Goal: Information Seeking & Learning: Learn about a topic

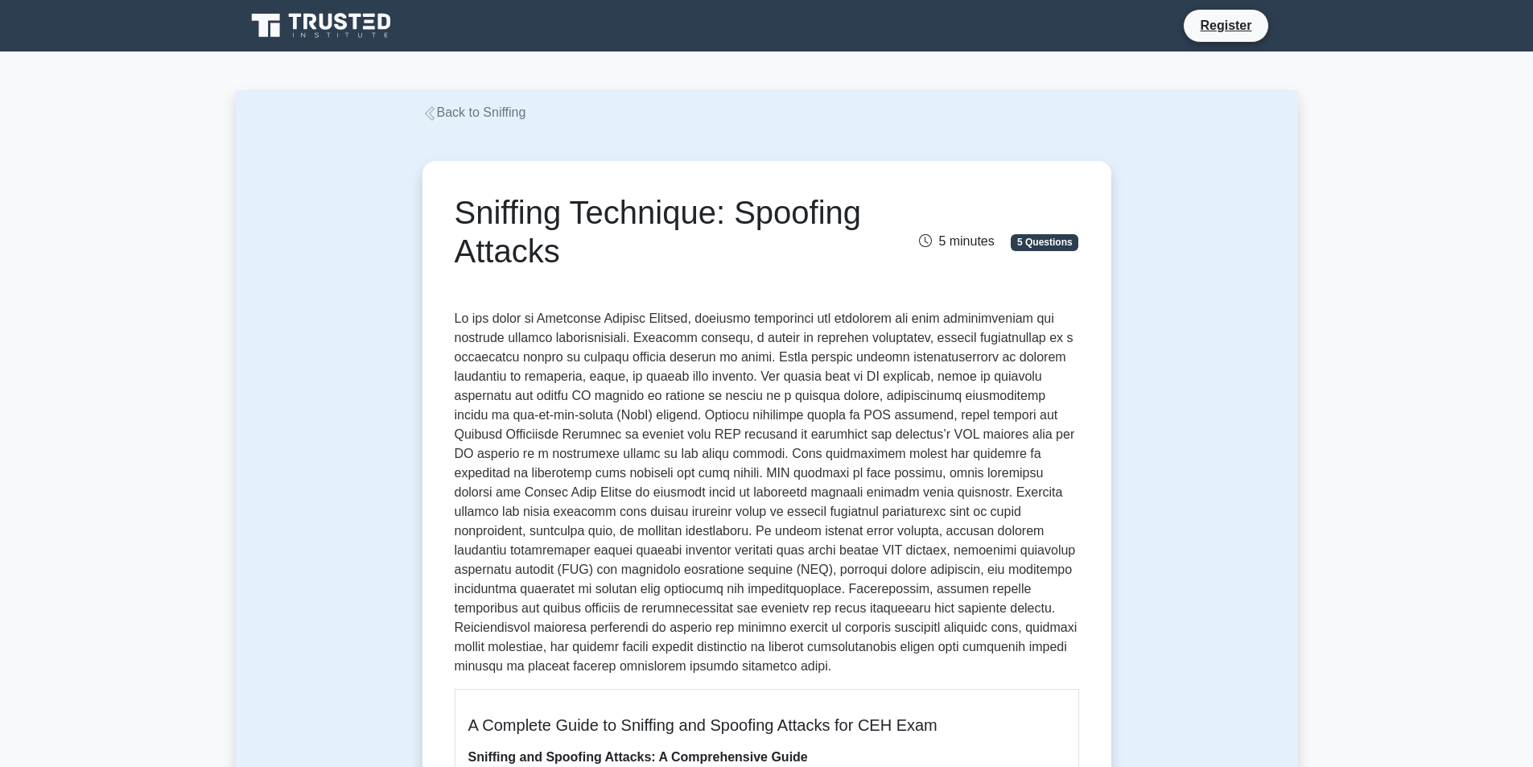
click at [508, 117] on link "Back to Sniffing" at bounding box center [474, 112] width 104 height 14
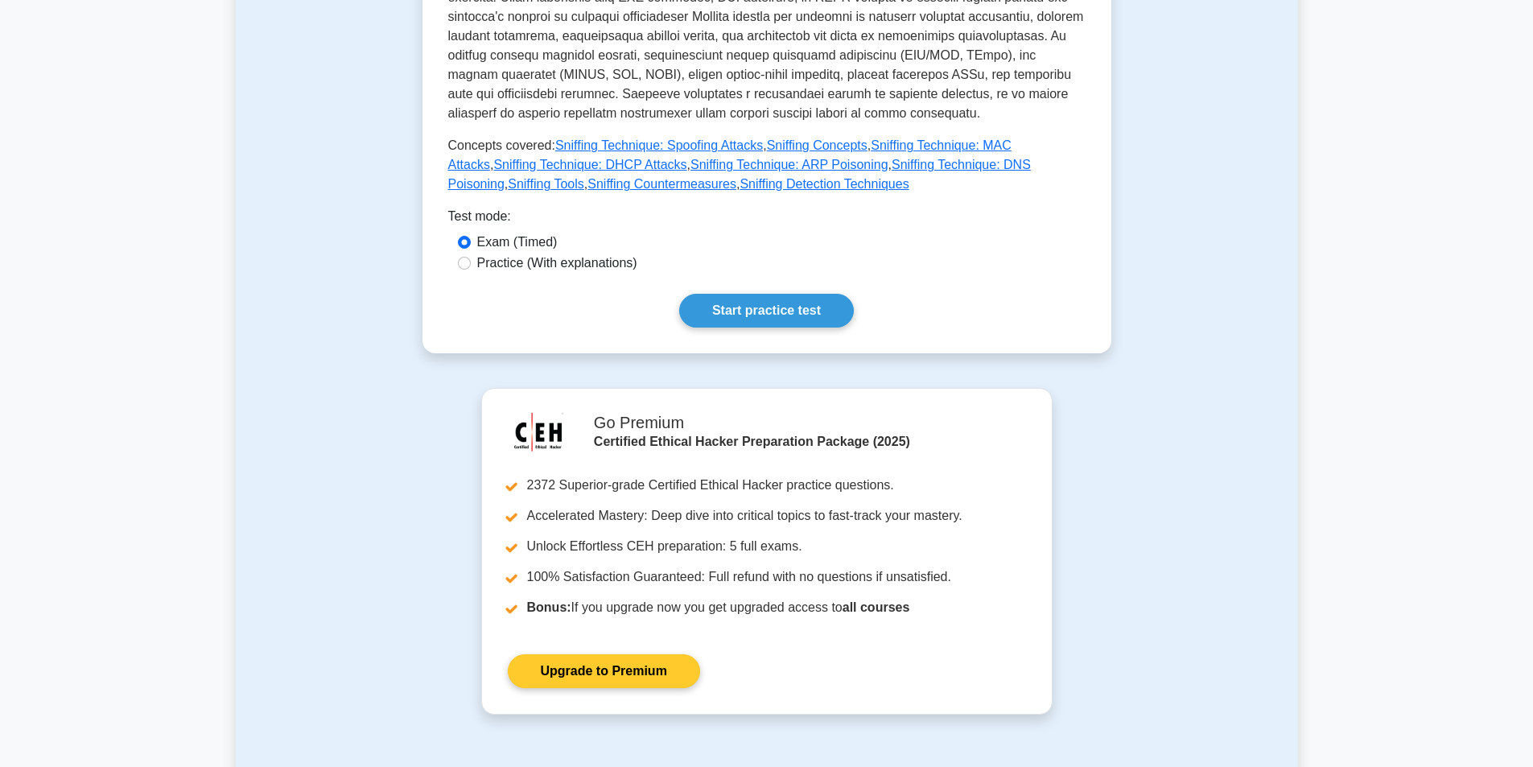
scroll to position [402, 0]
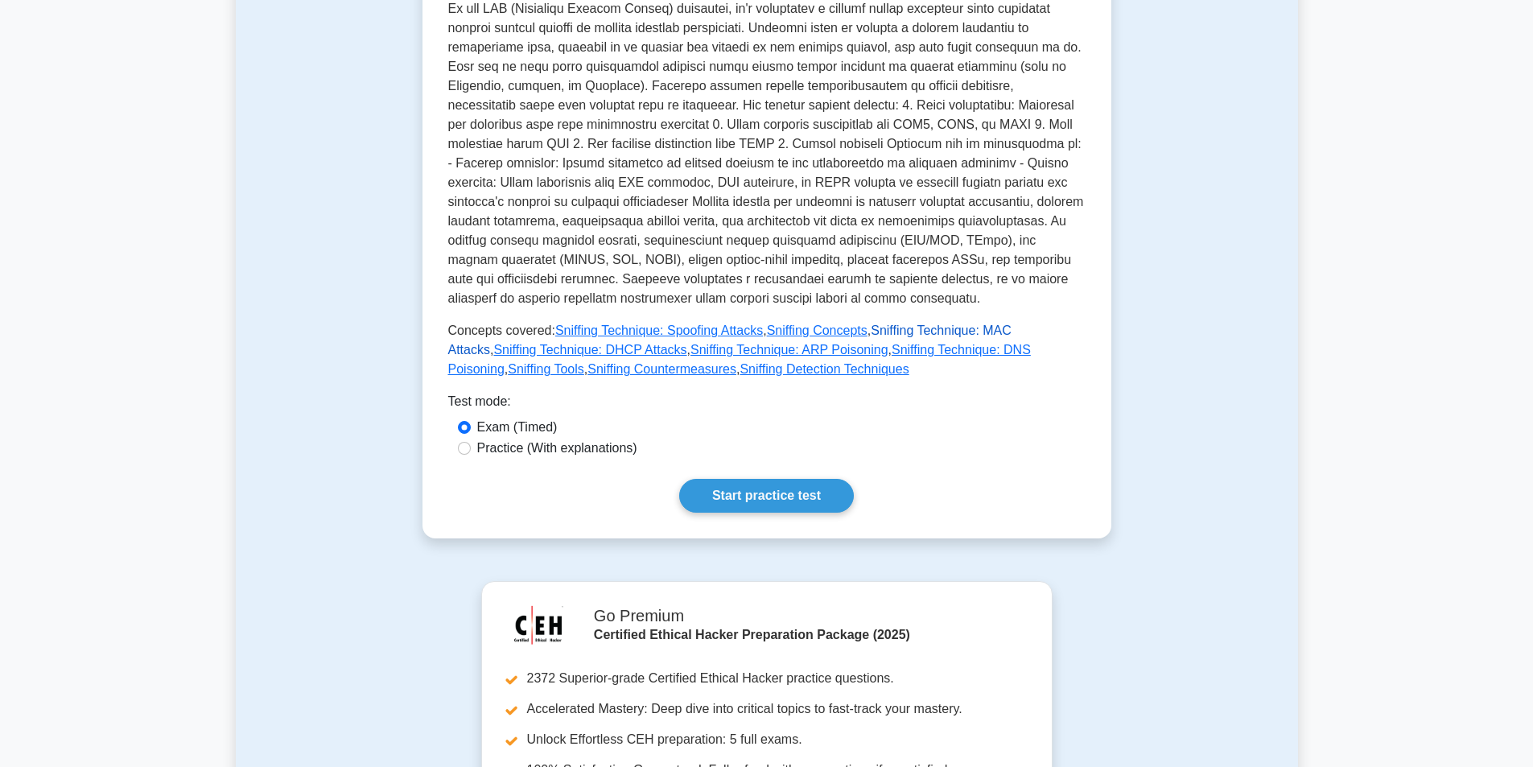
click at [867, 331] on link "Sniffing Technique: MAC Attacks" at bounding box center [729, 339] width 563 height 33
click at [832, 337] on link "Sniffing Concepts" at bounding box center [817, 330] width 101 height 14
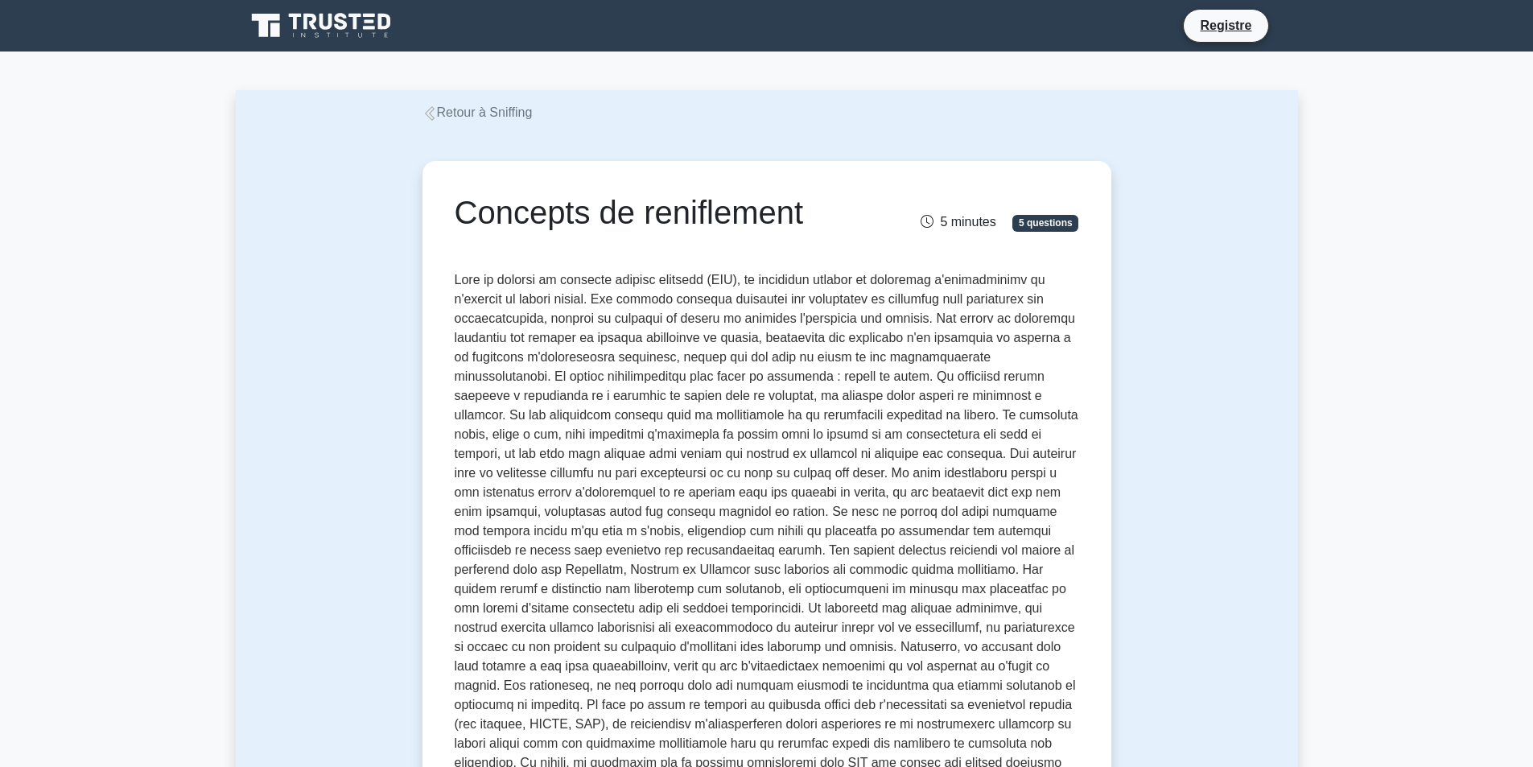
click at [498, 118] on font "Retour à Sniffing" at bounding box center [485, 112] width 96 height 14
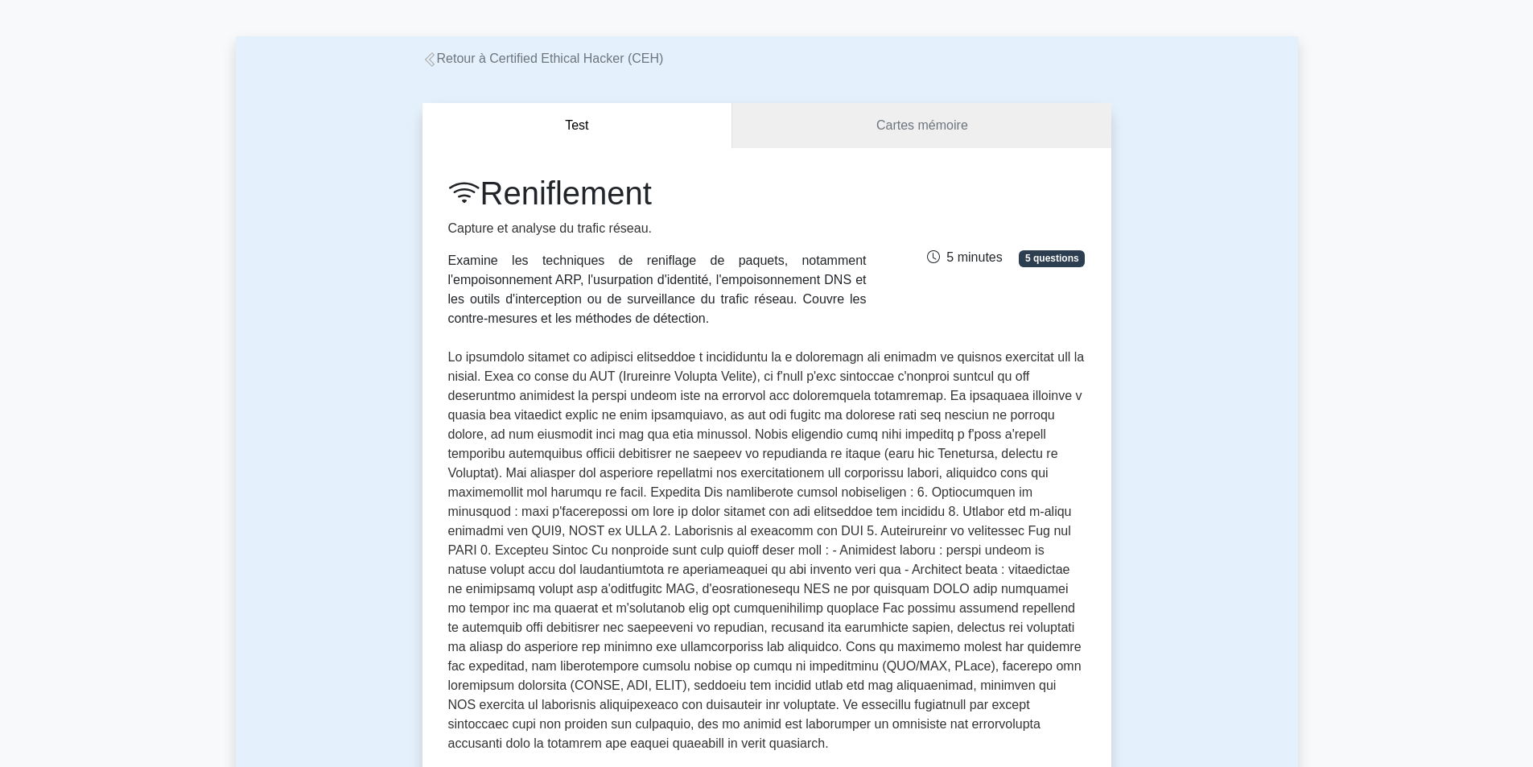
scroll to position [241, 0]
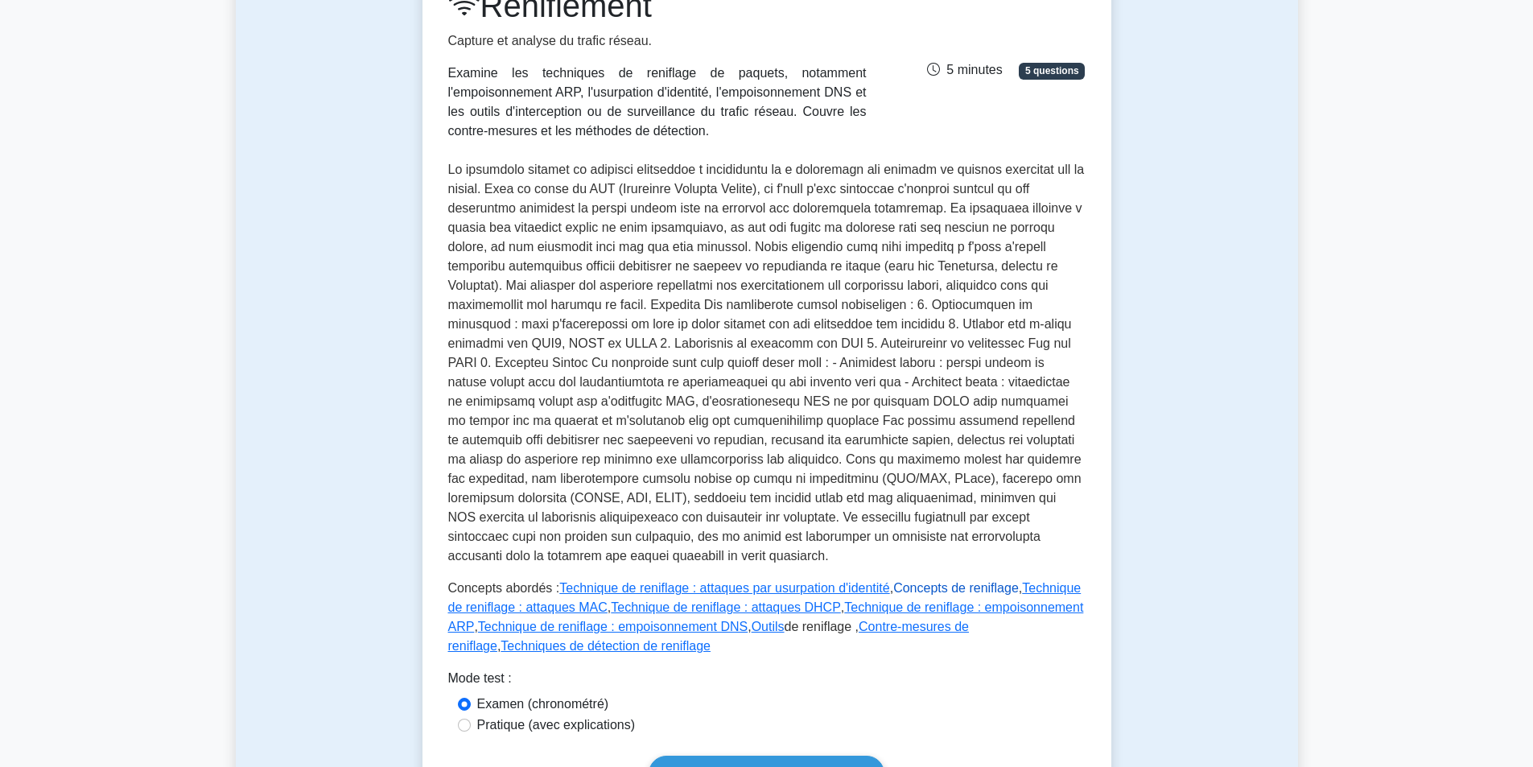
click at [973, 581] on font "Concepts de reniflage" at bounding box center [955, 588] width 125 height 14
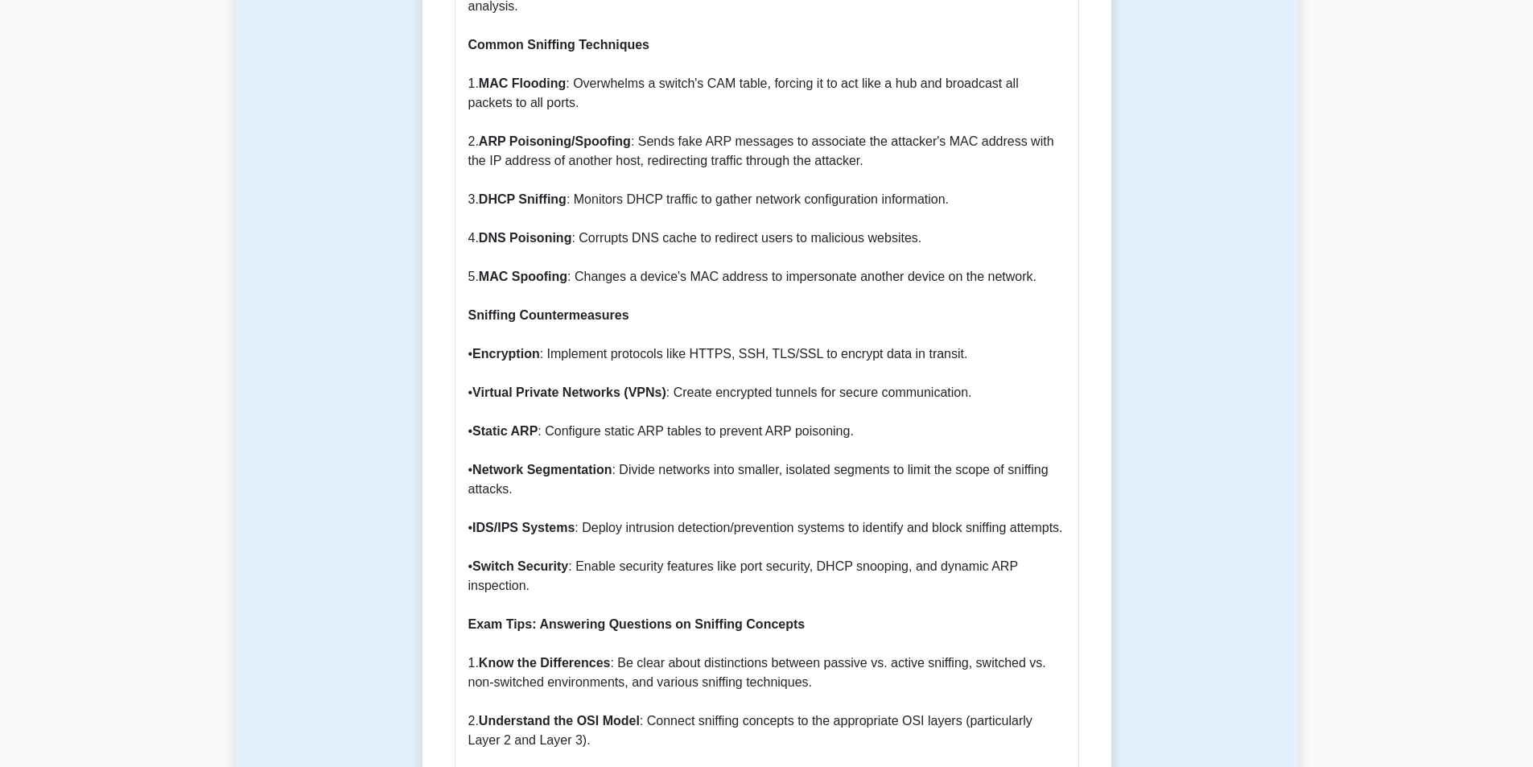
scroll to position [1609, 0]
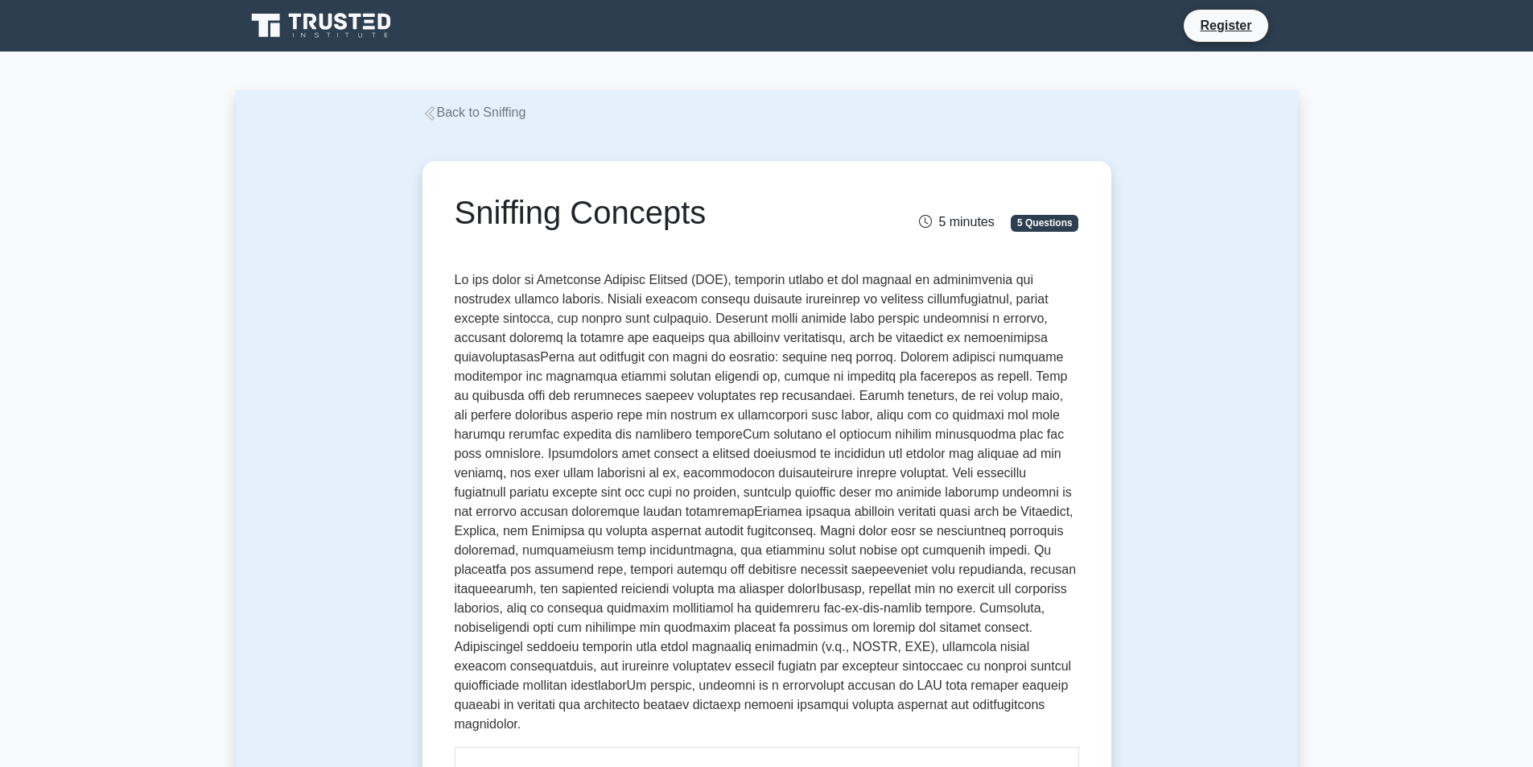
click at [451, 103] on div "Back to Sniffing" at bounding box center [767, 112] width 708 height 19
click at [460, 117] on link "Back to Sniffing" at bounding box center [474, 112] width 104 height 14
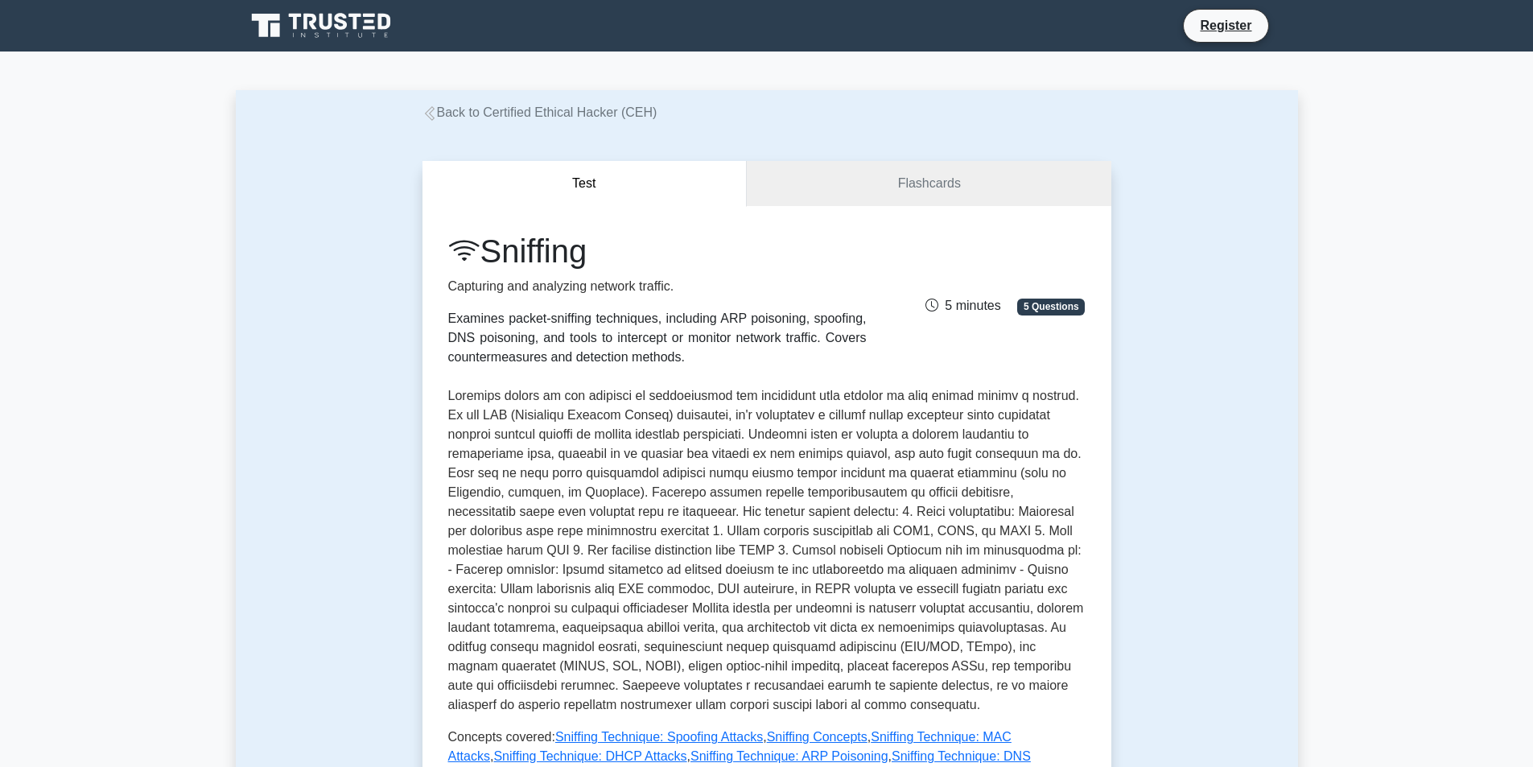
click at [460, 117] on link "Back to Certified Ethical Hacker (CEH)" at bounding box center [539, 112] width 235 height 14
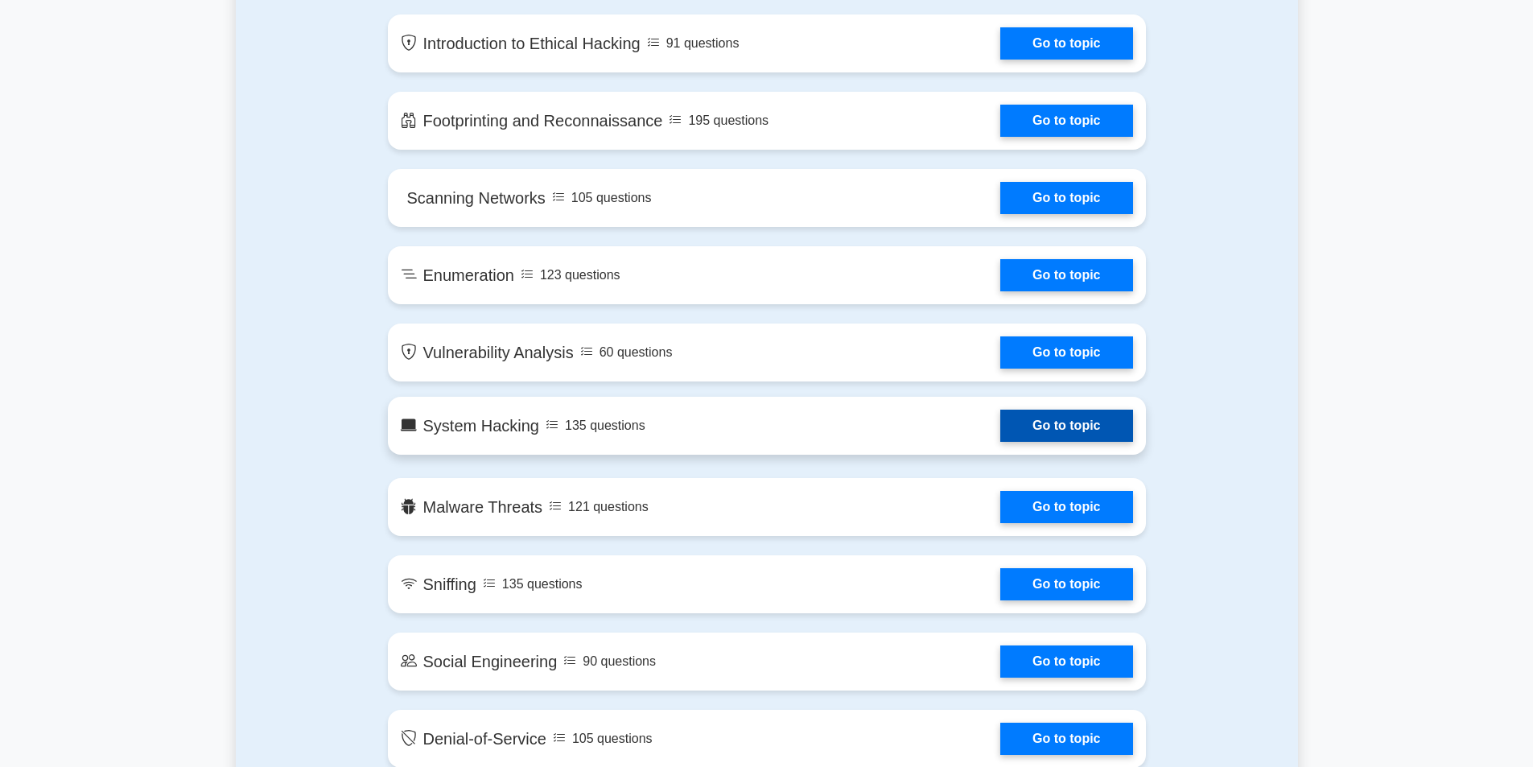
scroll to position [1046, 0]
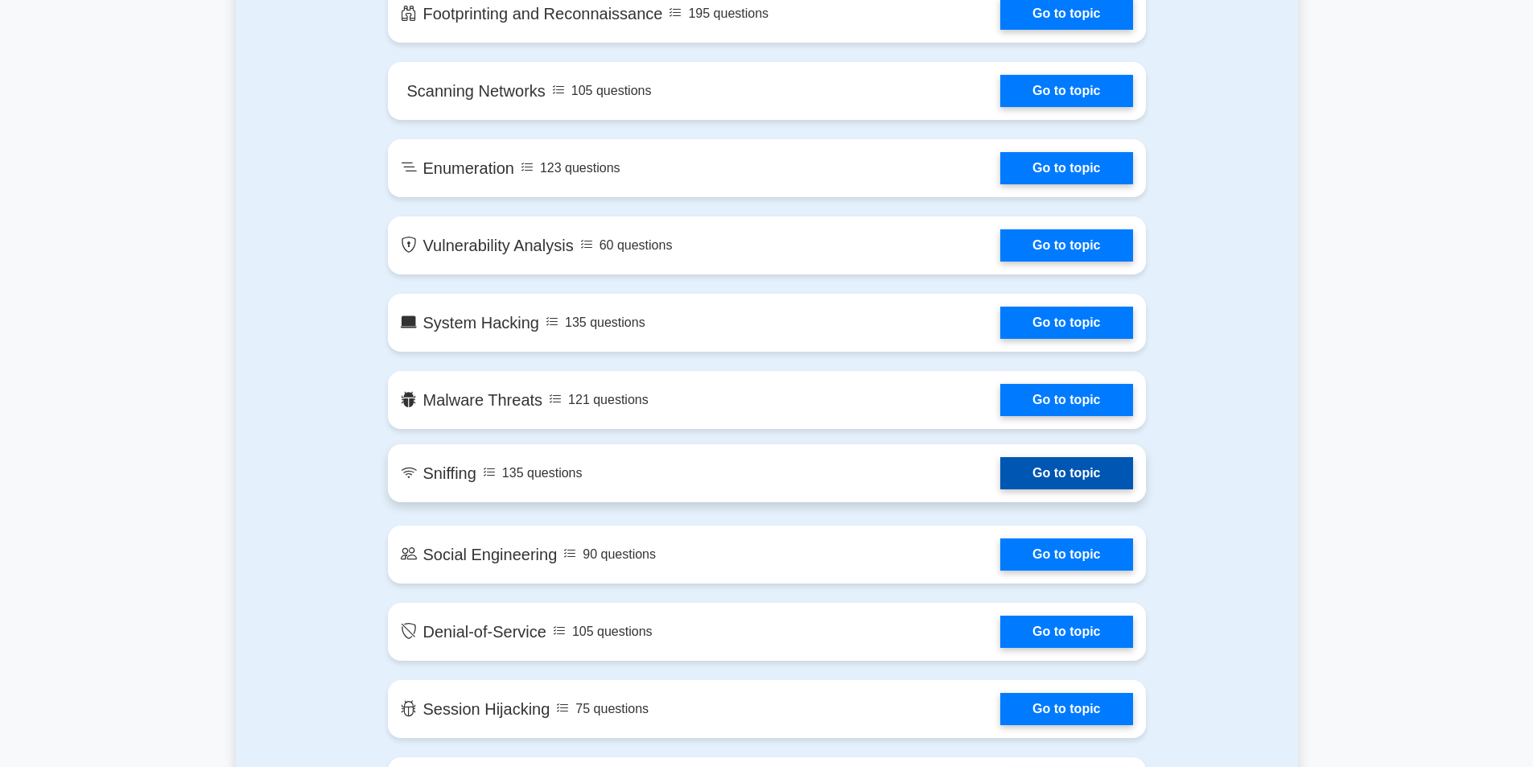
click at [1000, 479] on link "Go to topic" at bounding box center [1066, 473] width 132 height 32
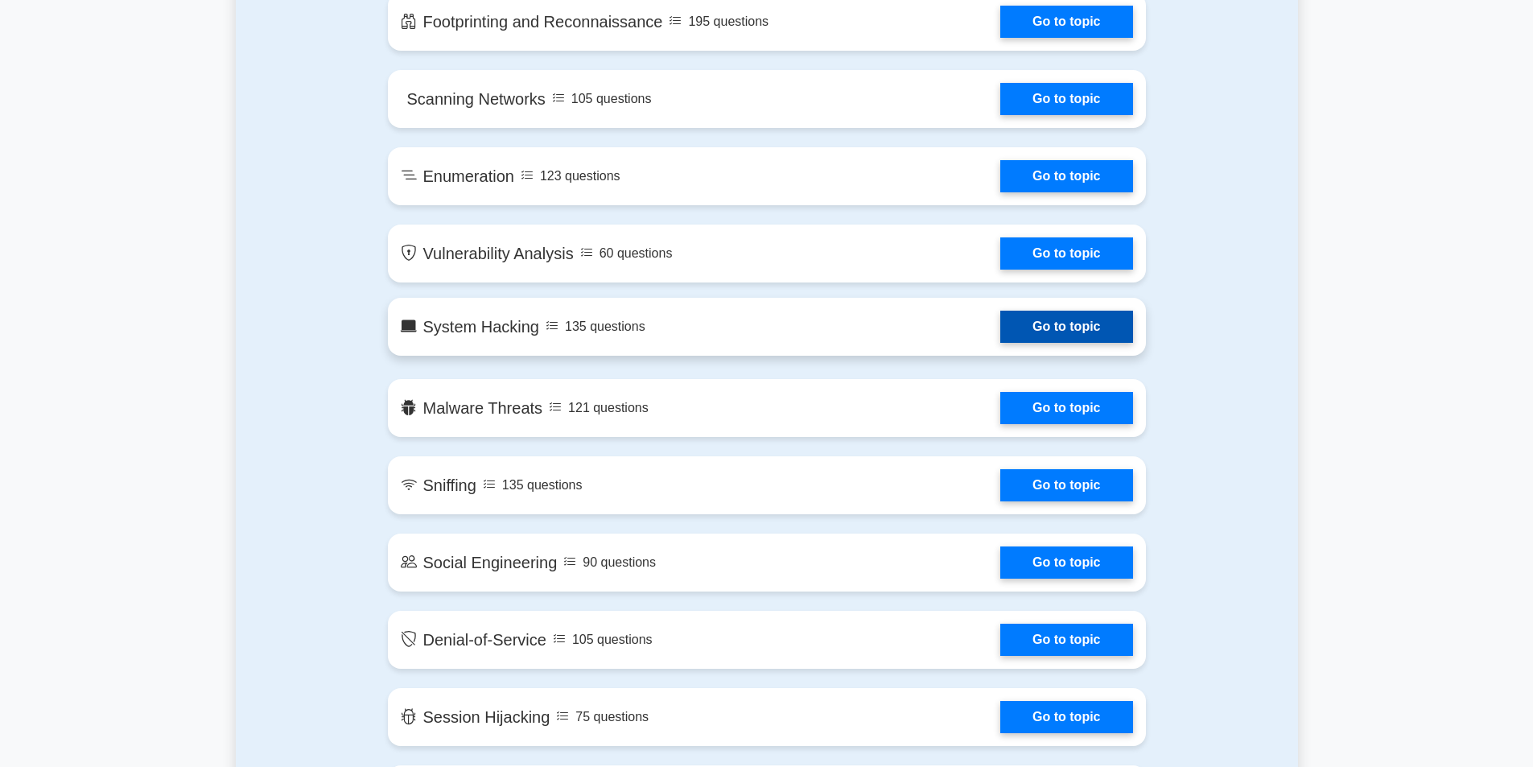
scroll to position [1126, 0]
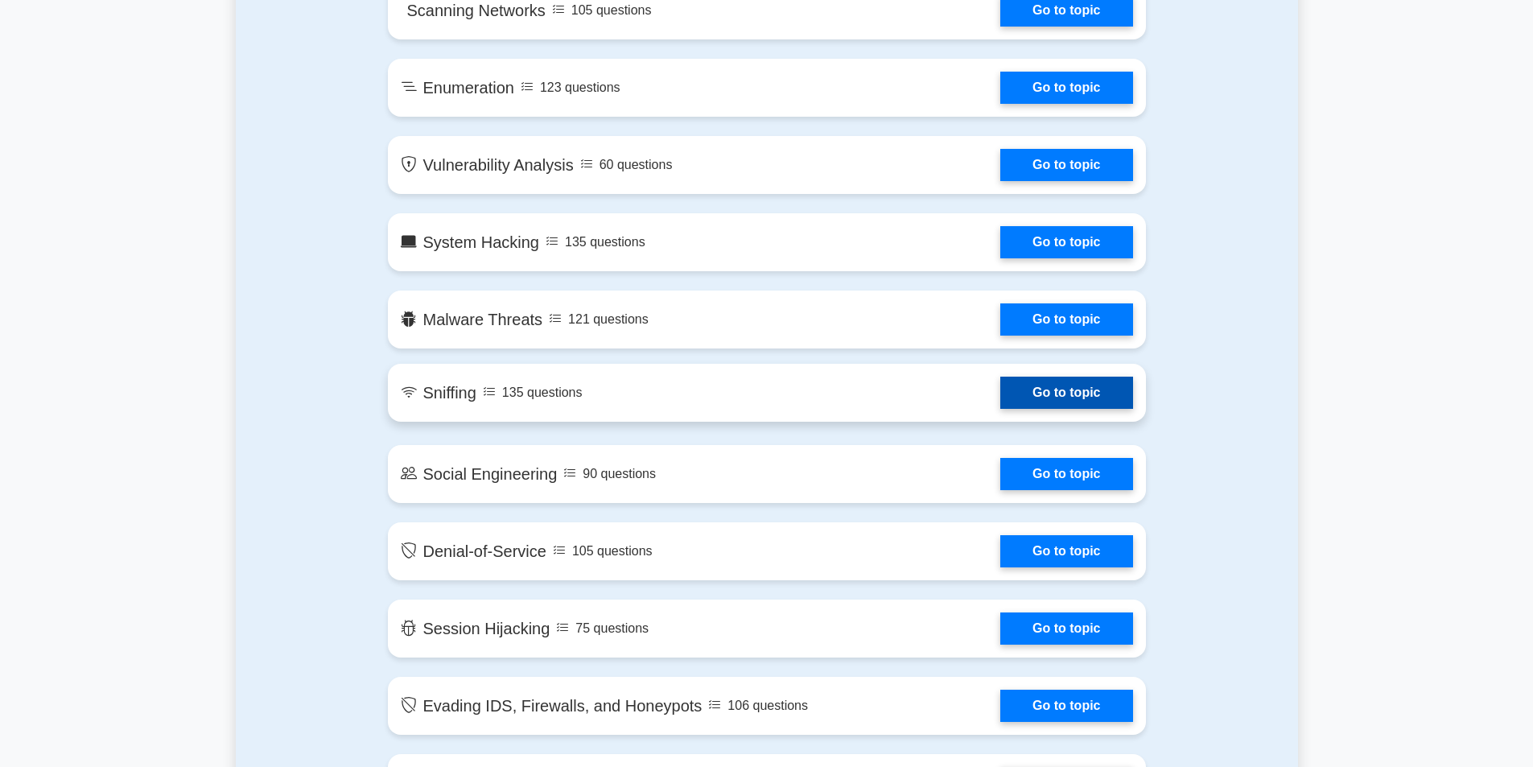
click at [1039, 393] on link "Go to topic" at bounding box center [1066, 392] width 132 height 32
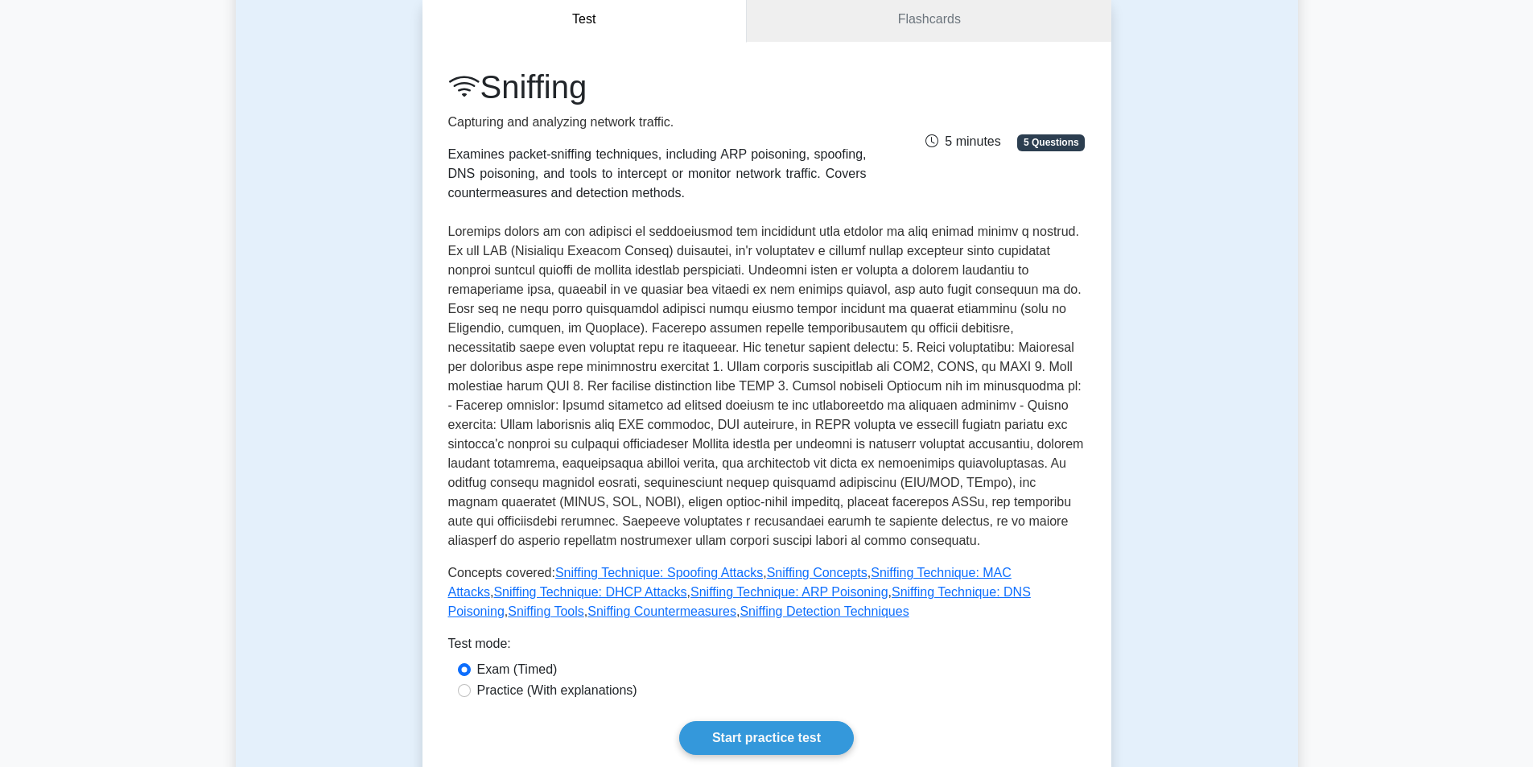
scroll to position [161, 0]
click at [930, 59] on div "Sniffing Capturing and analyzing network traffic. Examines packet-sniffing tech…" at bounding box center [766, 410] width 689 height 739
click at [930, 23] on link "Flashcards" at bounding box center [929, 19] width 364 height 46
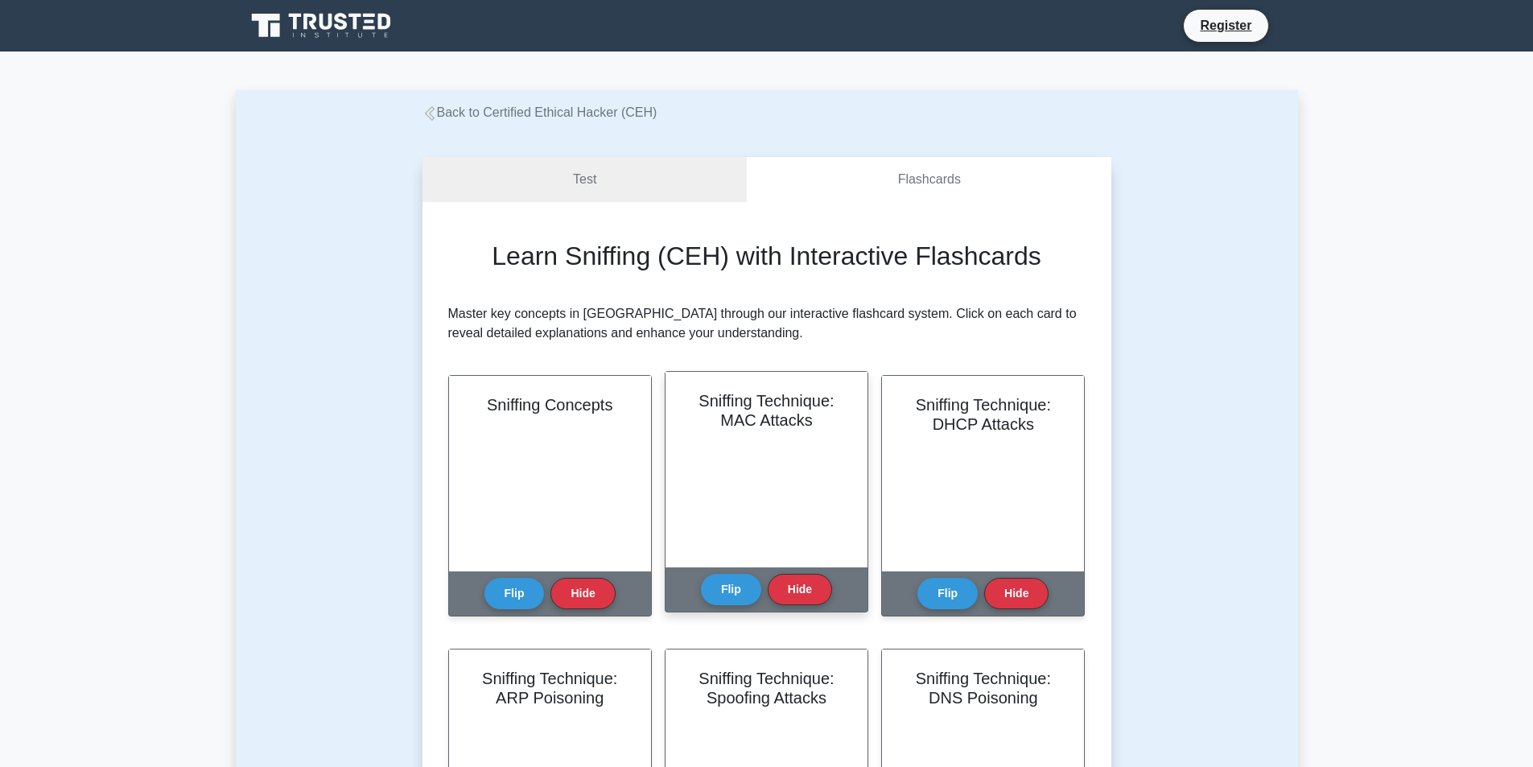
click at [801, 455] on div "Sniffing Technique: MAC Attacks" at bounding box center [766, 469] width 202 height 195
click at [793, 427] on h2 "Sniffing Technique: MAC Attacks" at bounding box center [766, 410] width 163 height 39
click at [747, 589] on button "Flip" at bounding box center [731, 588] width 60 height 31
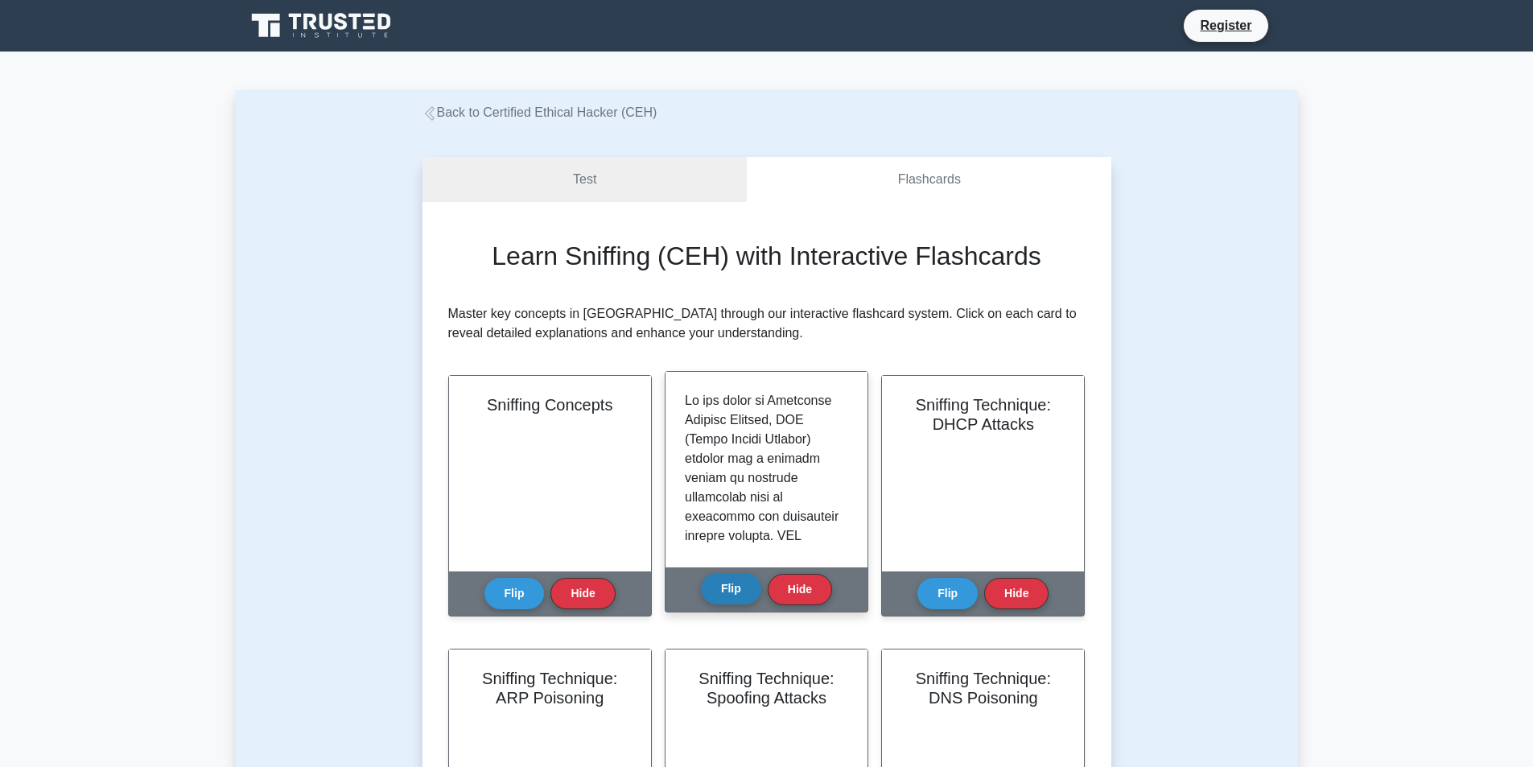
click at [747, 589] on button "Flip" at bounding box center [731, 588] width 60 height 31
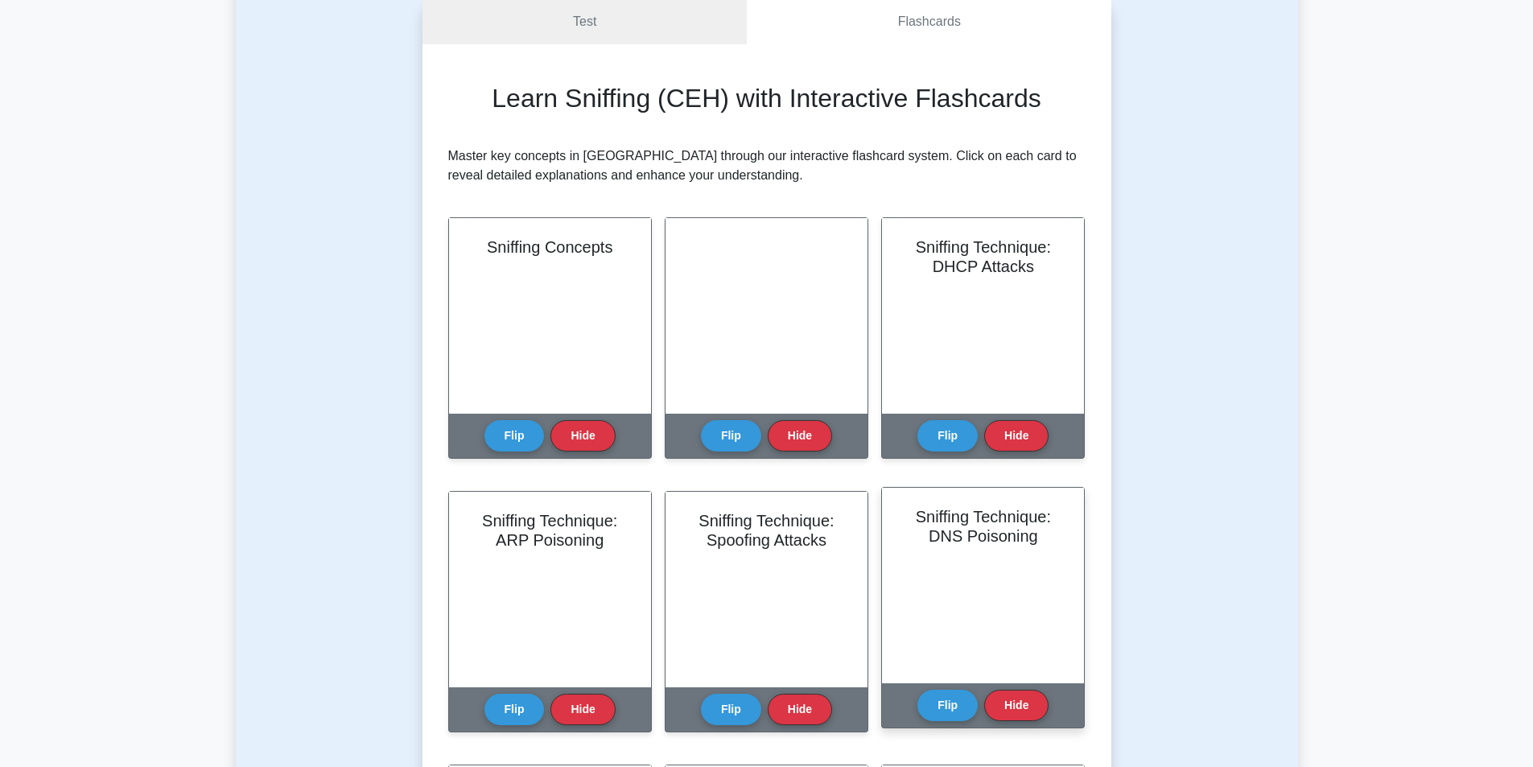
scroll to position [80, 0]
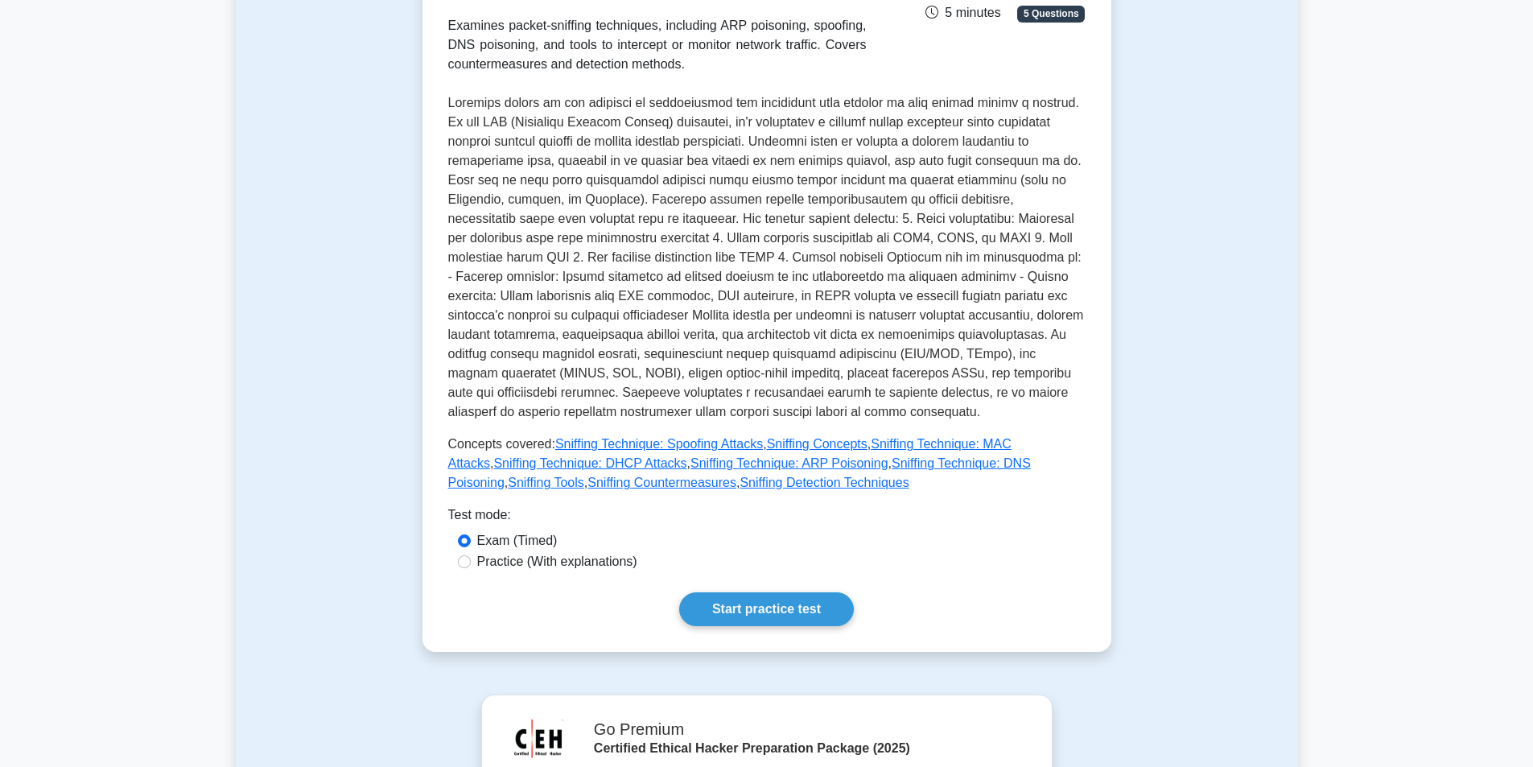
scroll to position [322, 0]
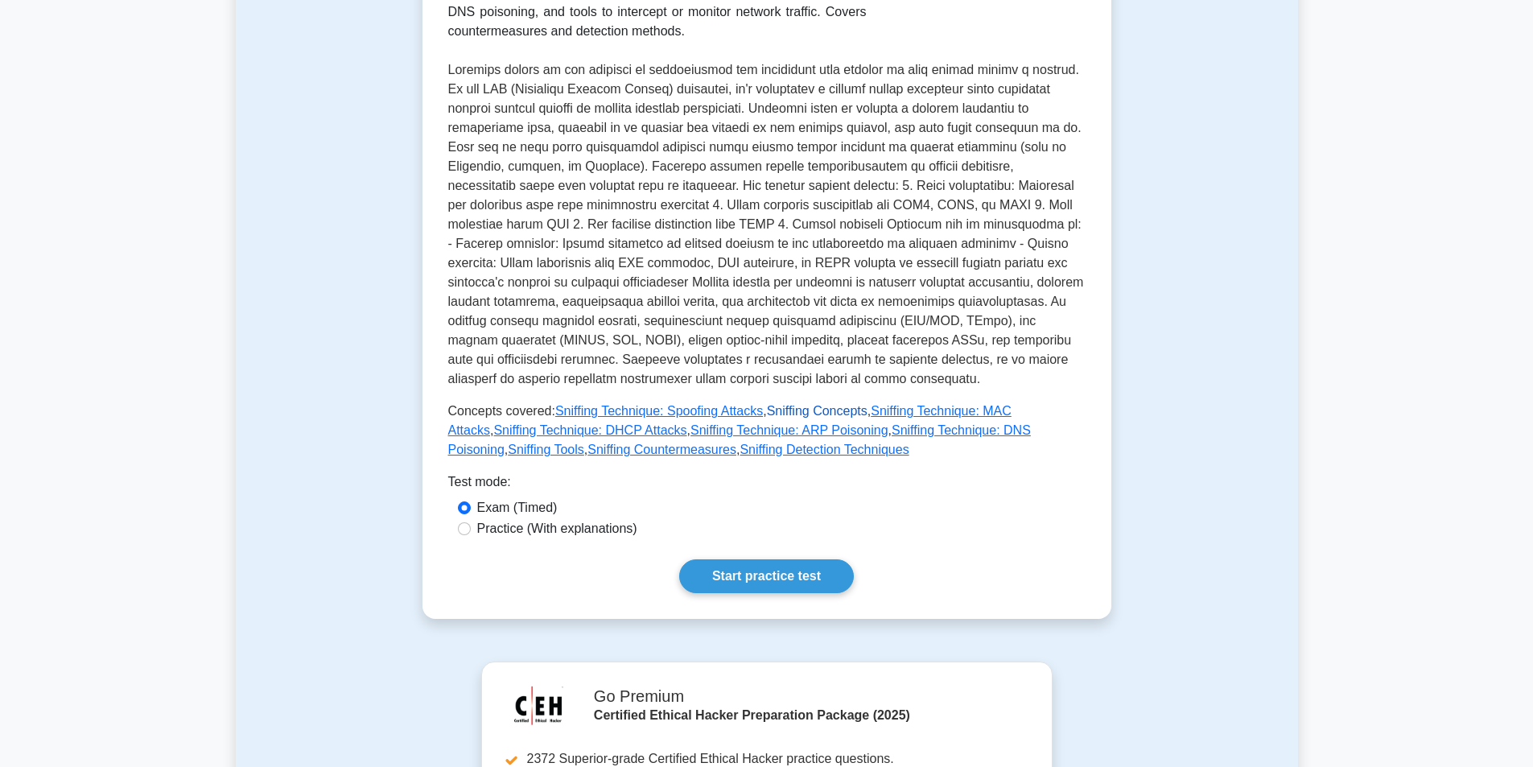
click at [813, 411] on link "Sniffing Concepts" at bounding box center [817, 411] width 101 height 14
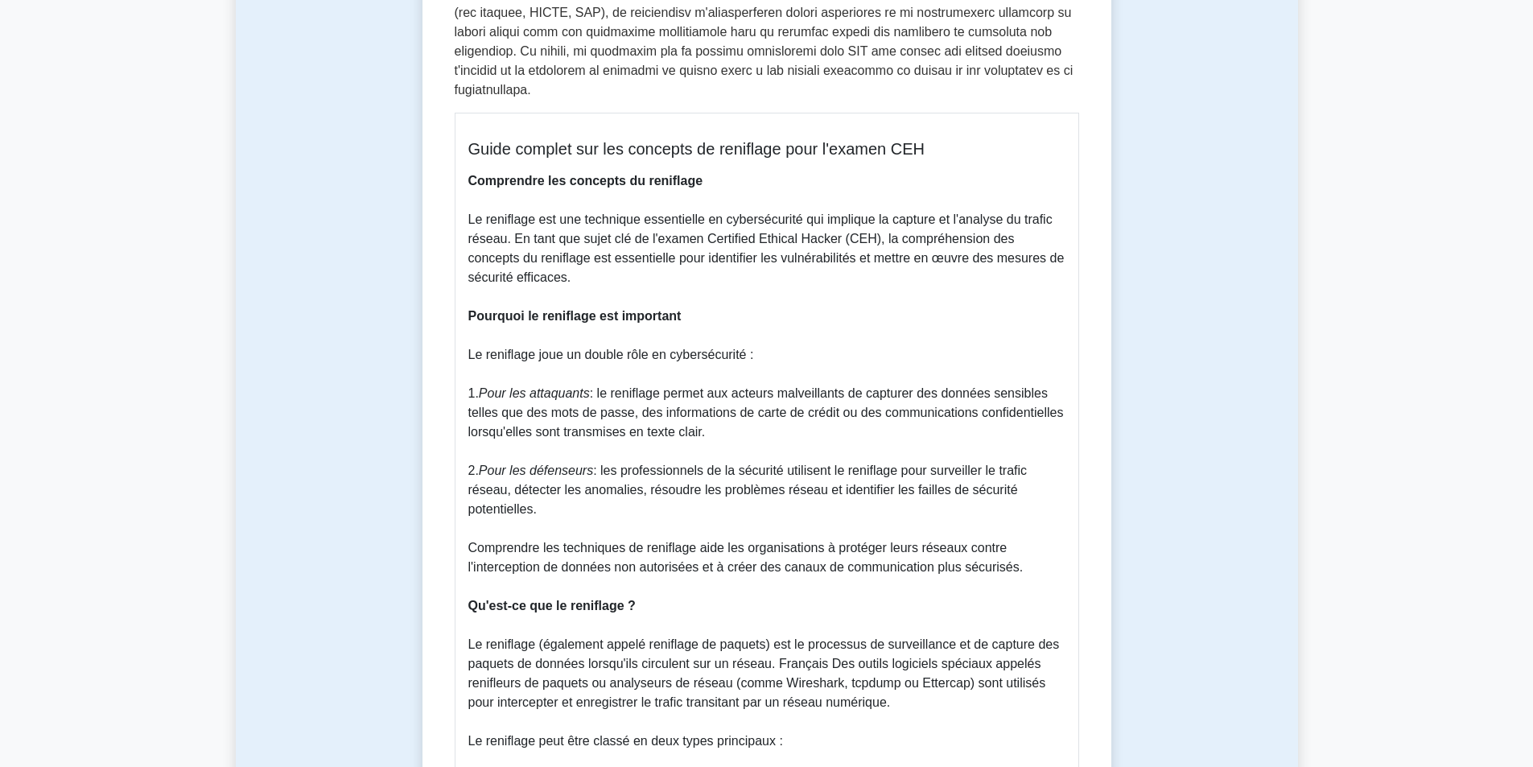
scroll to position [724, 0]
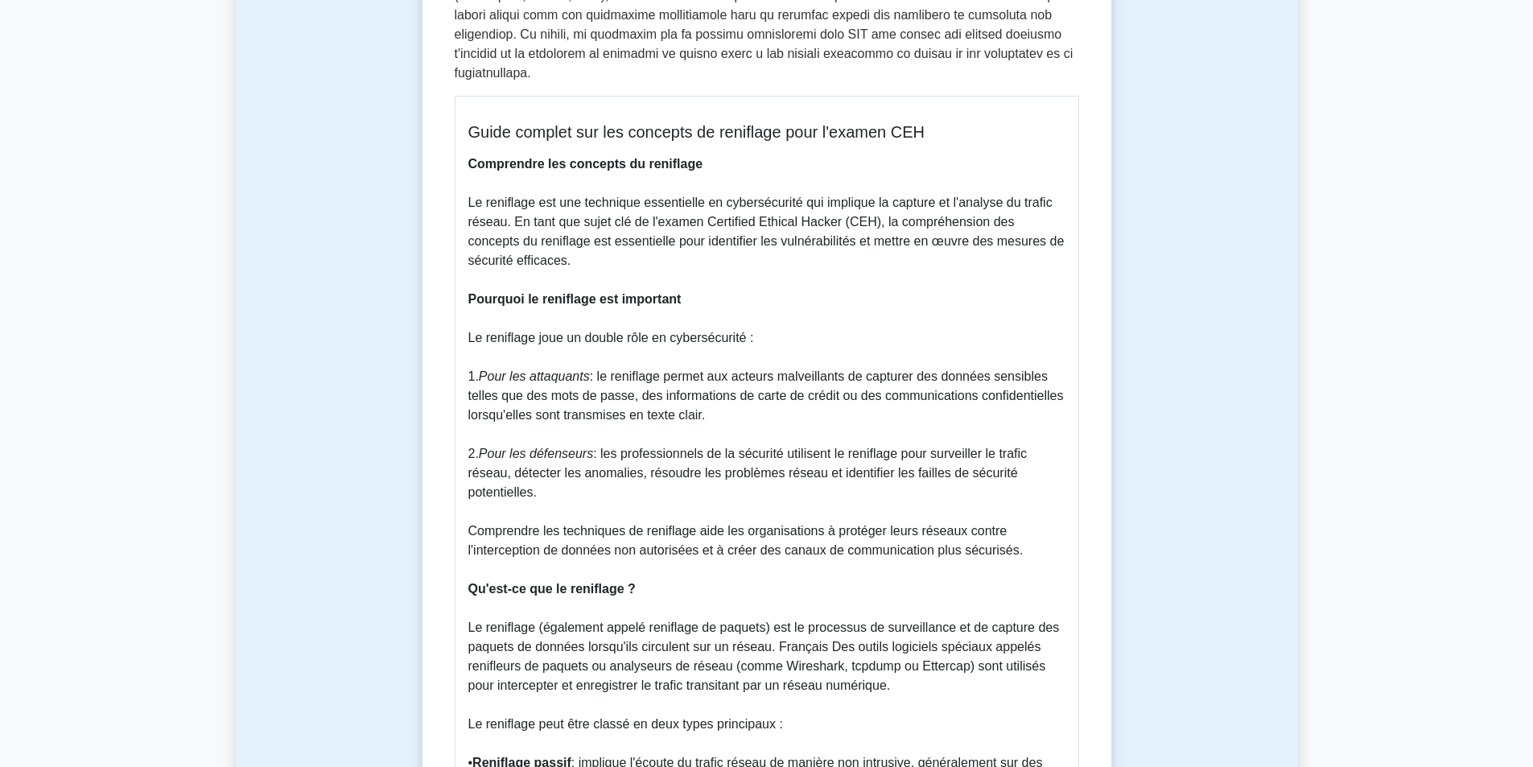
drag, startPoint x: 482, startPoint y: 353, endPoint x: 705, endPoint y: 397, distance: 227.2
copy p "Pour les attaquants : le reniflage permet aux acteurs malveillants de capturer …"
drag, startPoint x: 482, startPoint y: 431, endPoint x: 870, endPoint y: 465, distance: 389.2
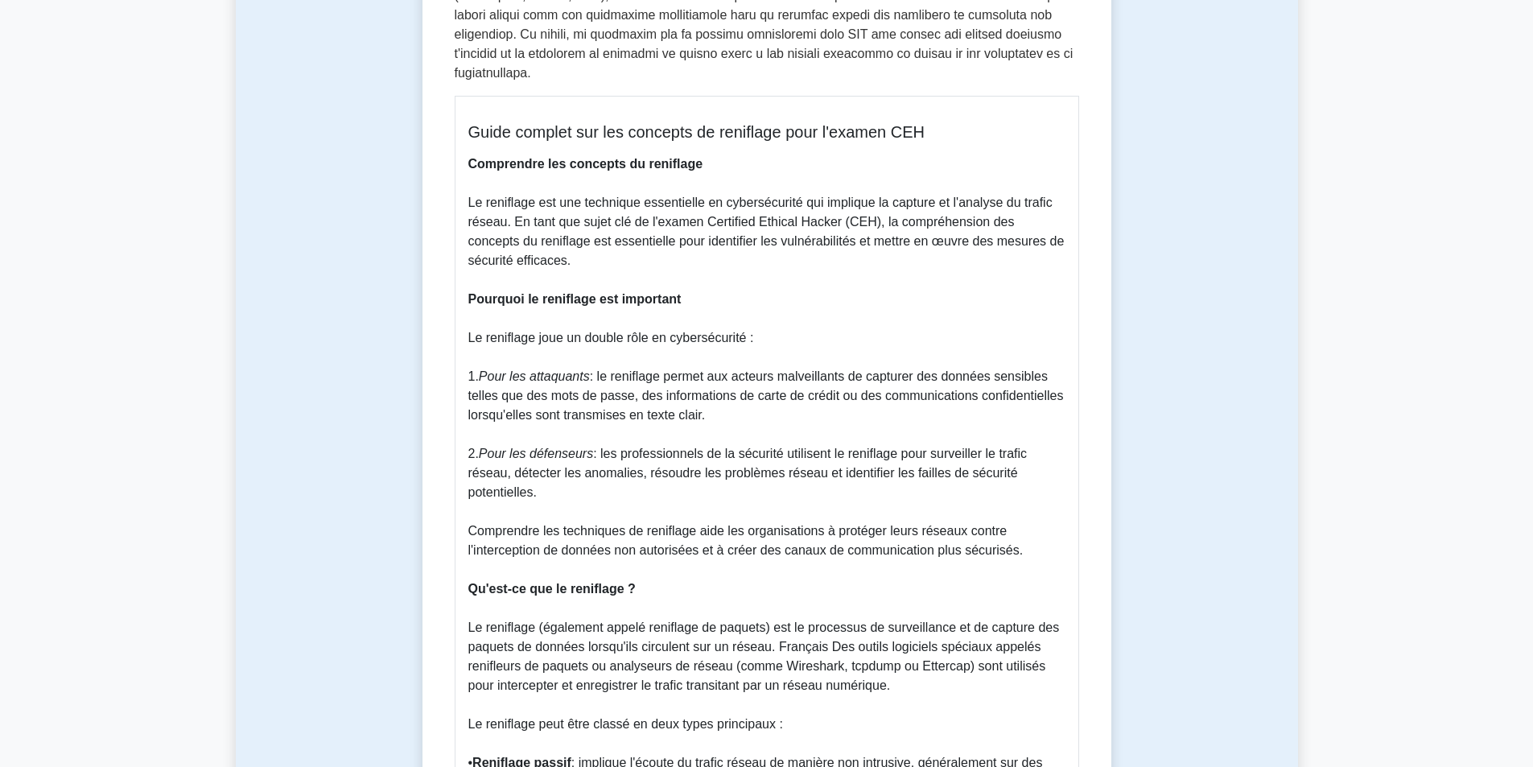
copy p "Pour les défenseurs : les professionnels de la sécurité utilisent le reniflage …"
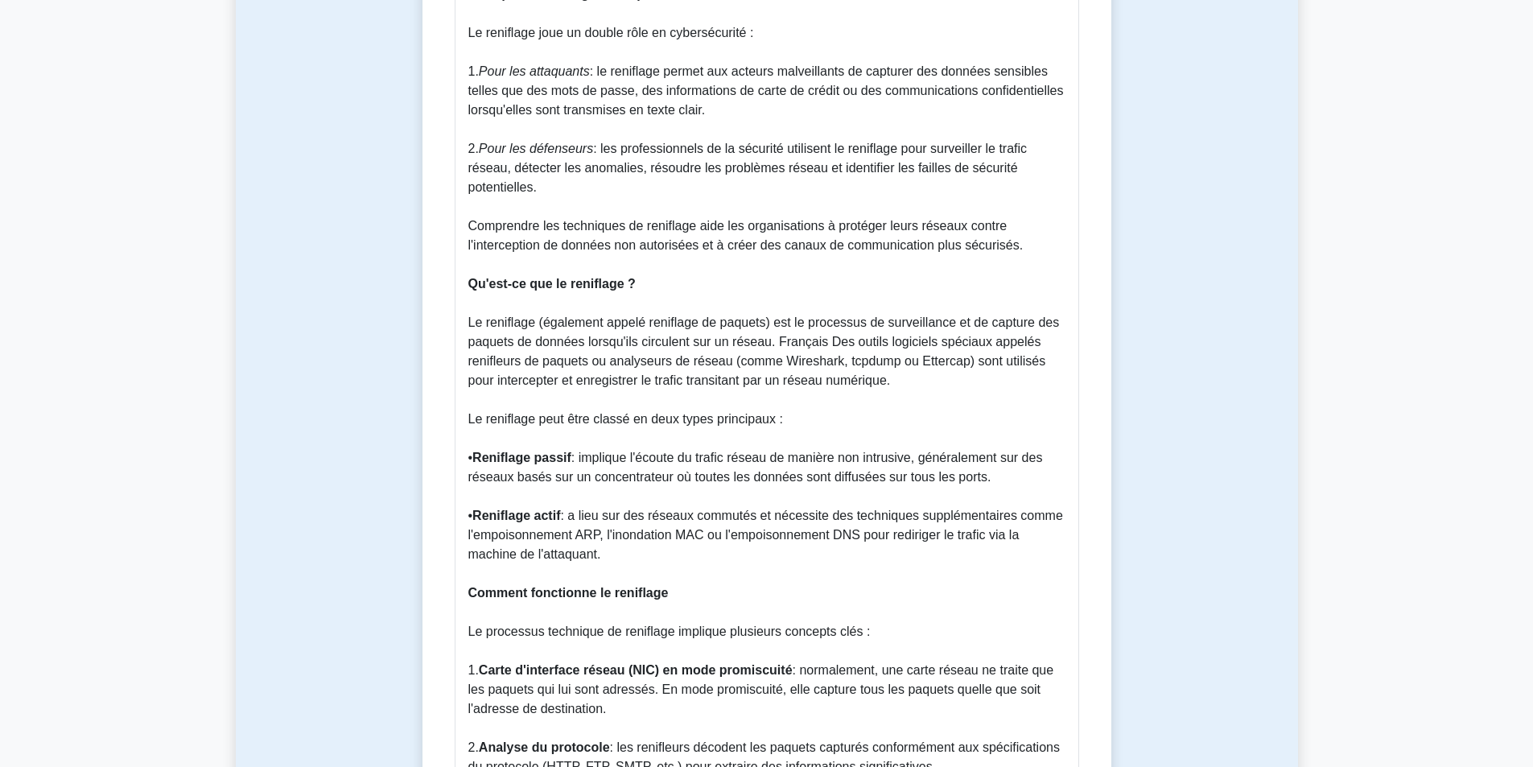
scroll to position [1126, 0]
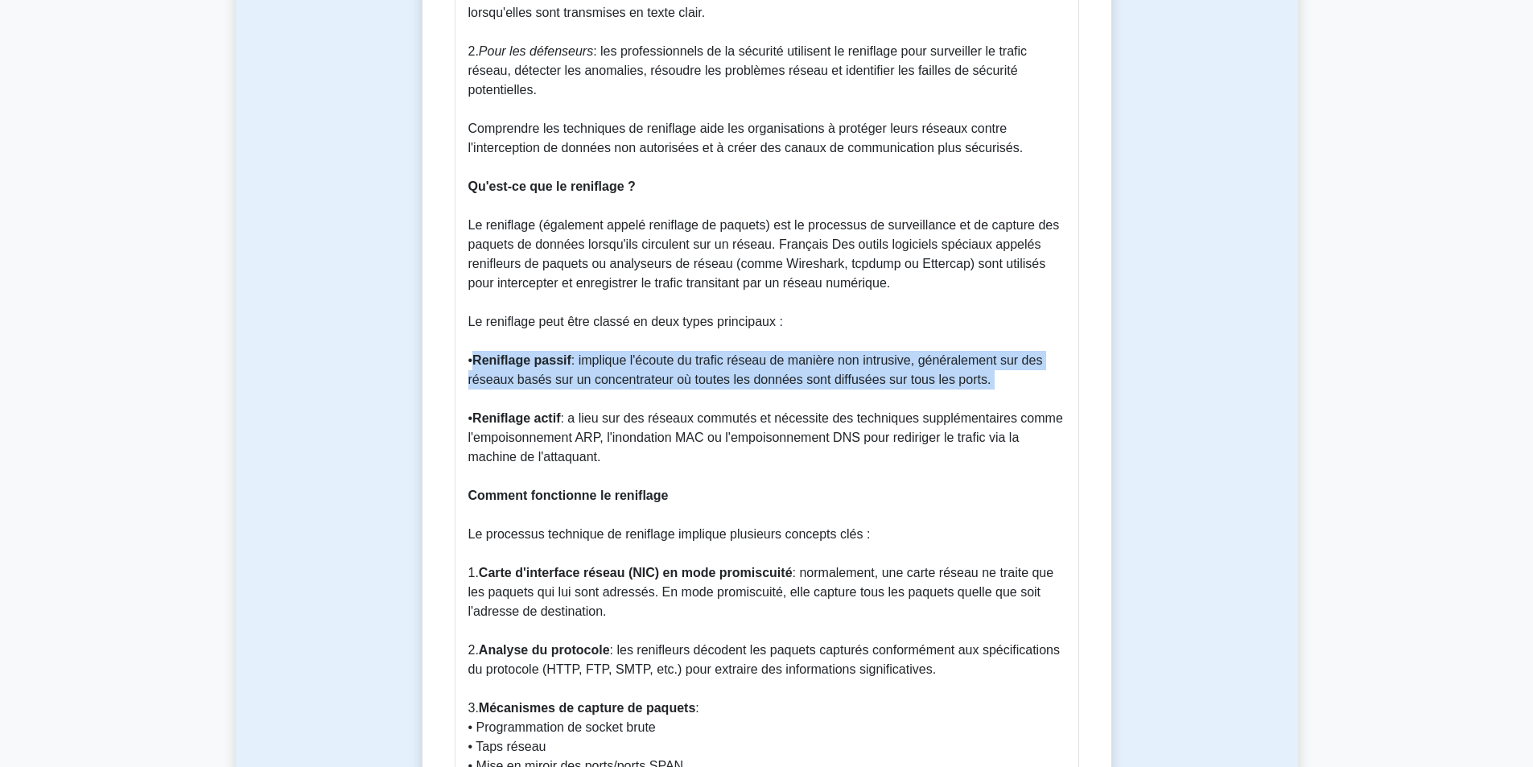
drag, startPoint x: 477, startPoint y: 341, endPoint x: 973, endPoint y: 374, distance: 496.7
copy p "Reniflage passif : implique l'écoute du trafic réseau de manière non intrusive,…"
drag, startPoint x: 475, startPoint y: 401, endPoint x: 610, endPoint y: 434, distance: 138.3
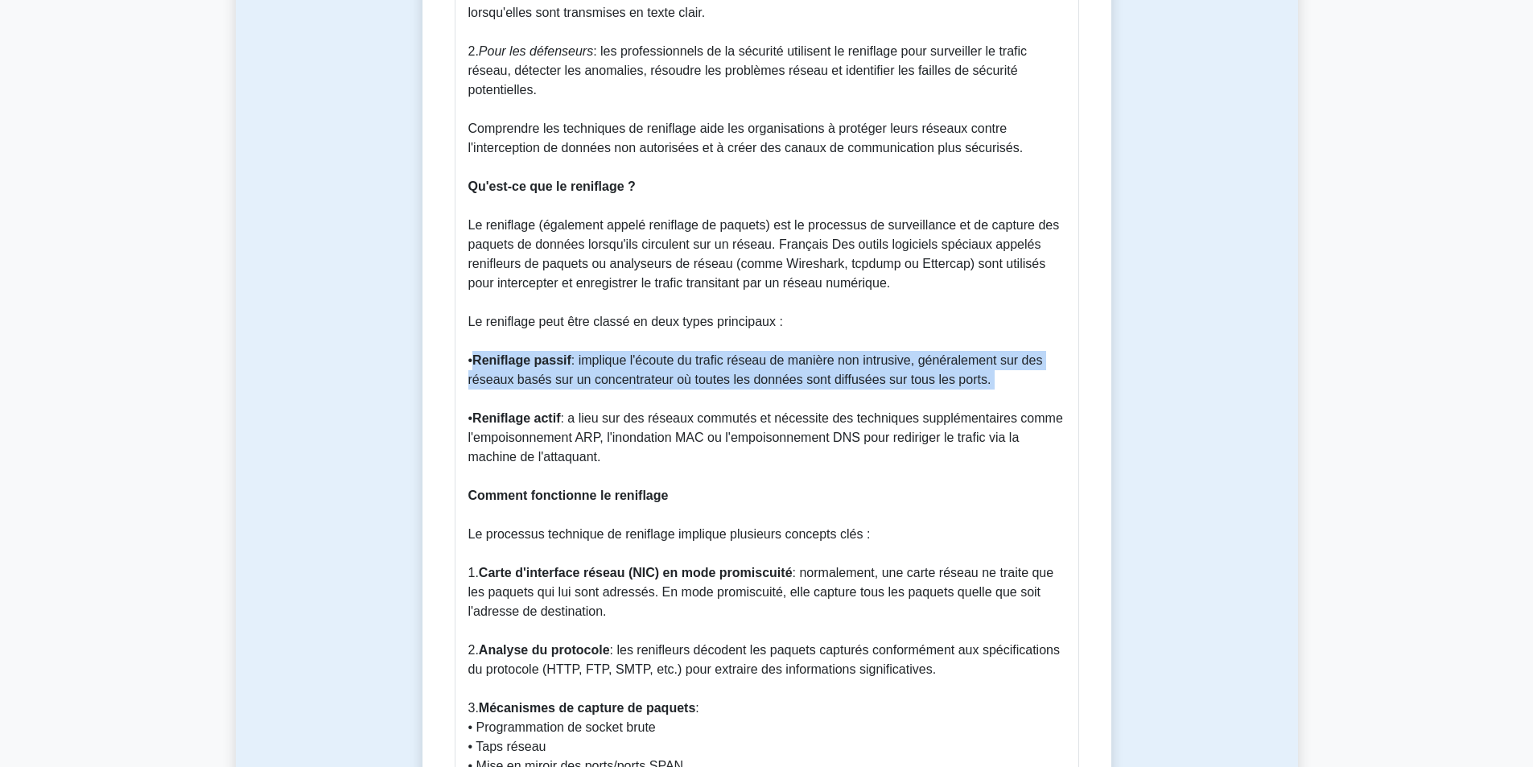
copy p "Reniflage actif : a lieu sur des réseaux commutés et nécessite des techniques s…"
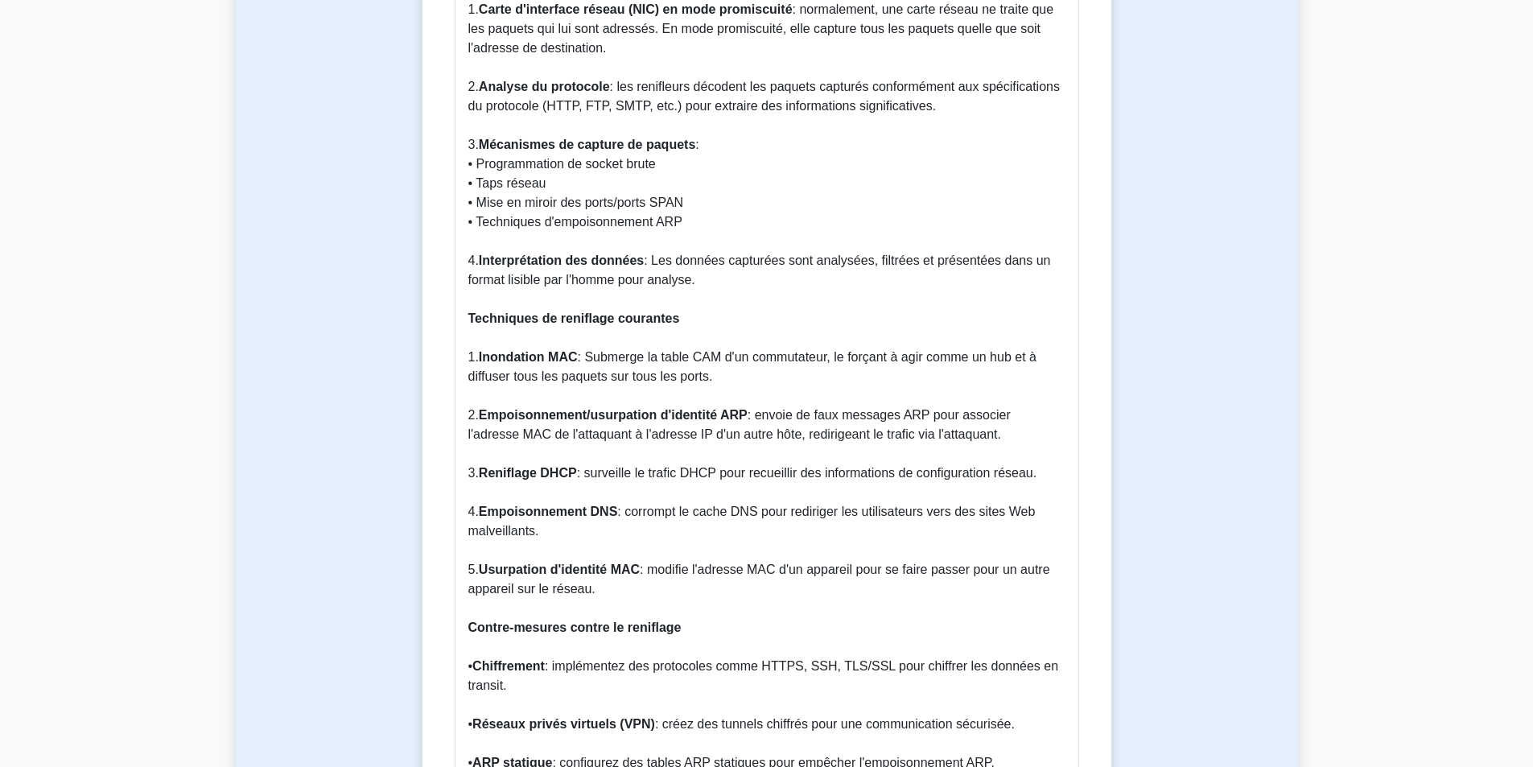
scroll to position [1770, 0]
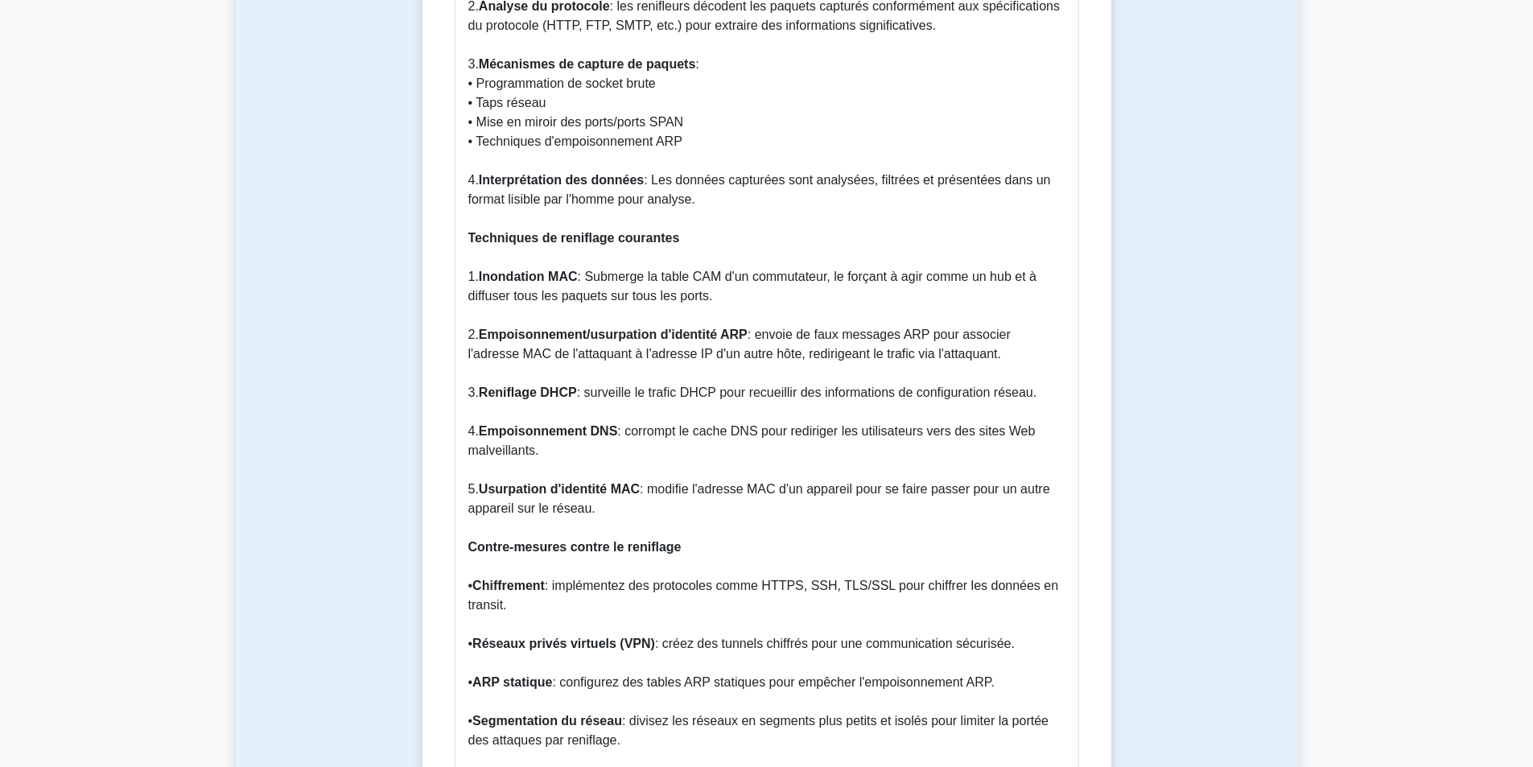
click at [715, 278] on p "Comprendre les concepts du reniflage Le reniflage est une technique essentielle…" at bounding box center [766, 354] width 597 height 2491
drag, startPoint x: 590, startPoint y: 256, endPoint x: 712, endPoint y: 276, distance: 123.9
click at [712, 276] on p "Comprendre les concepts du reniflage Le reniflage est une technique essentielle…" at bounding box center [766, 354] width 597 height 2491
copy font "Submerge la table CAM d'un commutateur, le forçant à agir comme un hub et à dif…"
click at [535, 327] on font "Empoisonnement/usurpation d'identité ARP" at bounding box center [613, 334] width 269 height 14
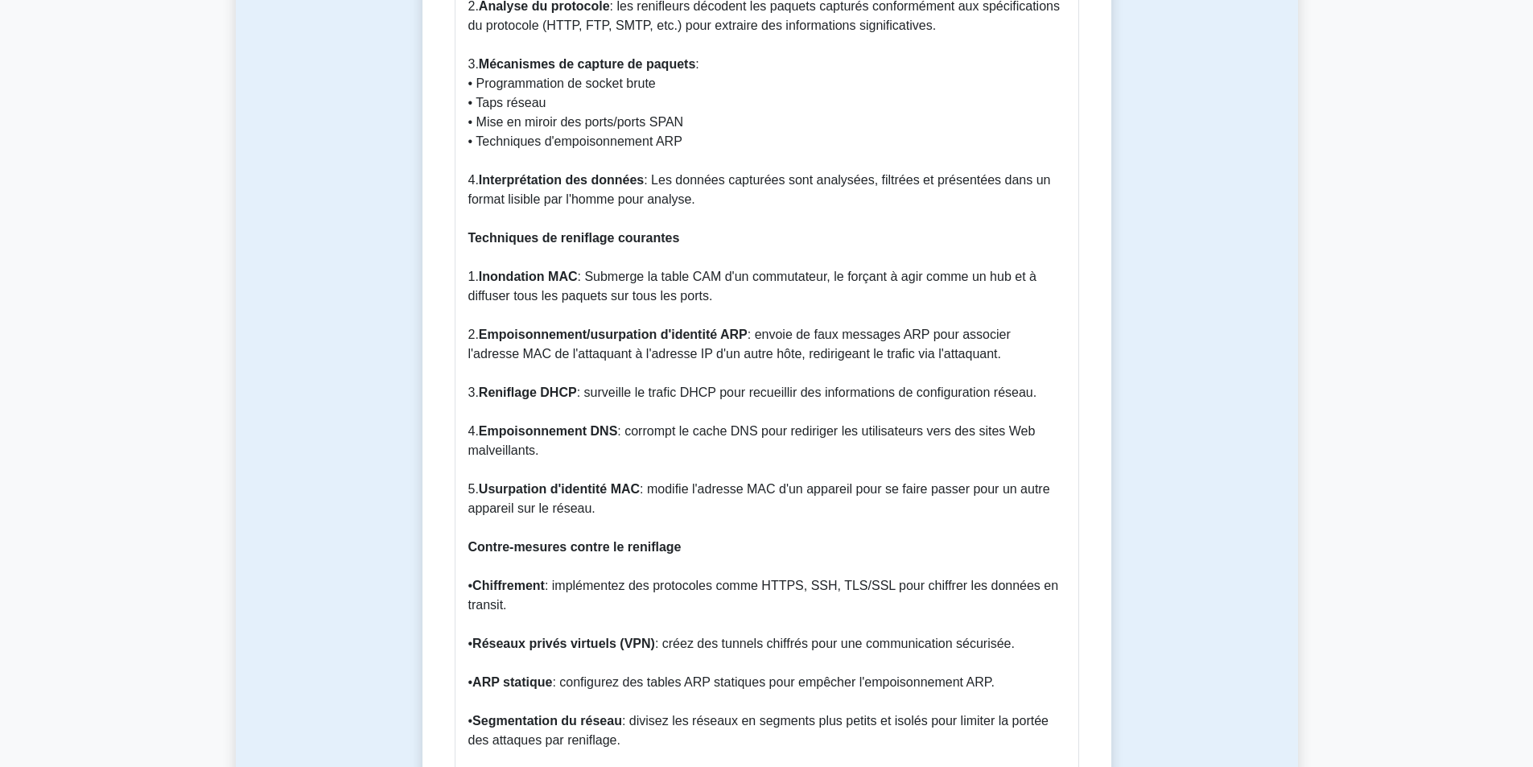
drag, startPoint x: 481, startPoint y: 259, endPoint x: 711, endPoint y: 280, distance: 231.0
click at [711, 280] on p "Comprendre les concepts du reniflage Le reniflage est une technique essentielle…" at bounding box center [766, 354] width 597 height 2491
copy p "Inondation MAC : Submerge la table CAM d'un commutateur, le forçant à agir comm…"
click at [685, 385] on font ": surveille le trafic DHCP pour recueillir des informations de configuration ré…" at bounding box center [807, 392] width 460 height 14
drag, startPoint x: 755, startPoint y: 314, endPoint x: 952, endPoint y: 340, distance: 198.1
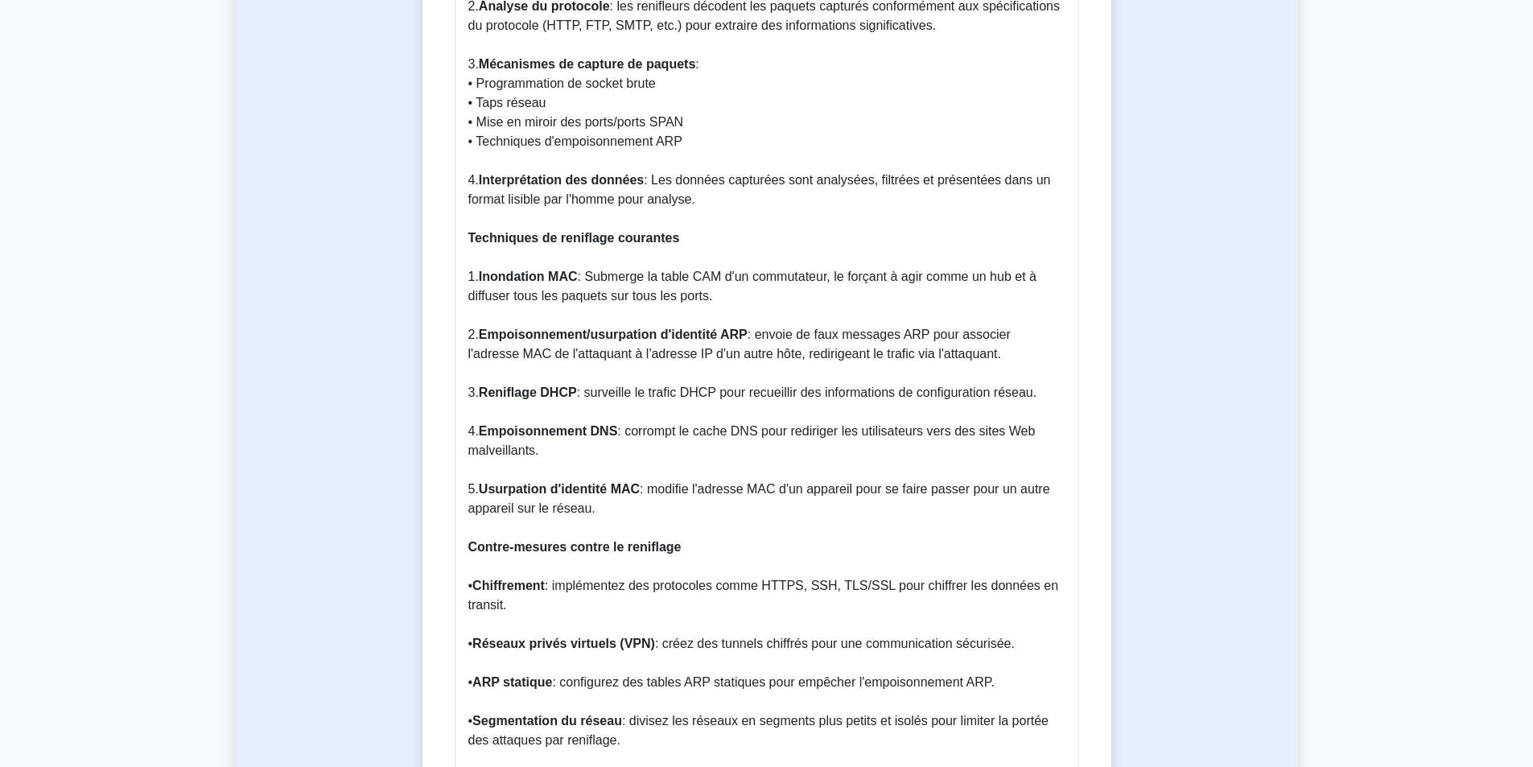
click at [952, 340] on p "Comprendre les concepts du reniflage Le reniflage est une technique essentielle…" at bounding box center [766, 354] width 597 height 2491
copy font "envoie de faux messages ARP pour associer l'adresse MAC de l'attaquant à l'adre…"
drag, startPoint x: 588, startPoint y: 374, endPoint x: 1037, endPoint y: 372, distance: 448.9
click at [1037, 372] on p "Comprendre les concepts du reniflage Le reniflage est une technique essentielle…" at bounding box center [766, 354] width 597 height 2491
copy font "surveille le trafic DHCP pour recueillir des informations de configuration rése…"
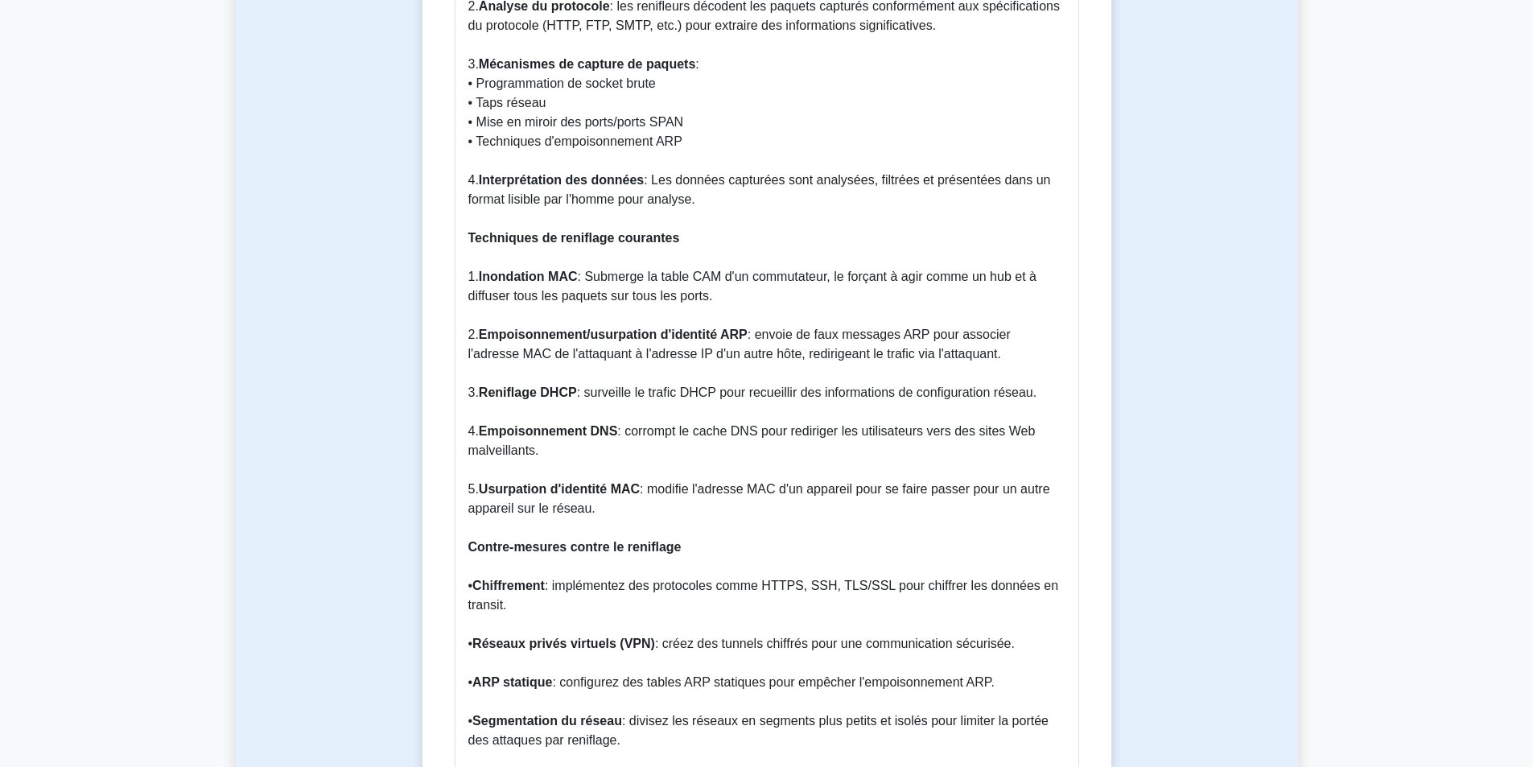
drag, startPoint x: 627, startPoint y: 414, endPoint x: 539, endPoint y: 431, distance: 89.3
click at [539, 431] on p "Comprendre les concepts du reniflage Le reniflage est une technique essentielle…" at bounding box center [766, 354] width 597 height 2491
copy font "corrompt le cache DNS pour rediriger les utilisateurs vers des sites Web malvei…"
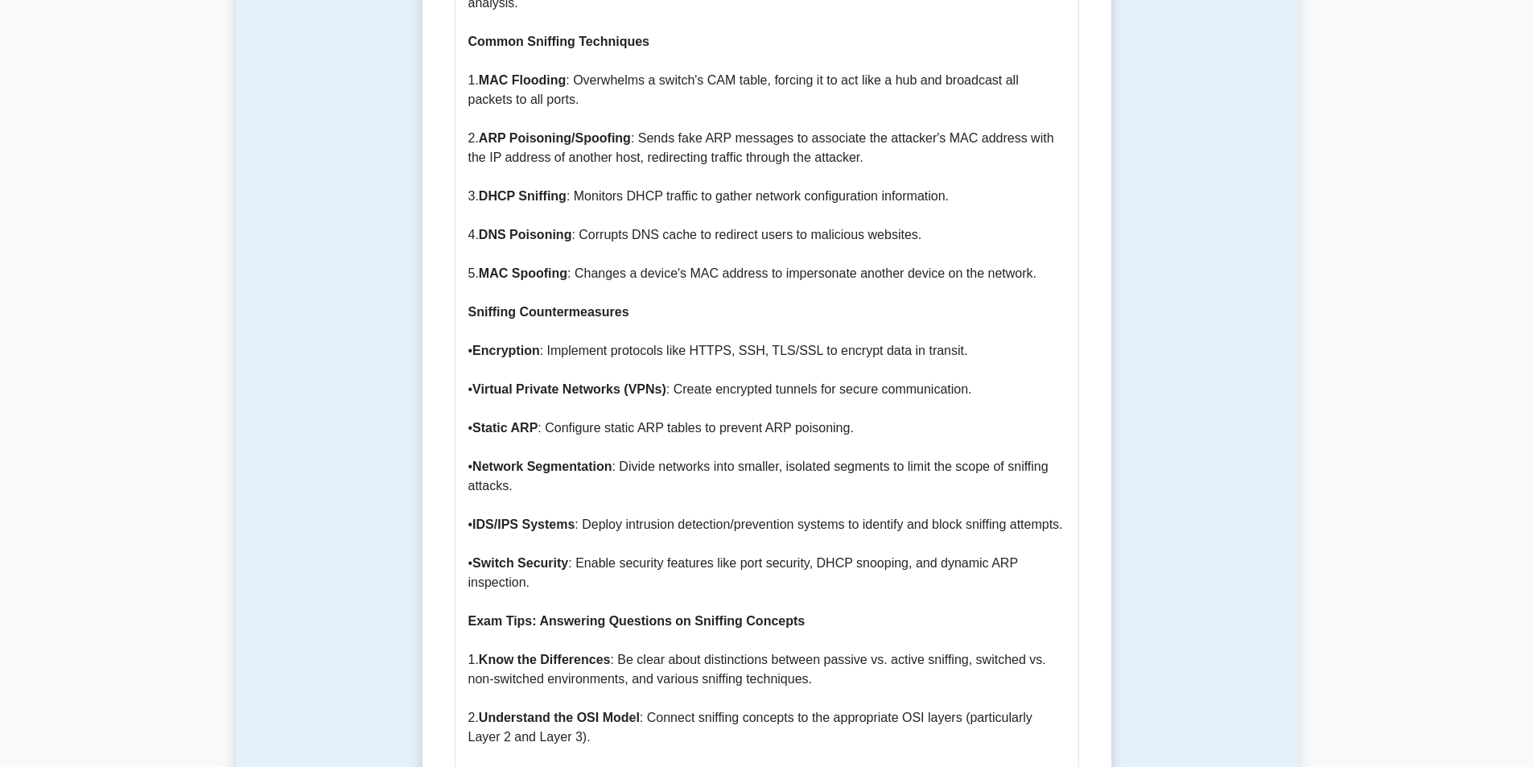
scroll to position [1850, 0]
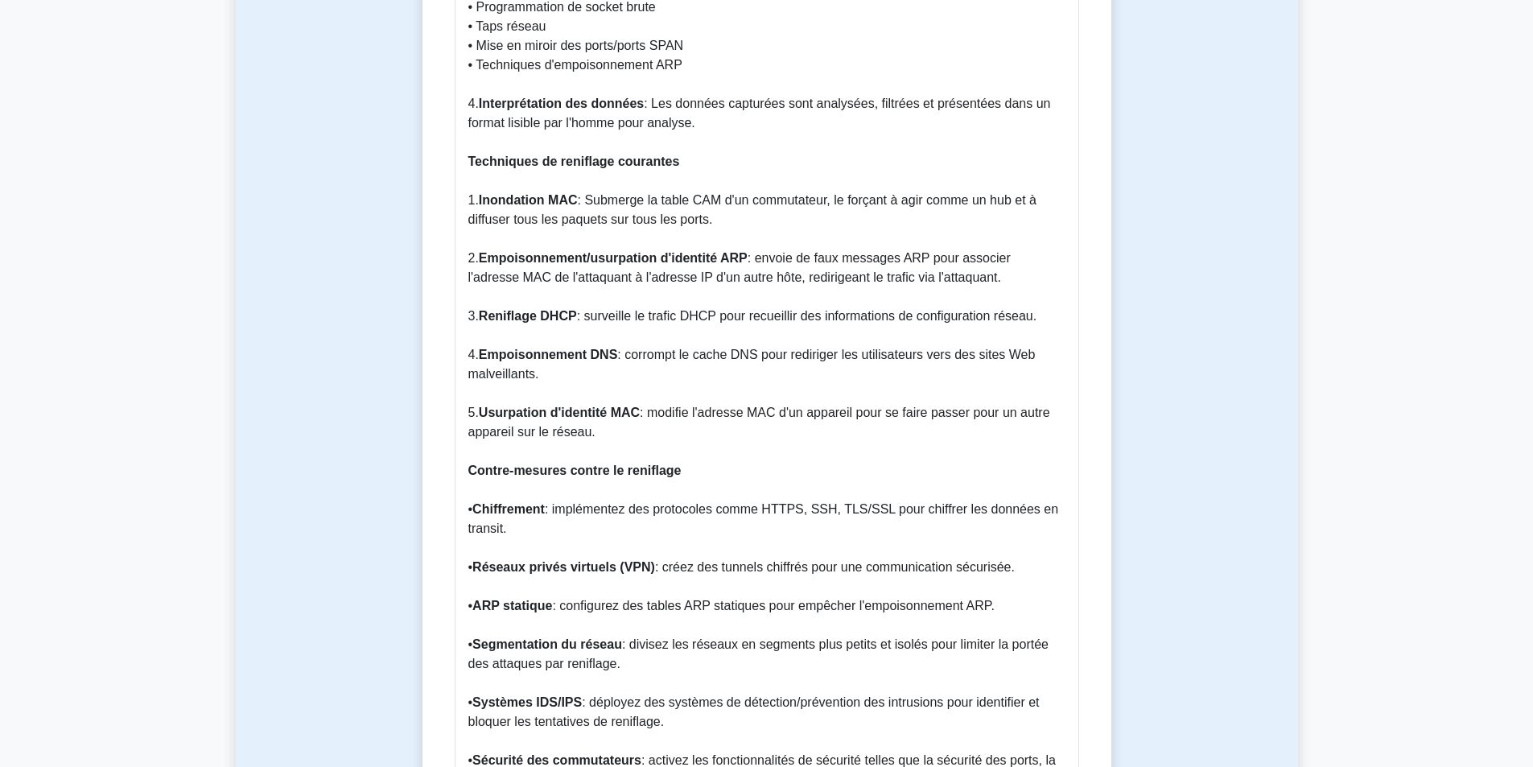
drag, startPoint x: 656, startPoint y: 392, endPoint x: 821, endPoint y: 401, distance: 164.4
click at [821, 401] on p "Comprendre les concepts du reniflage Le reniflage est une technique essentielle…" at bounding box center [766, 277] width 597 height 2491
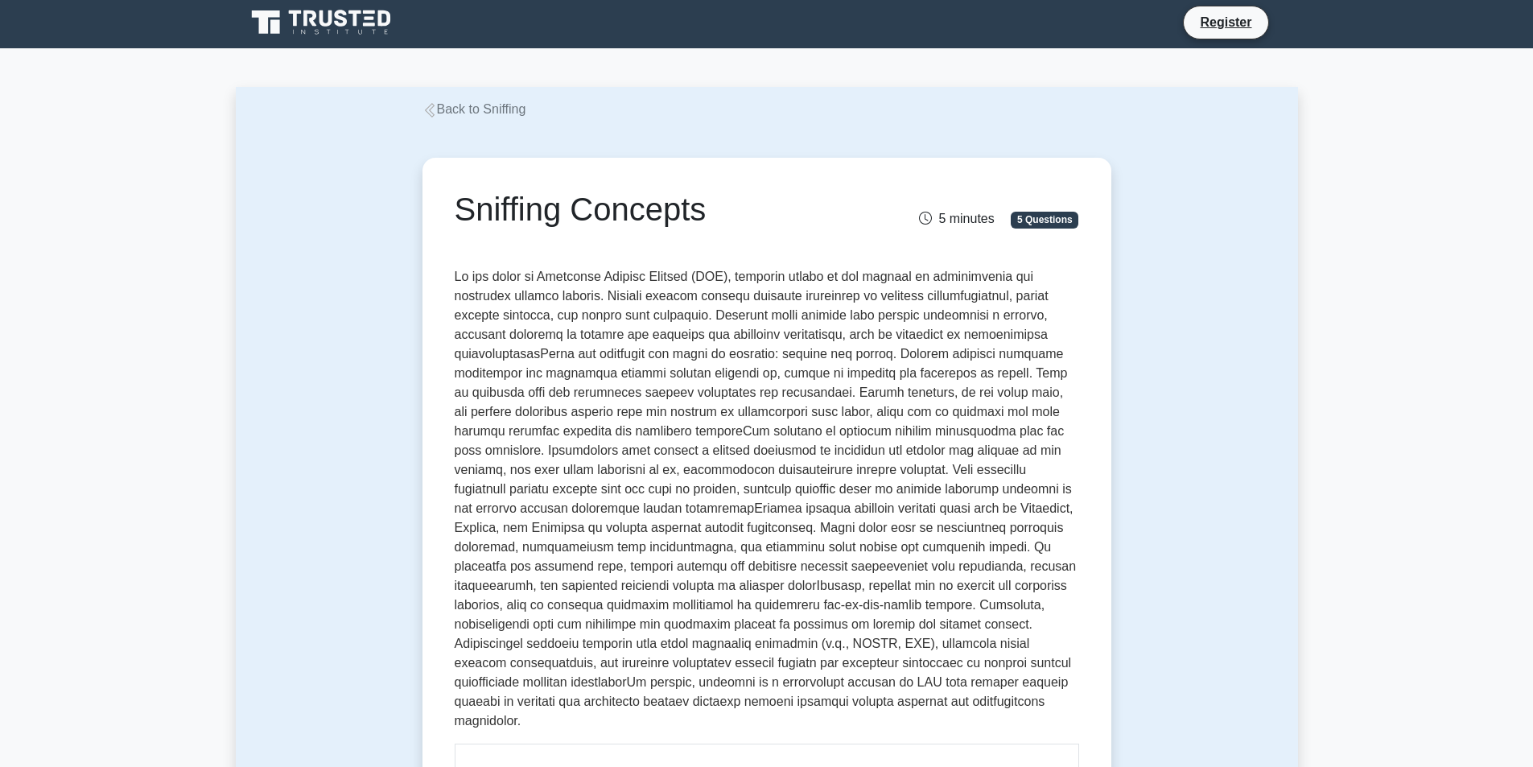
scroll to position [0, 0]
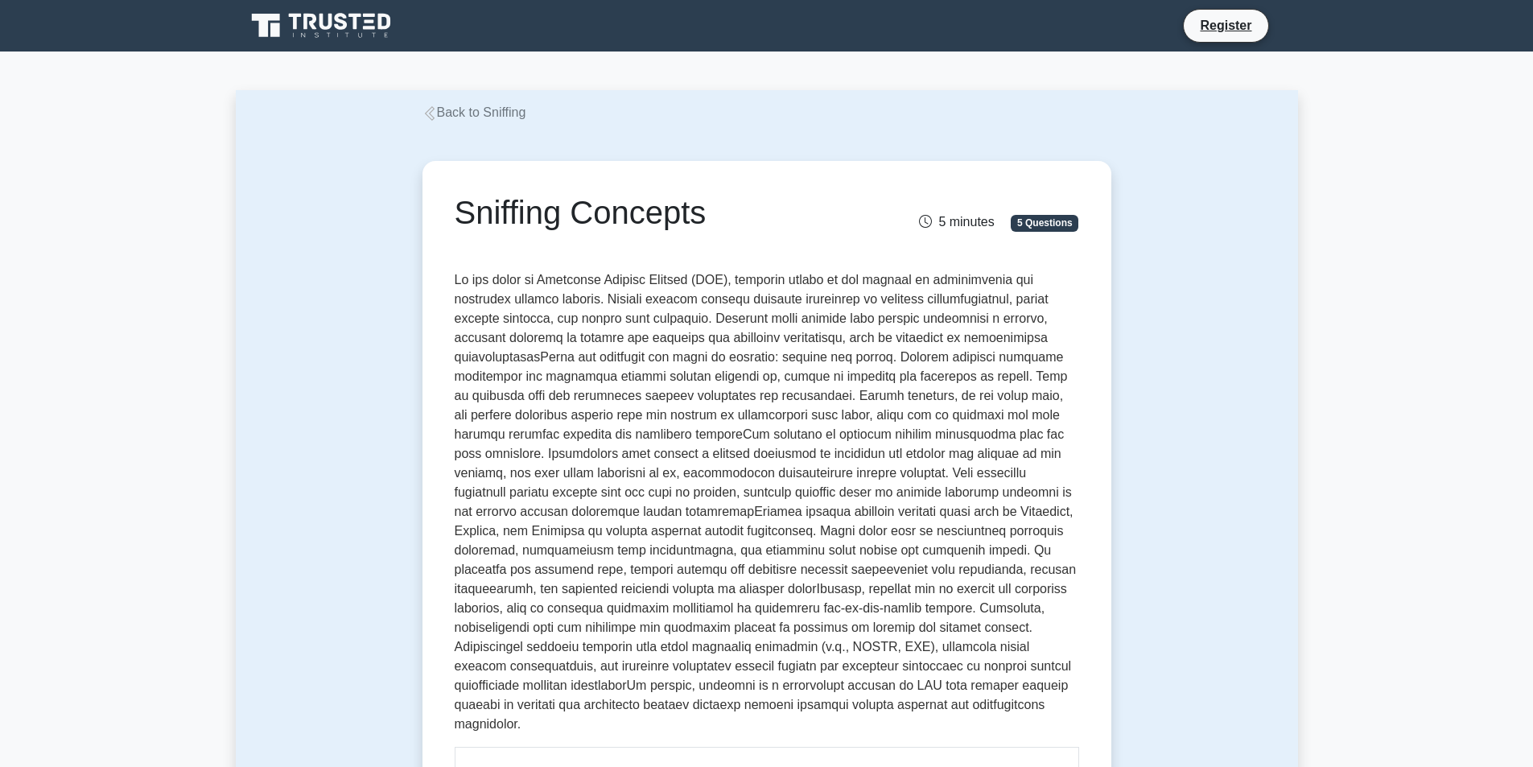
click at [440, 113] on link "Back to Sniffing" at bounding box center [474, 112] width 104 height 14
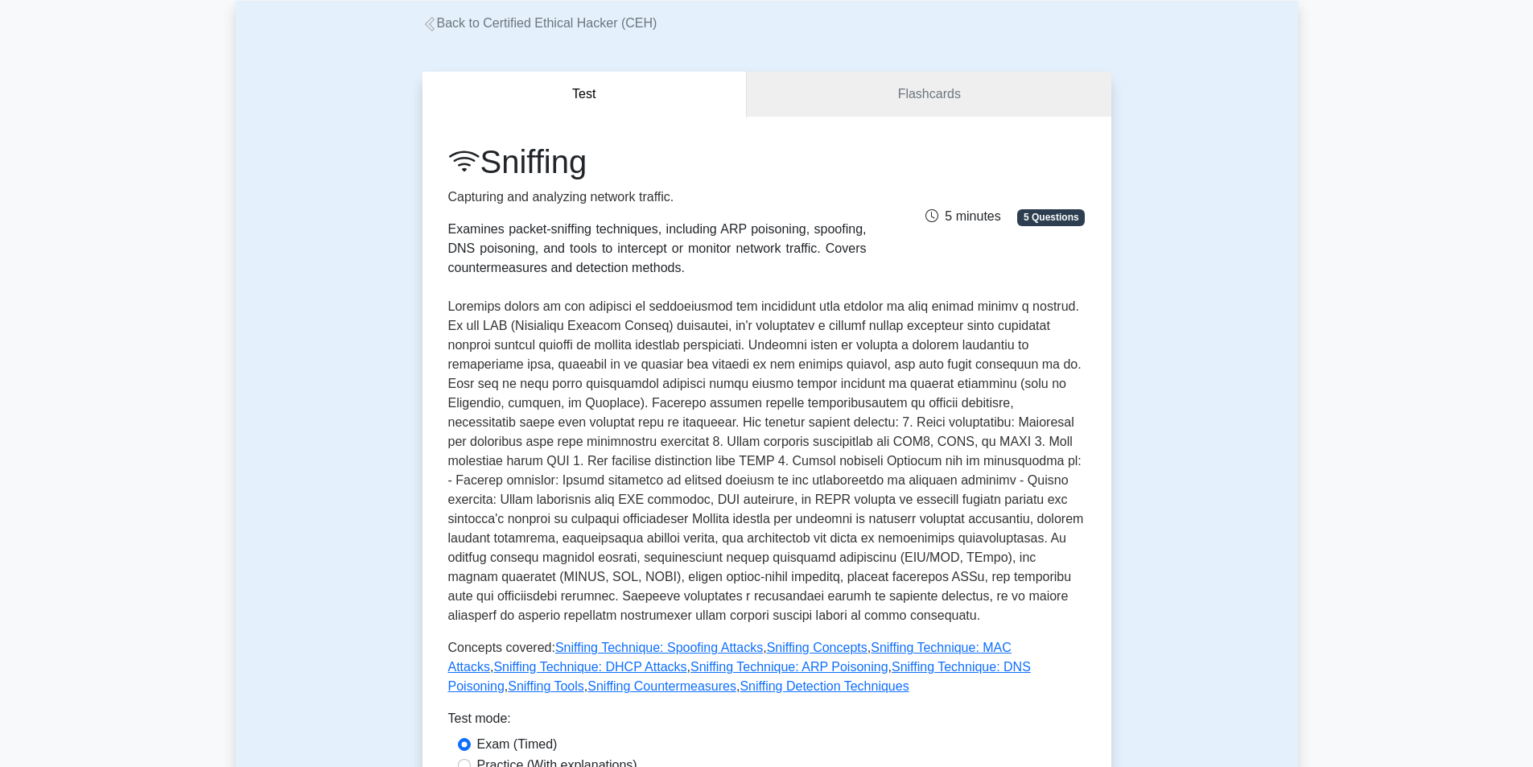
scroll to position [241, 0]
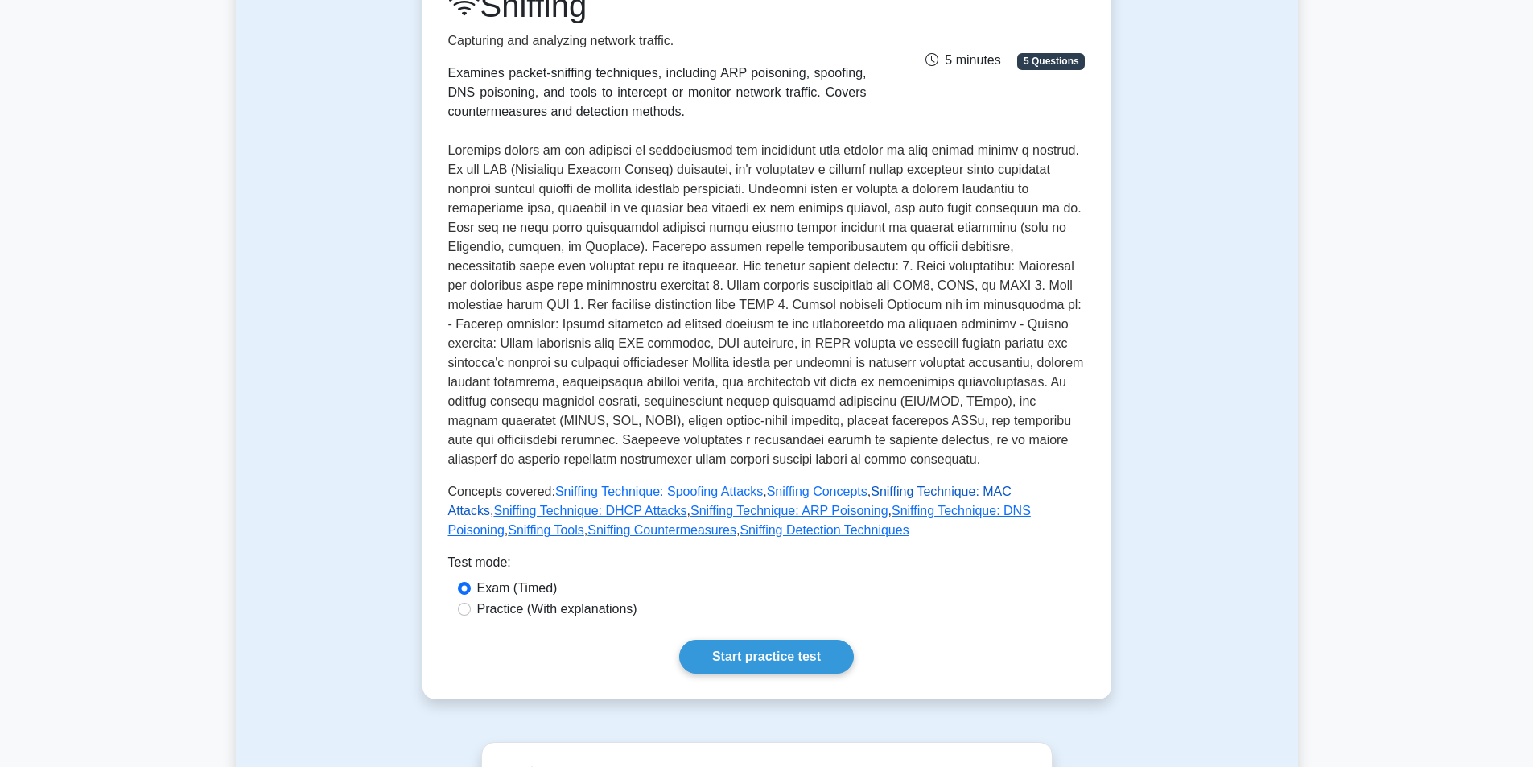
click at [993, 495] on link "Sniffing Technique: MAC Attacks" at bounding box center [729, 500] width 563 height 33
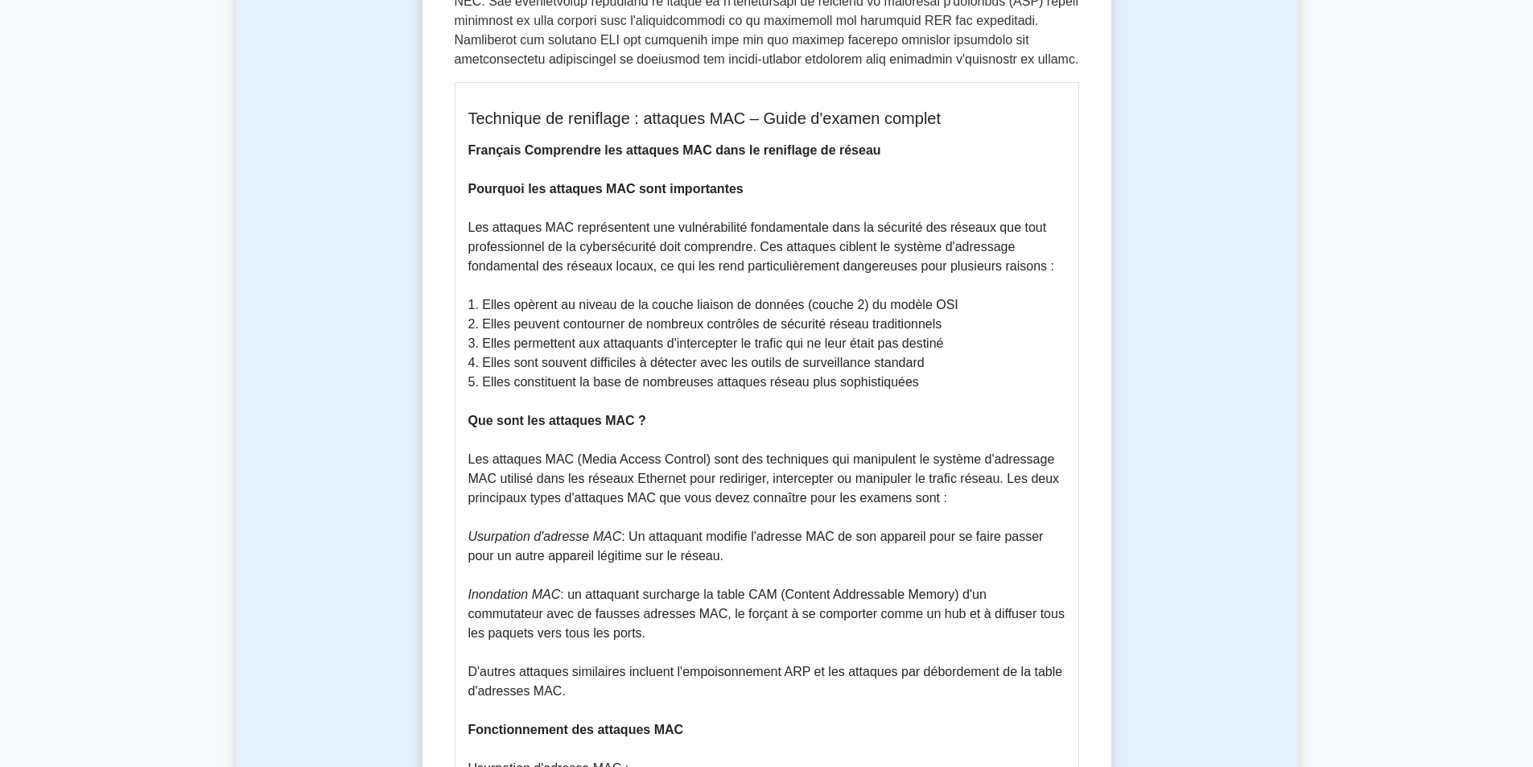
scroll to position [724, 0]
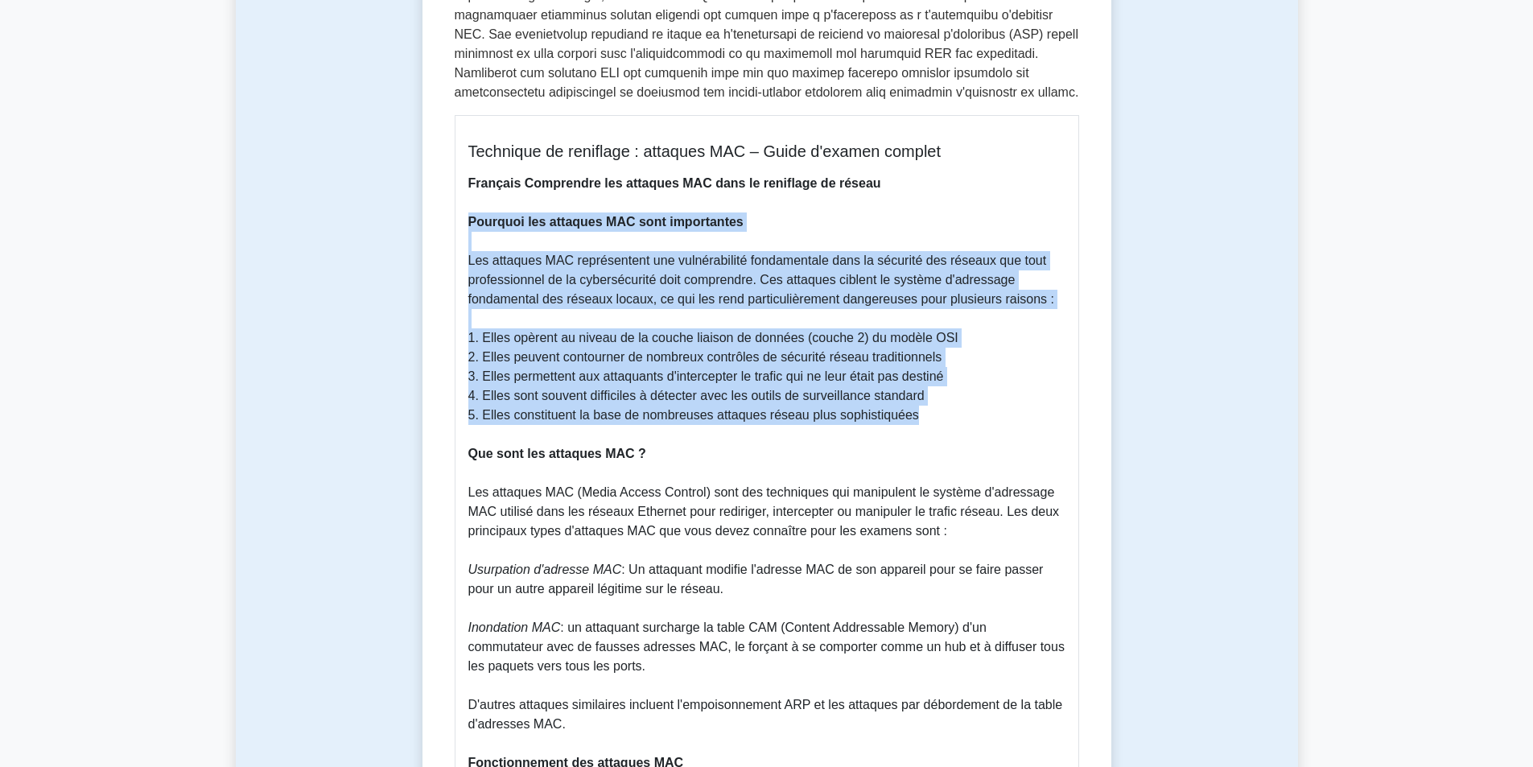
drag, startPoint x: 468, startPoint y: 202, endPoint x: 916, endPoint y: 392, distance: 486.7
copy p "Pourquoi les attaques MAC sont importantes Les attaques MAC représentent une vu…"
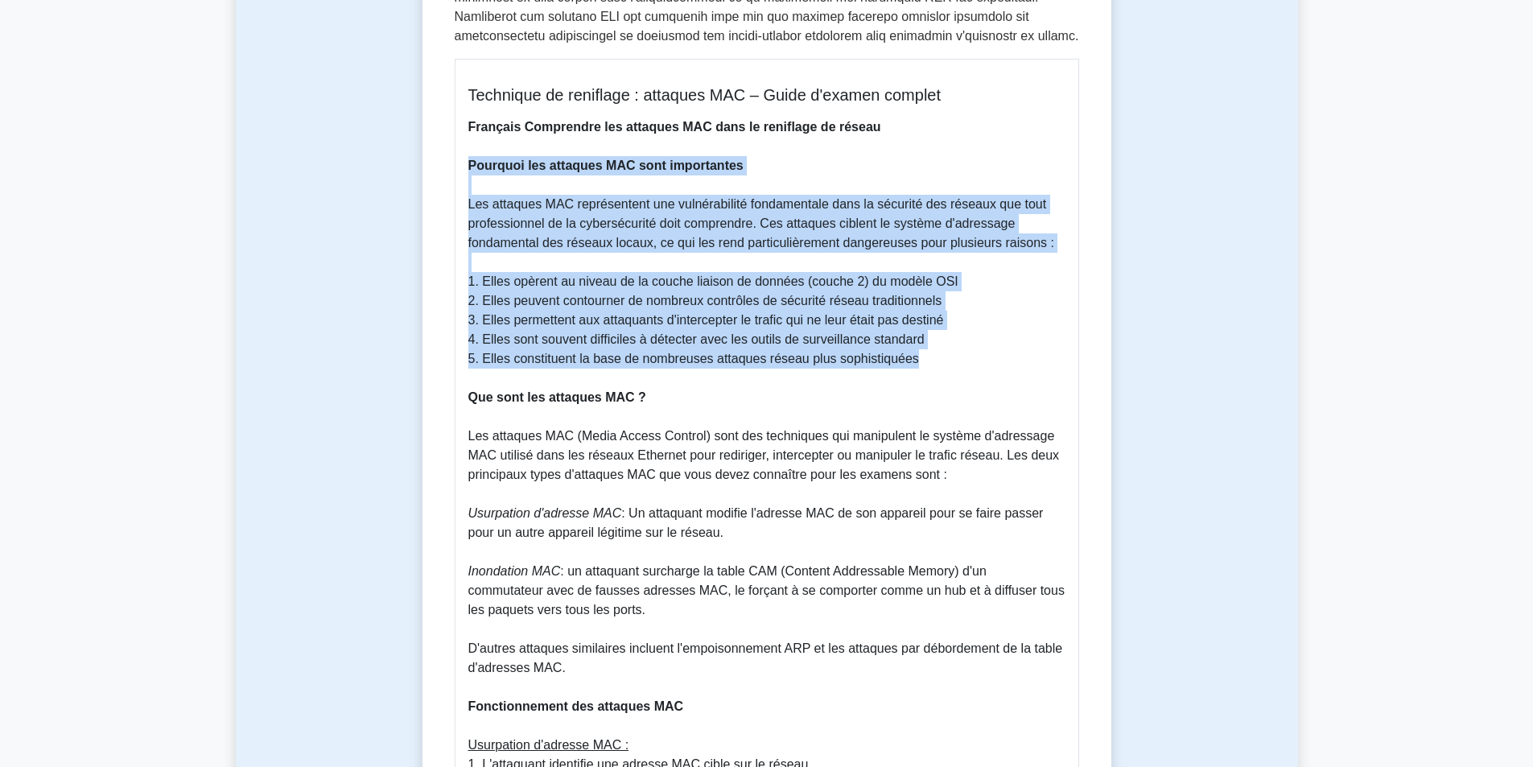
scroll to position [804, 0]
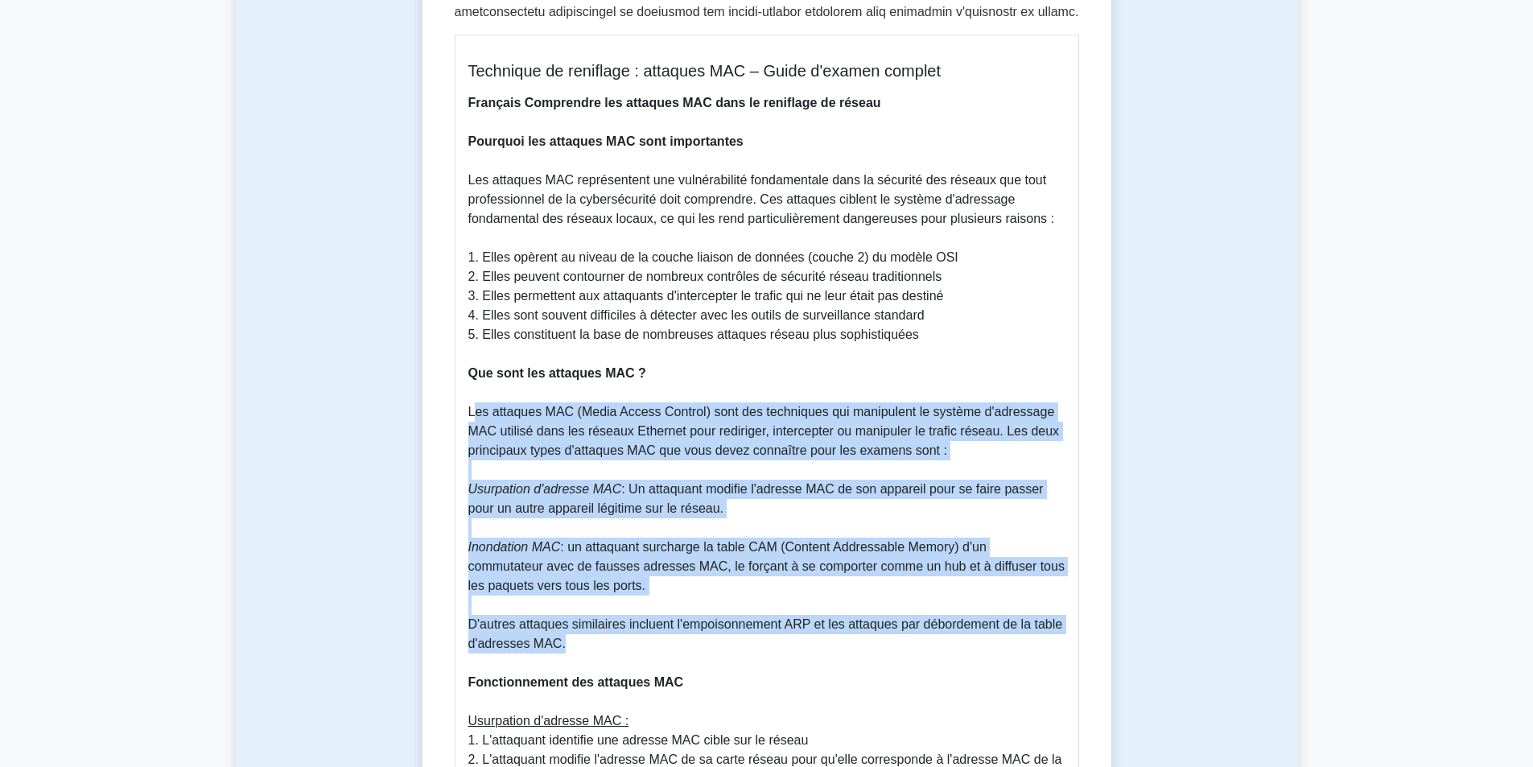
drag, startPoint x: 469, startPoint y: 395, endPoint x: 583, endPoint y: 621, distance: 253.3
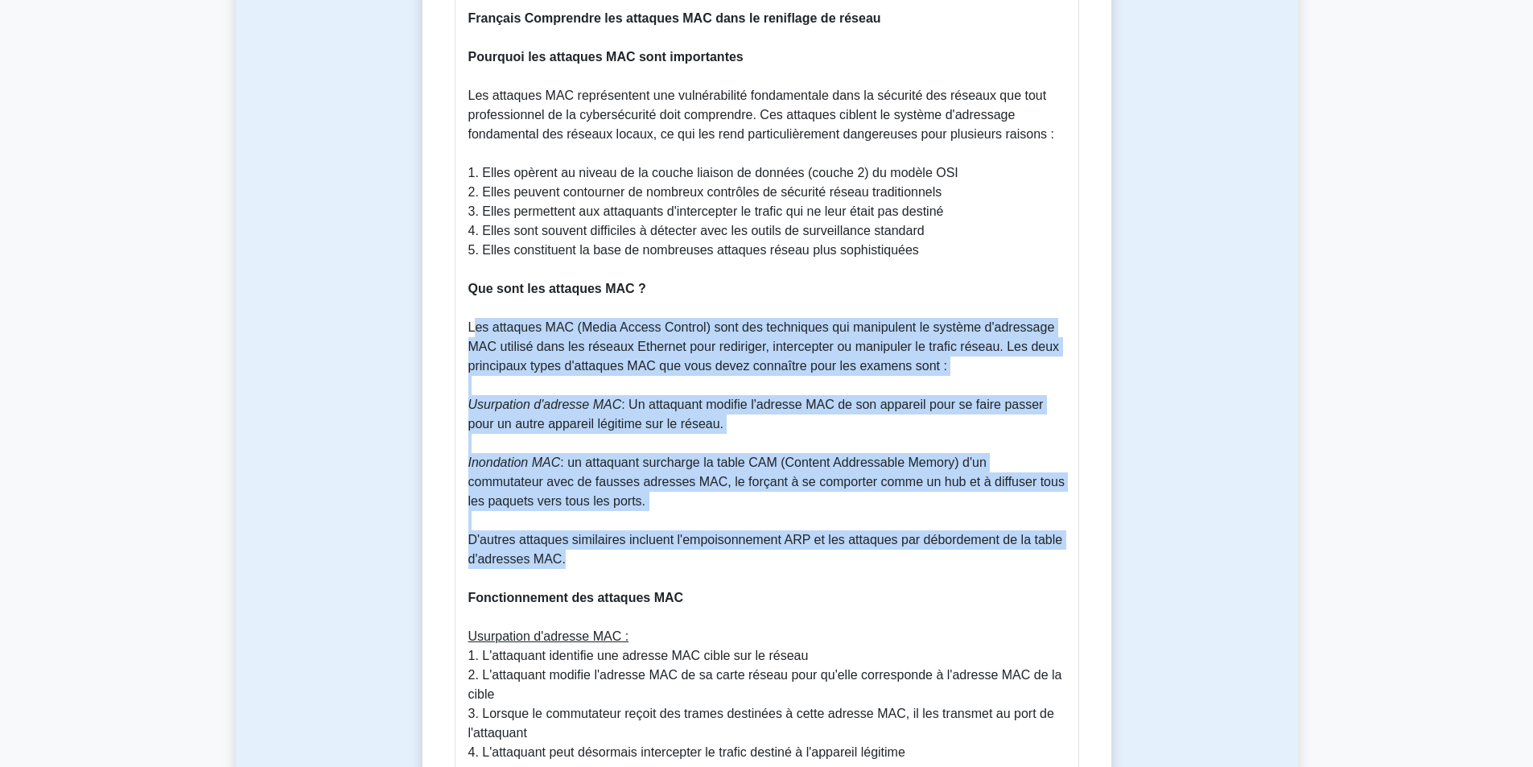
scroll to position [885, 0]
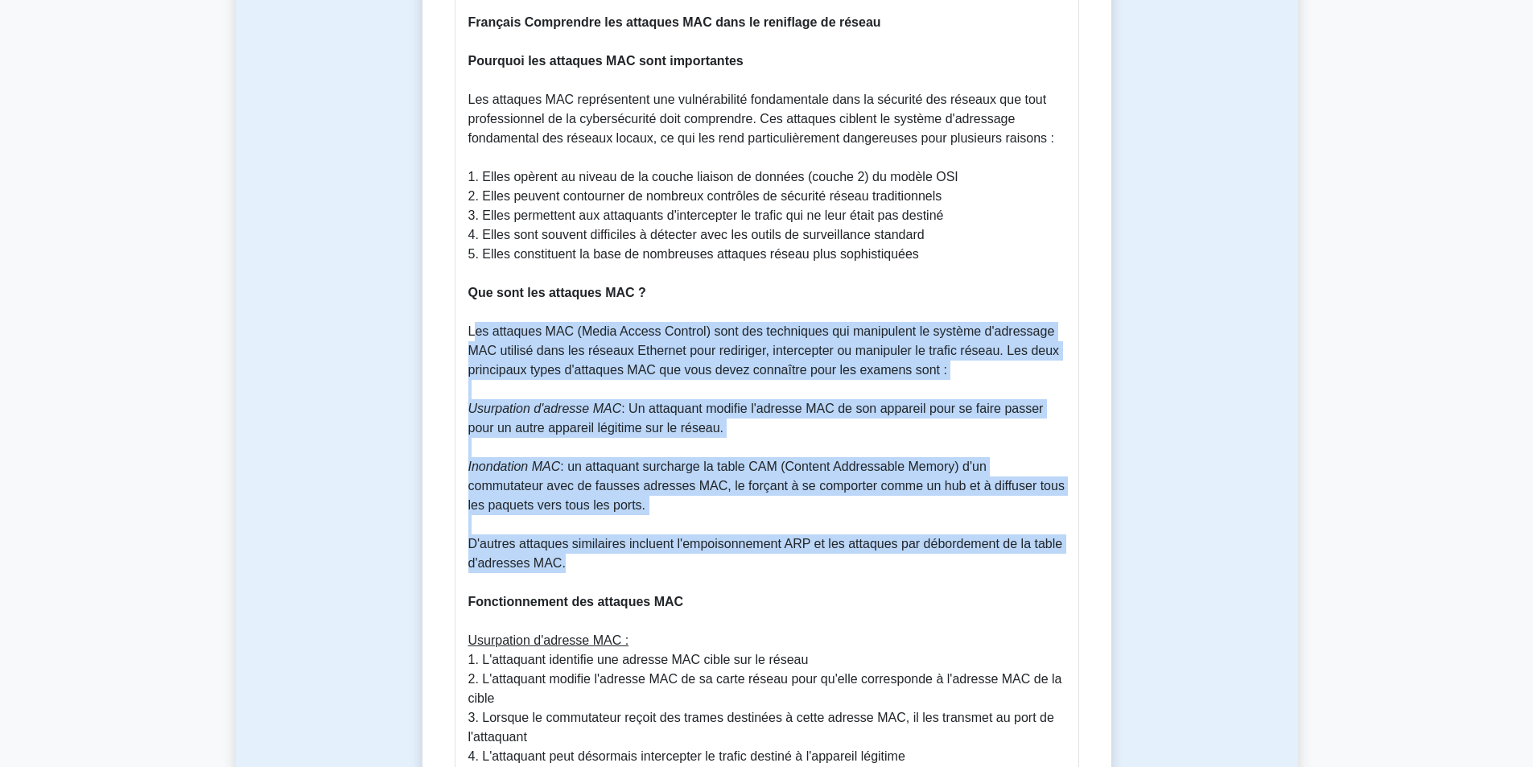
click at [570, 324] on font "Les attaques MAC (Media Access Control) sont des techniques qui manipulent le s…" at bounding box center [763, 350] width 591 height 52
drag, startPoint x: 467, startPoint y: 311, endPoint x: 639, endPoint y: 542, distance: 288.2
copy p "Les attaques MAC (Media Access Control) sont des techniques qui manipulent le s…"
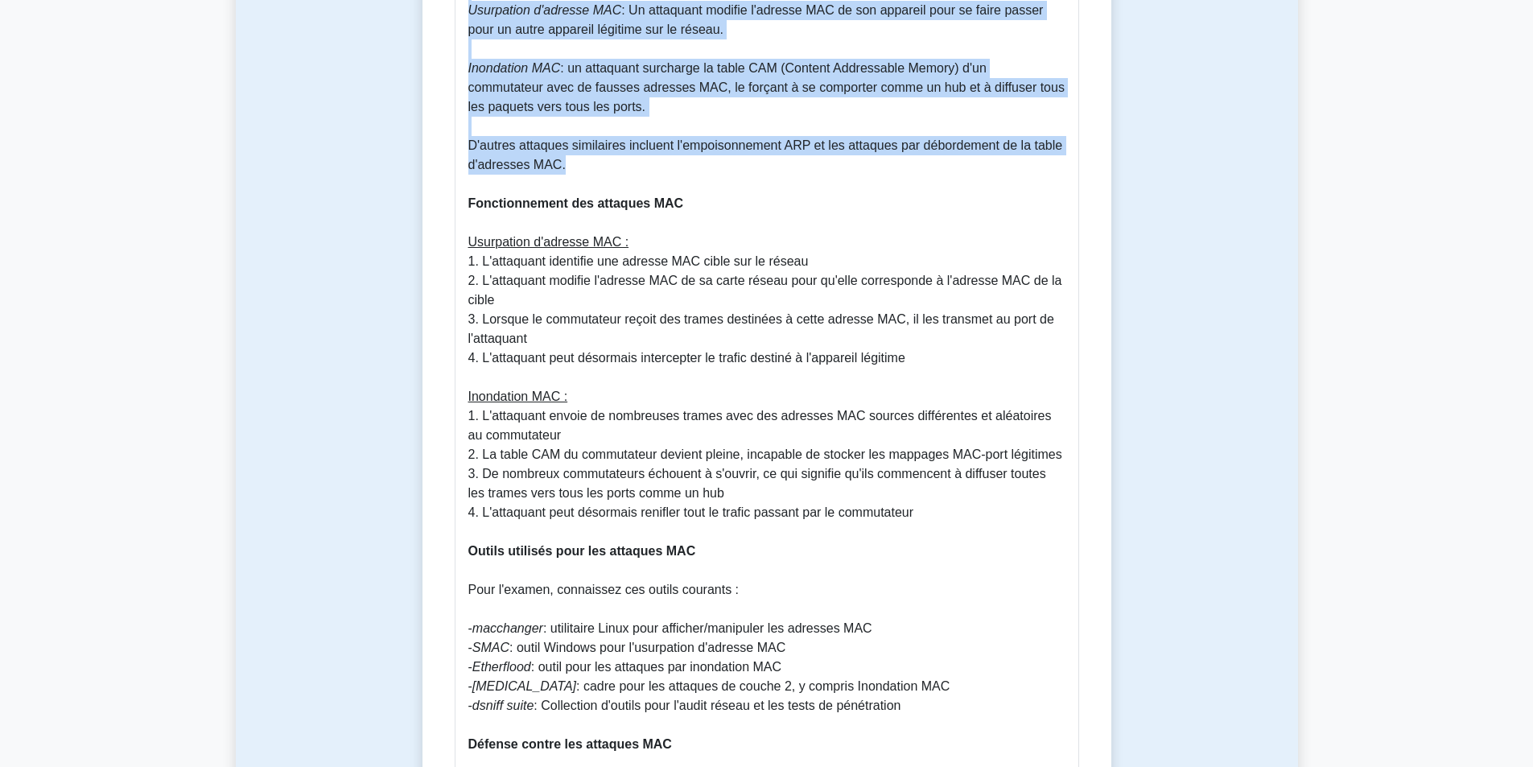
scroll to position [1287, 0]
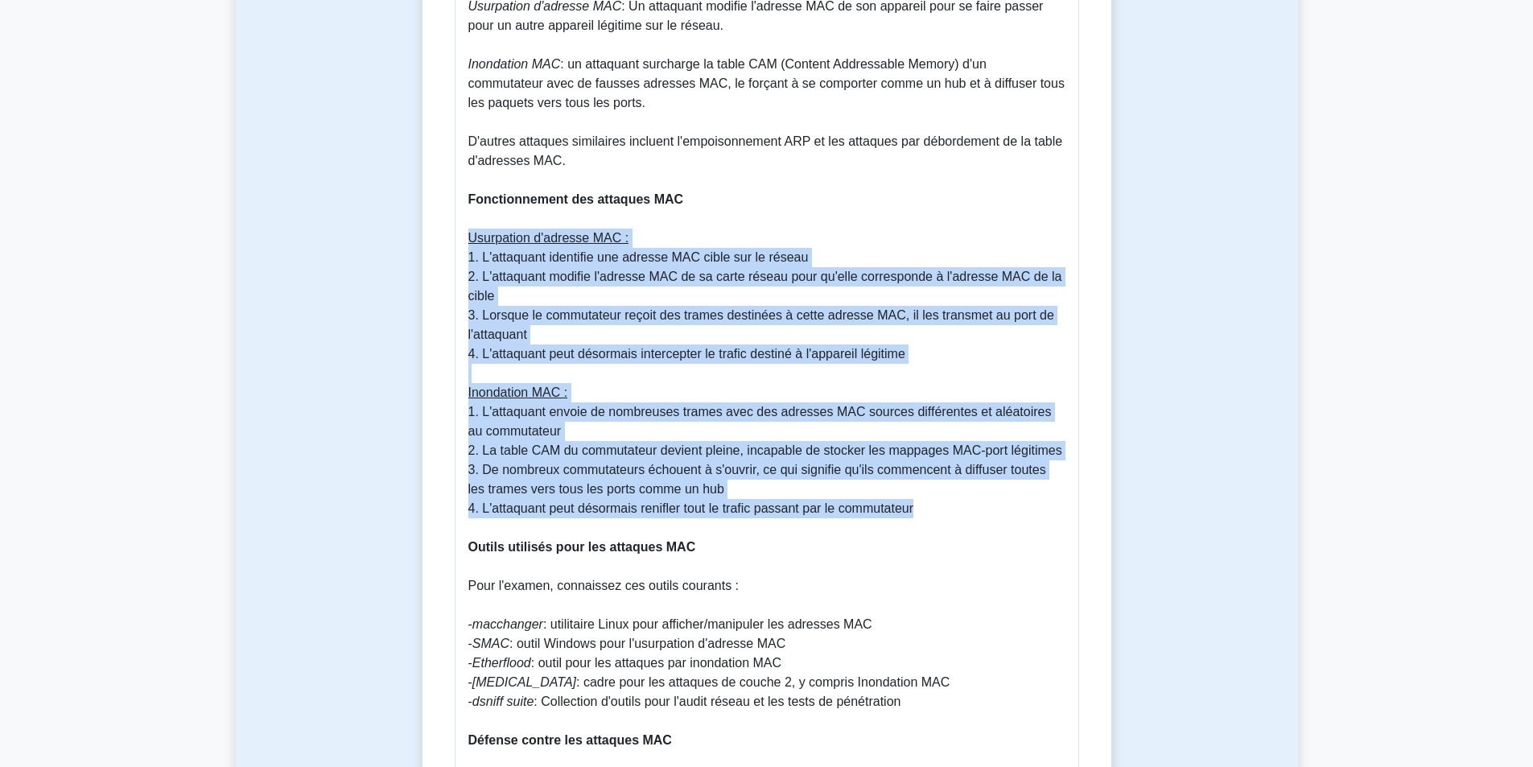
drag, startPoint x: 468, startPoint y: 220, endPoint x: 940, endPoint y: 496, distance: 547.3
click at [940, 496] on p "Français Comprendre les attaques MAC dans le reniflage de réseau Pourquoi les a…" at bounding box center [766, 663] width 597 height 2104
copy p "Usurpation d'adresse MAC : 1. L'attaquant identifie une adresse MAC cible sur l…"
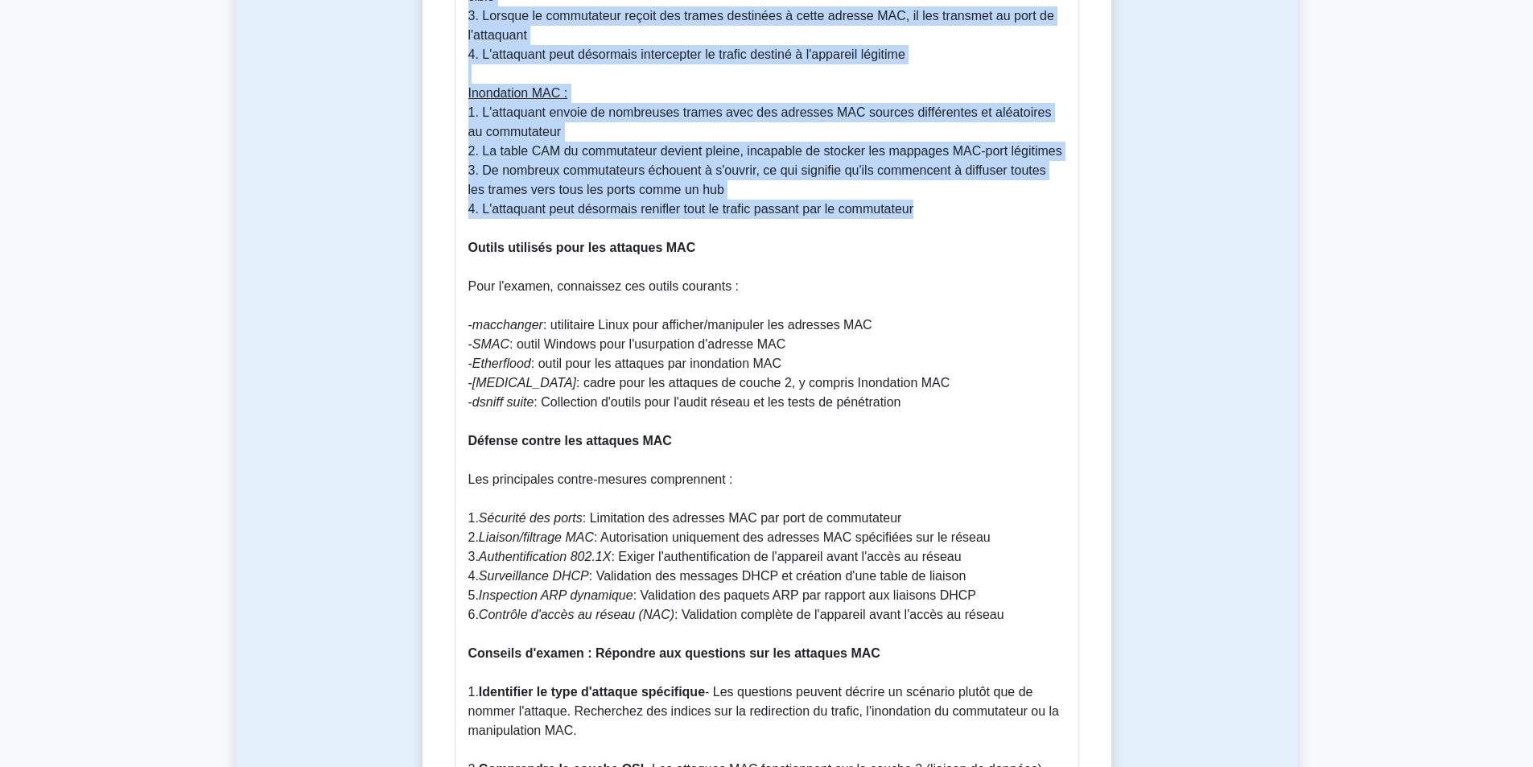
scroll to position [1609, 0]
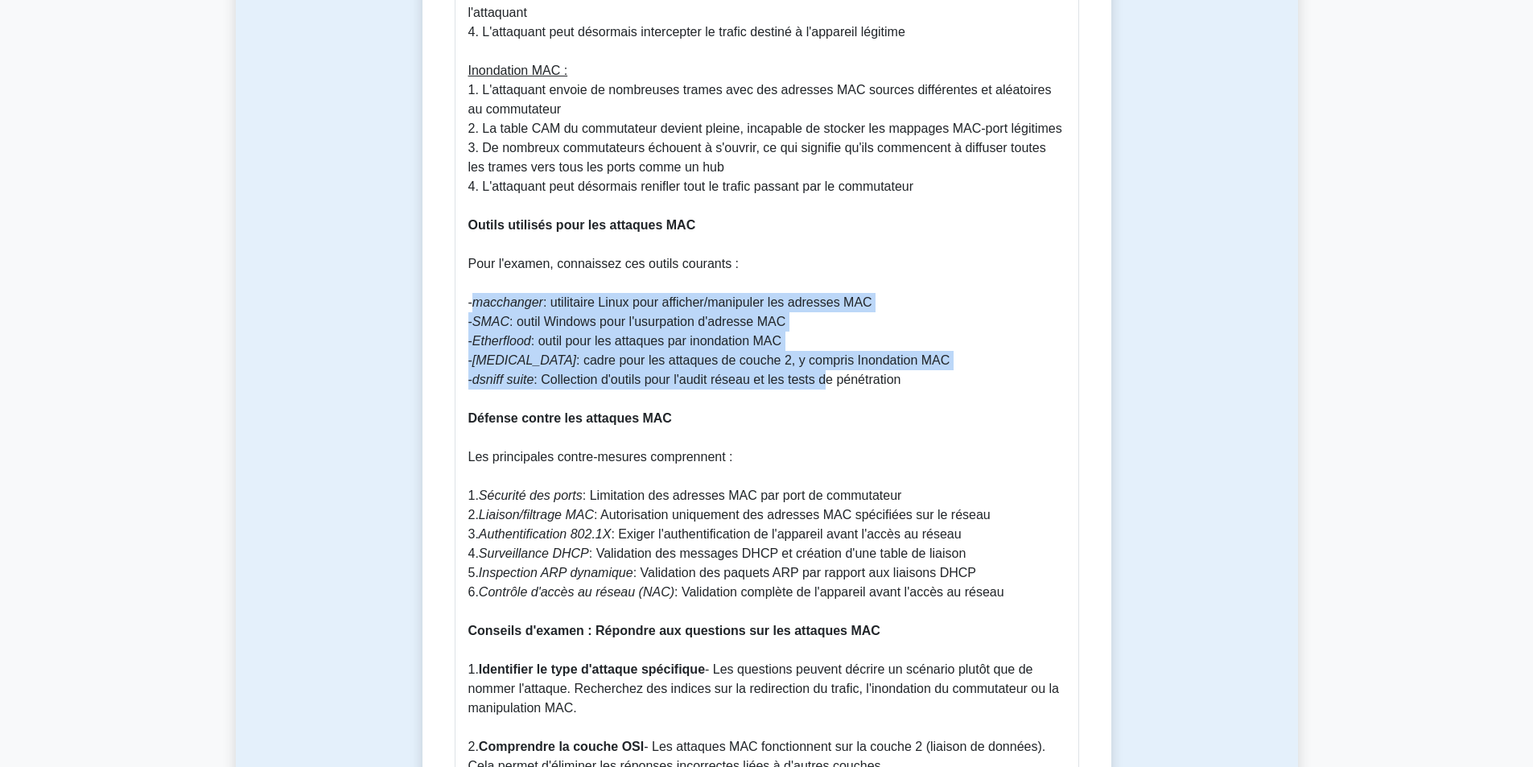
drag, startPoint x: 479, startPoint y: 281, endPoint x: 826, endPoint y: 368, distance: 358.2
click at [826, 368] on p "Français Comprendre les attaques MAC dans le reniflage de réseau Pourquoi les a…" at bounding box center [766, 341] width 597 height 2104
click at [520, 295] on font "macchanger" at bounding box center [507, 302] width 71 height 14
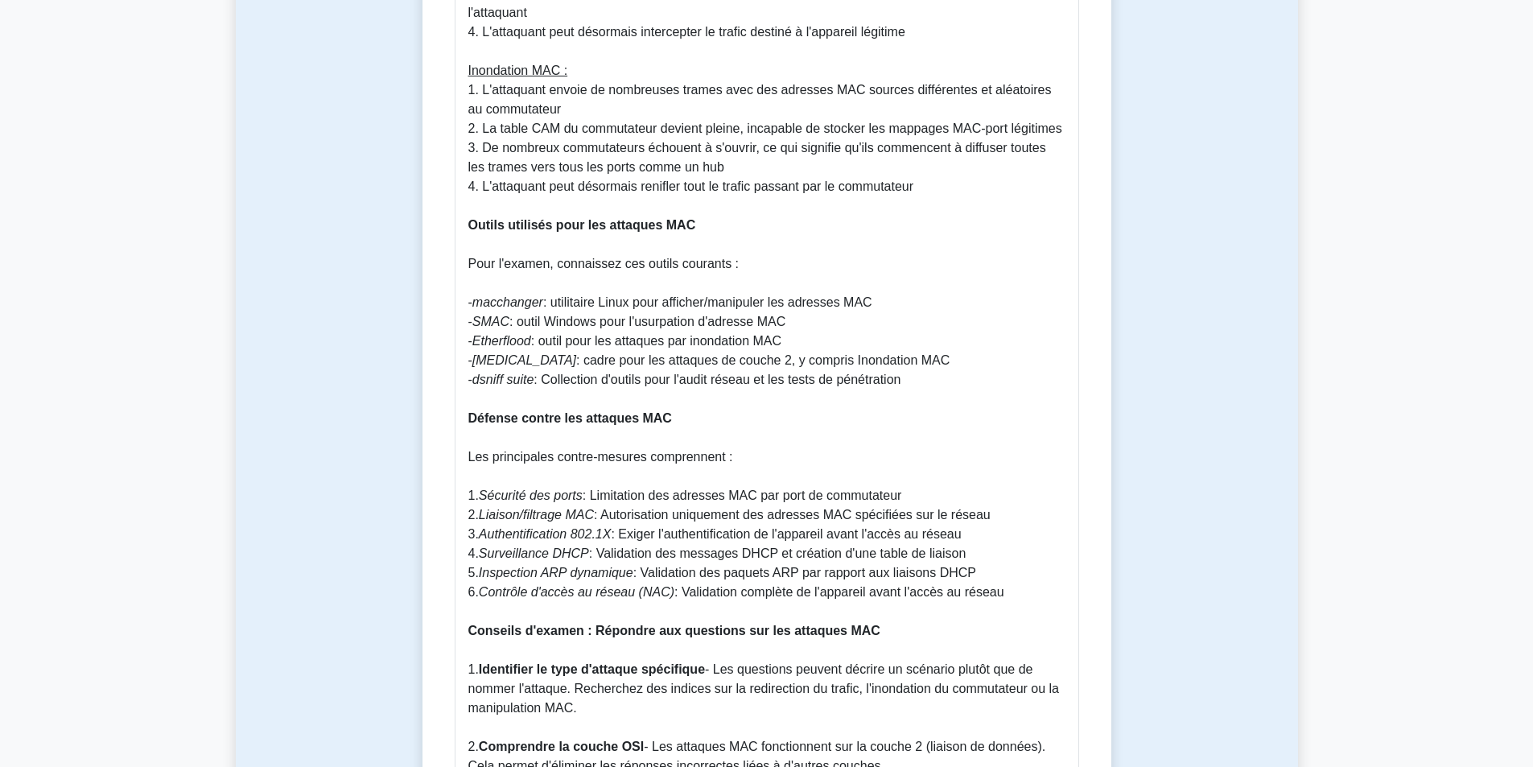
drag, startPoint x: 468, startPoint y: 283, endPoint x: 920, endPoint y: 361, distance: 458.8
click at [920, 361] on p "Français Comprendre les attaques MAC dans le reniflage de réseau Pourquoi les a…" at bounding box center [766, 341] width 597 height 2104
copy p "- macchanger : utilitaire Linux pour afficher/manipuler les adresses MAC - SMAC…"
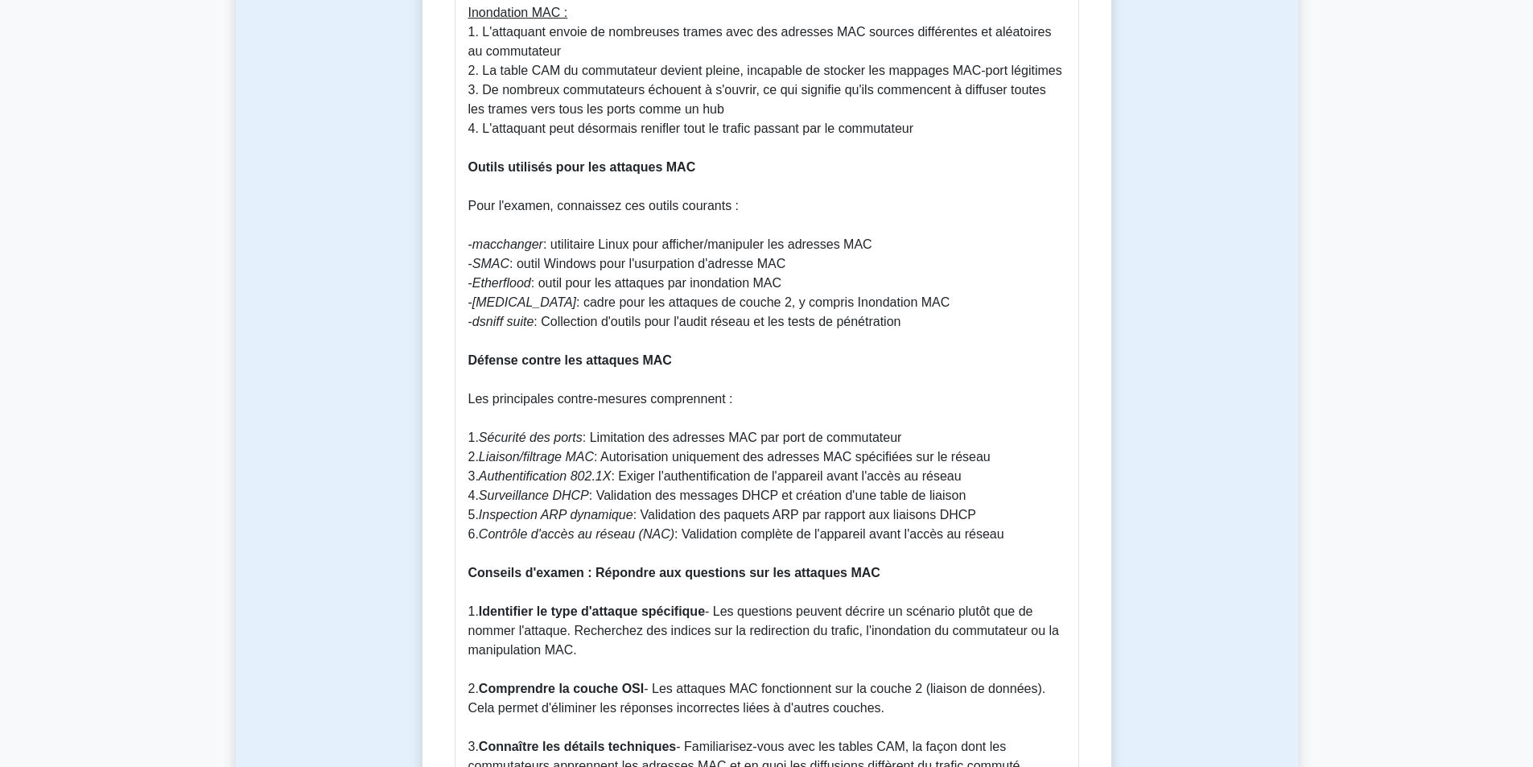
scroll to position [1689, 0]
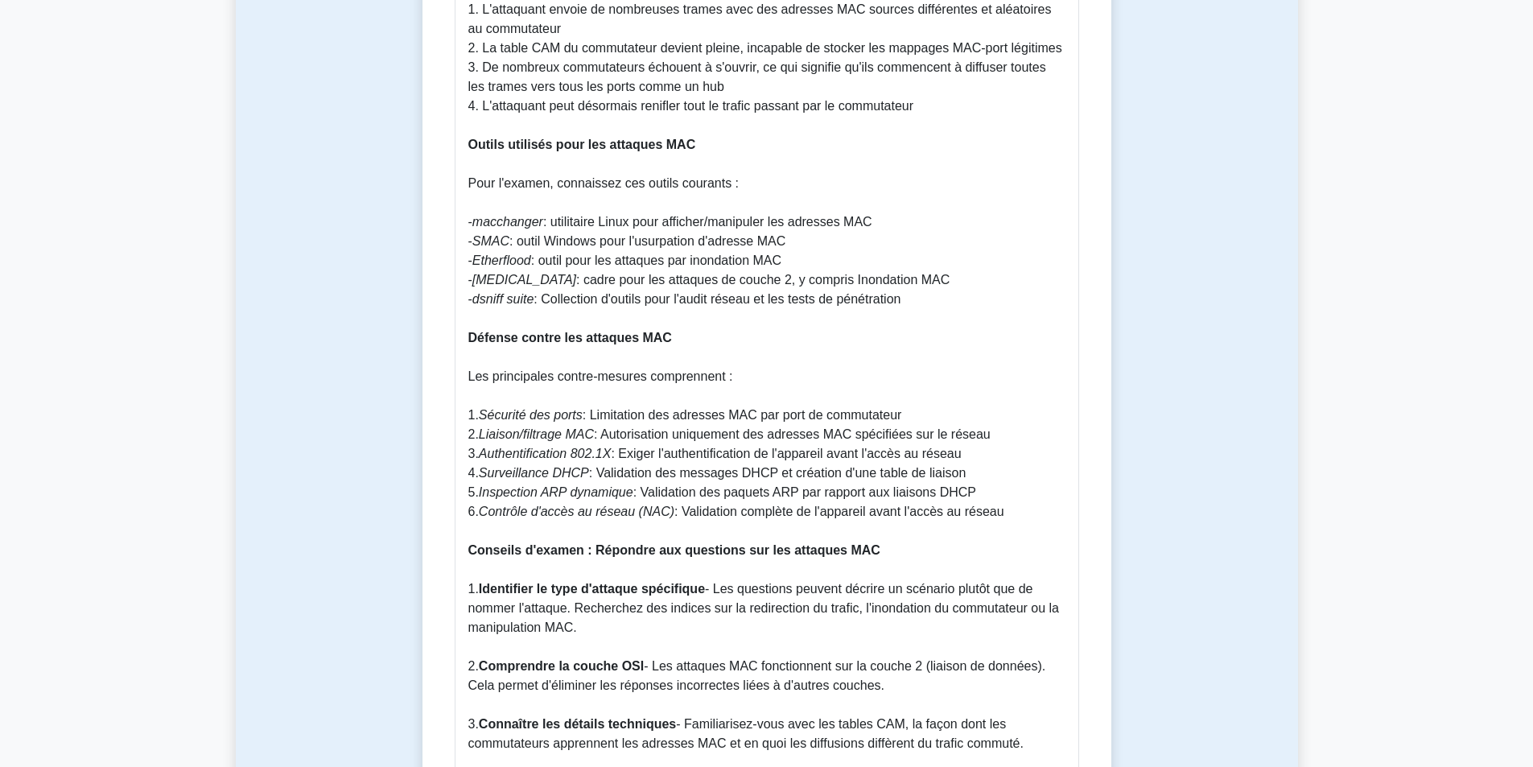
drag, startPoint x: 467, startPoint y: 356, endPoint x: 996, endPoint y: 496, distance: 547.5
click at [996, 496] on div "Technique de reniflage : attaques MAC – Guide d'examen complet Français Compren…" at bounding box center [767, 245] width 624 height 2190
copy p "Les principales contre-mesures comprennent : 1. Sécurité des ports : Limitation…"
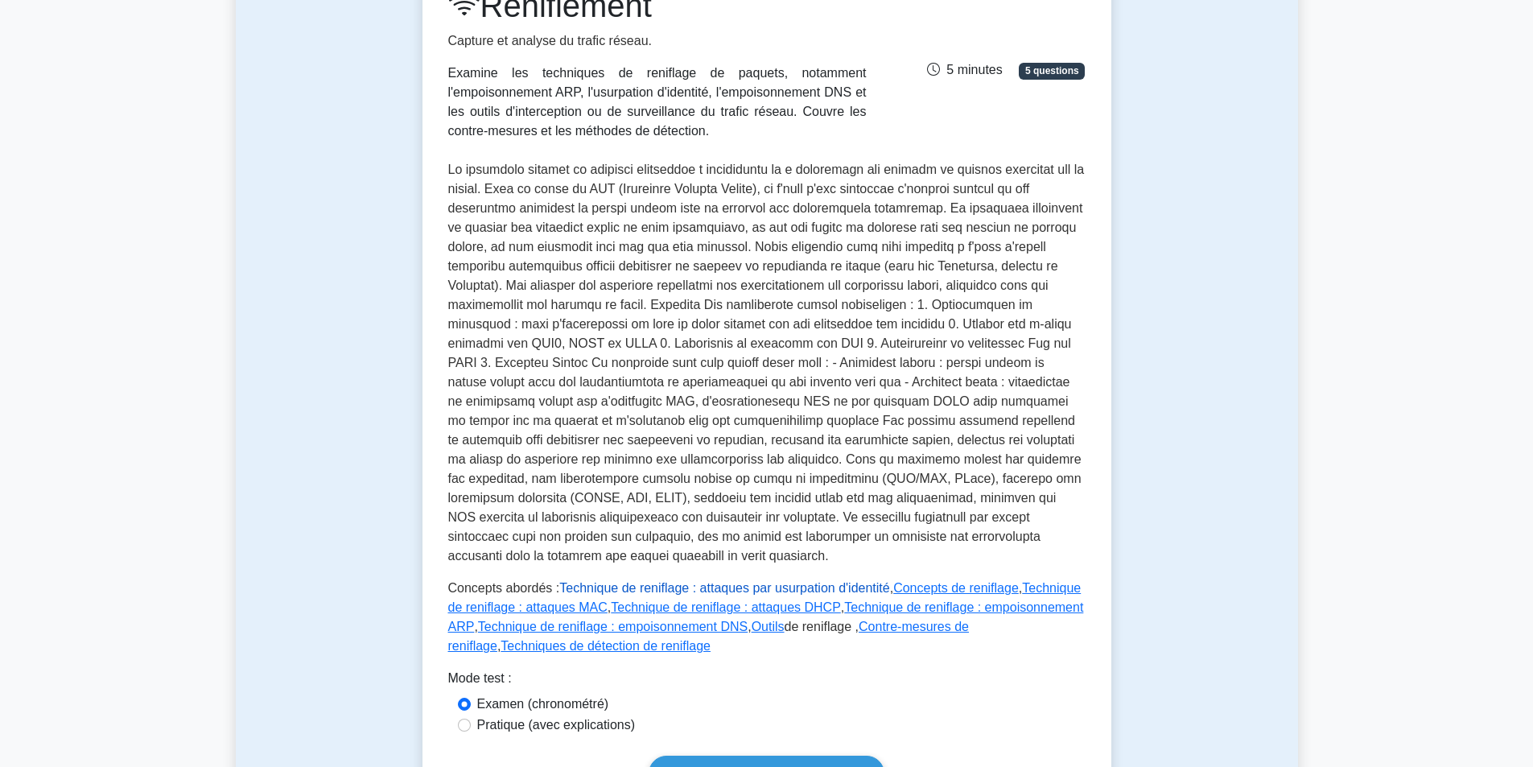
click at [844, 581] on font "Technique de reniflage : attaques par usurpation d'identité" at bounding box center [724, 588] width 330 height 14
click at [547, 591] on font "Technique de reniflage : attaques MAC" at bounding box center [764, 597] width 633 height 33
click at [1051, 600] on font "Technique de reniflage : empoisonnement ARP" at bounding box center [766, 616] width 636 height 33
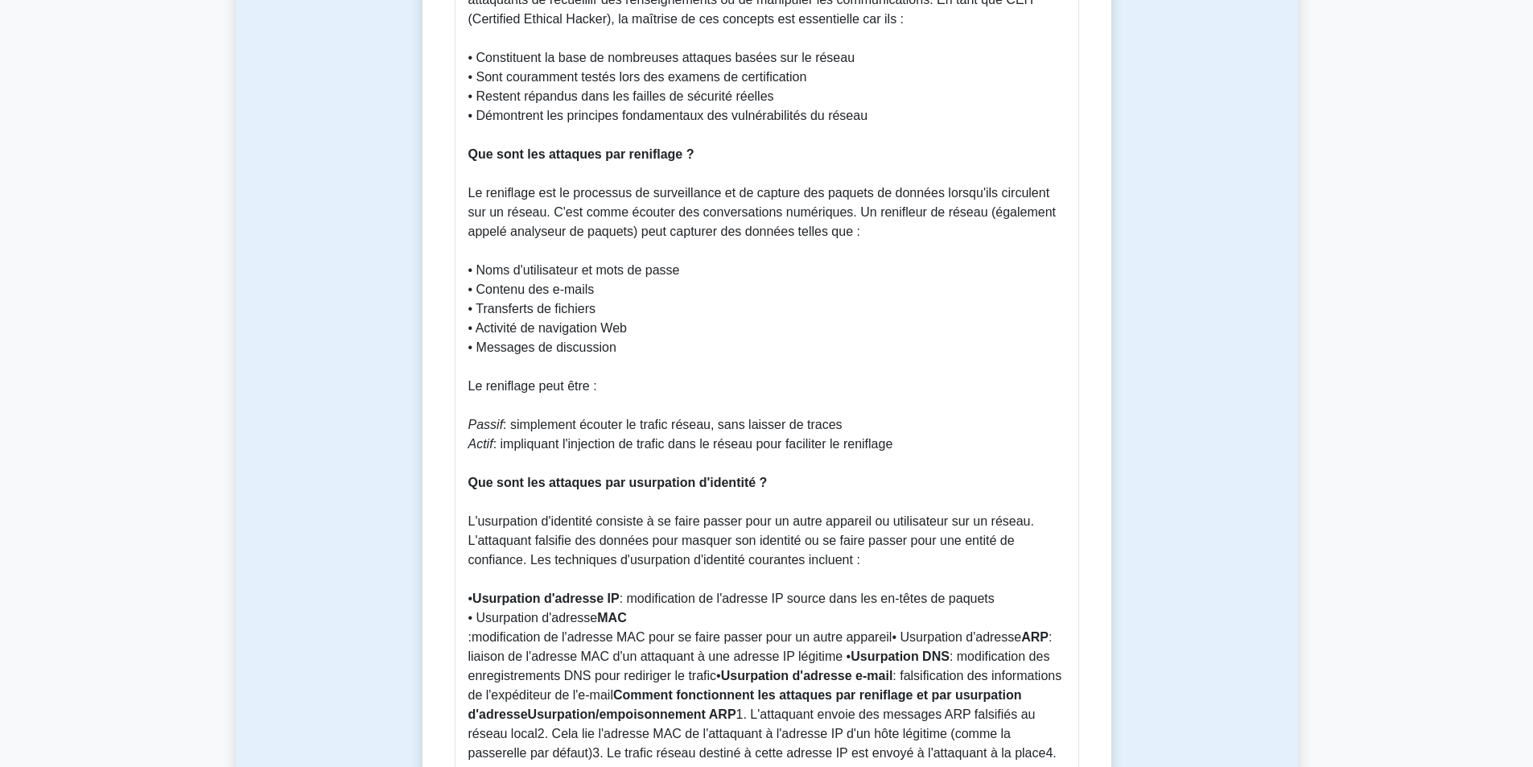
scroll to position [1046, 0]
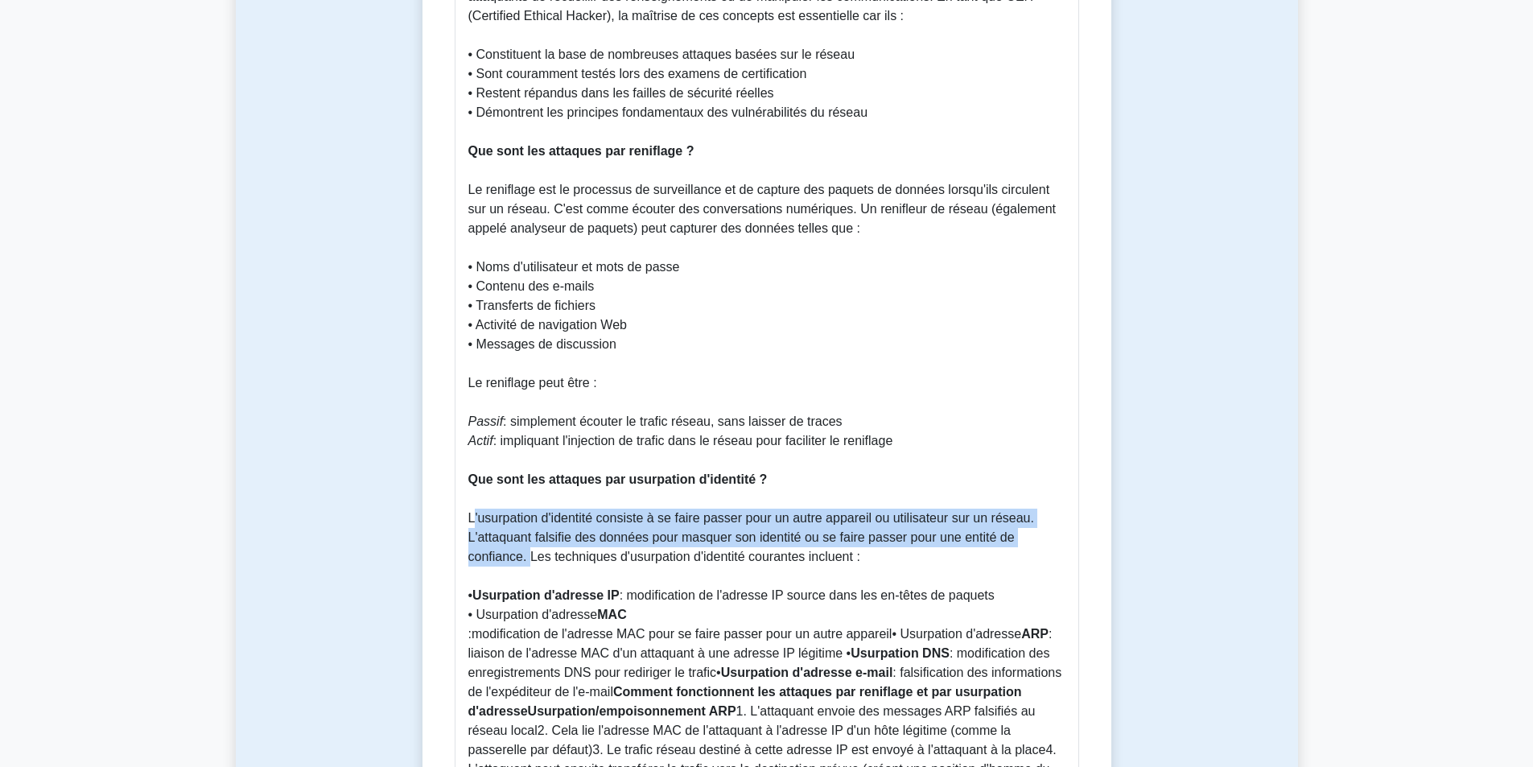
drag, startPoint x: 469, startPoint y: 496, endPoint x: 524, endPoint y: 537, distance: 68.4
click at [524, 537] on font "L'usurpation d'identité consiste à se faire passer pour un autre appareil ou ut…" at bounding box center [751, 537] width 566 height 52
copy font "L'usurpation d'identité consiste à se faire passer pour un autre appareil ou ut…"
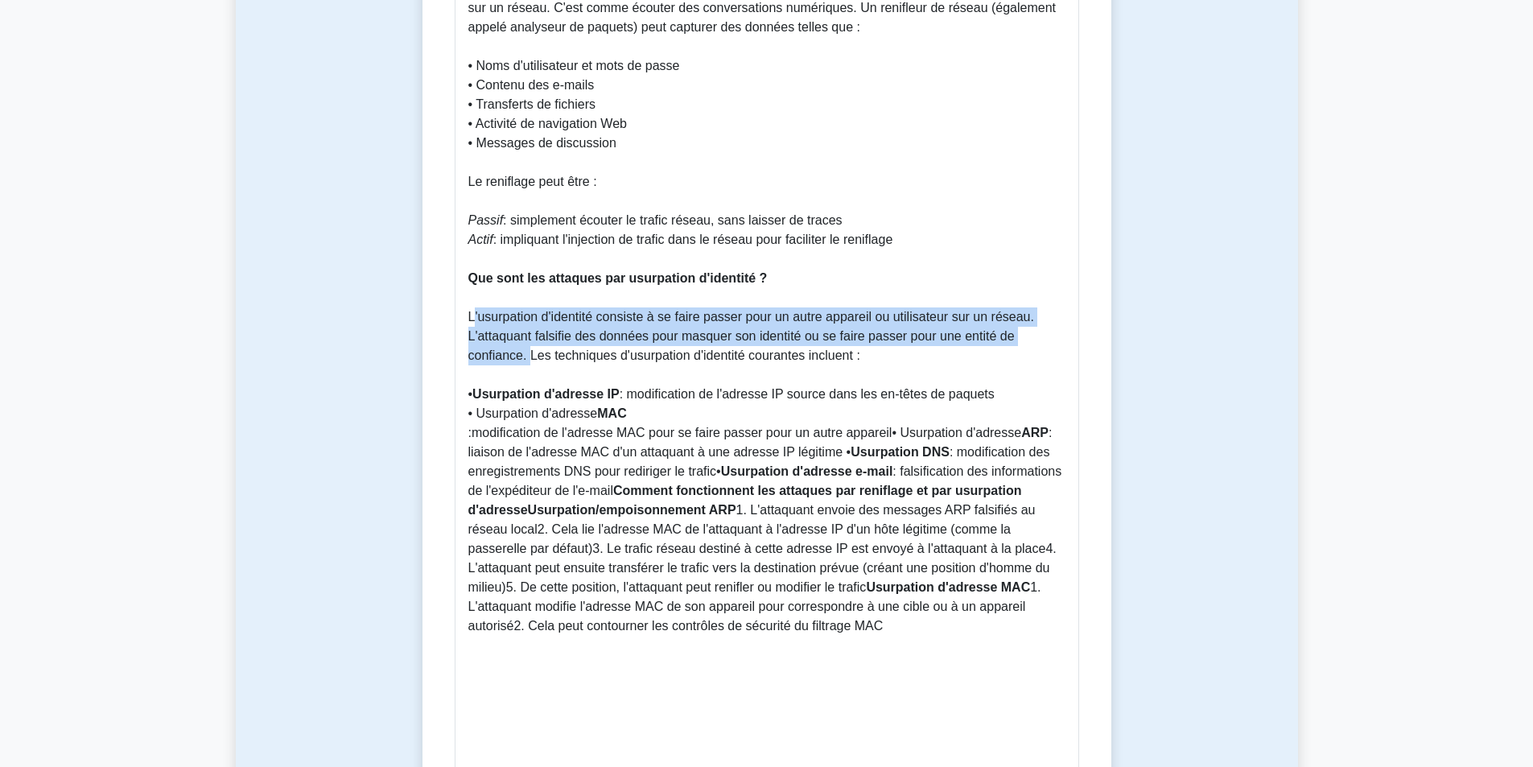
scroll to position [1287, 0]
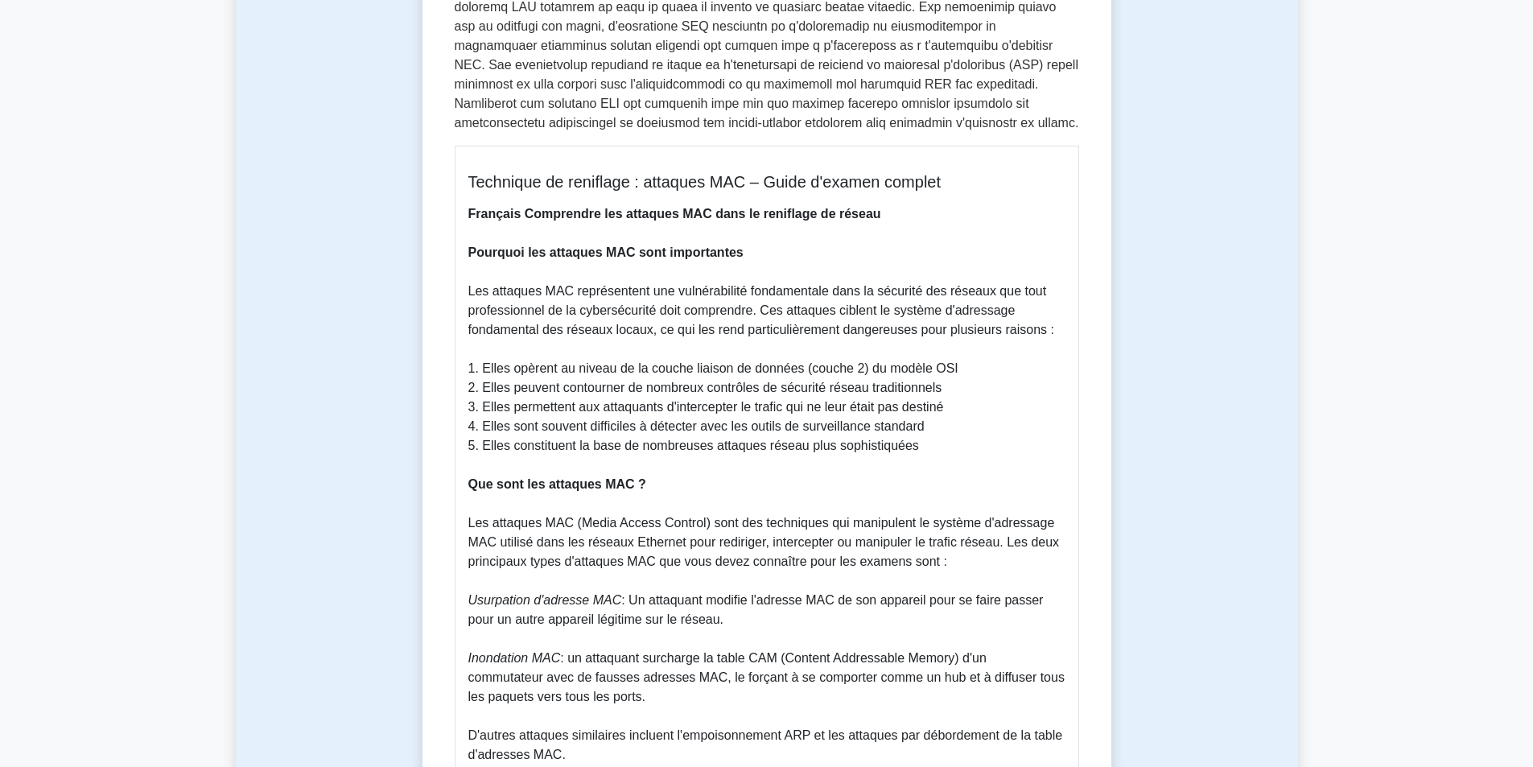
scroll to position [724, 0]
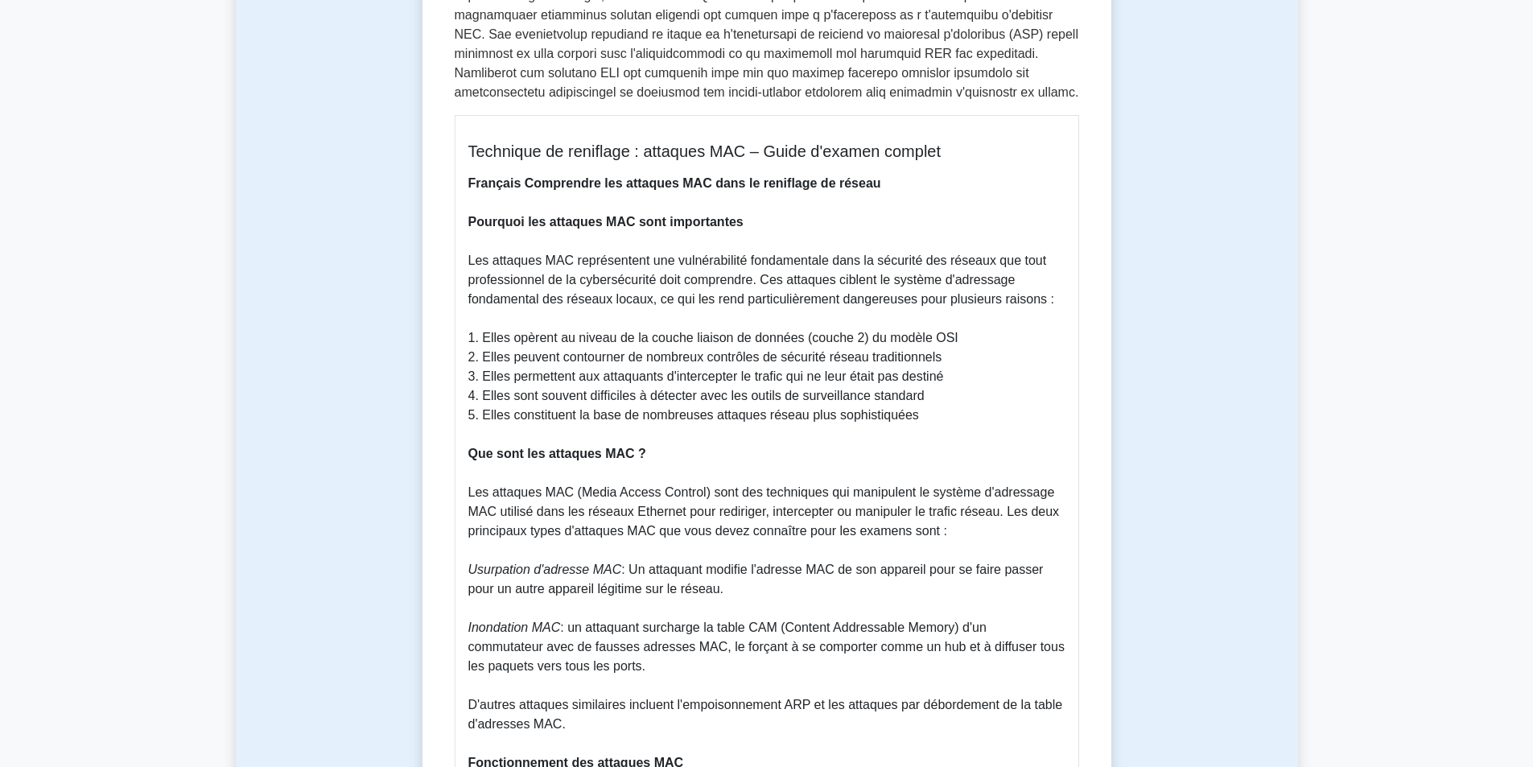
drag, startPoint x: 469, startPoint y: 473, endPoint x: 940, endPoint y: 506, distance: 471.8
click at [940, 506] on font "Les attaques MAC (Media Access Control) sont des techniques qui manipulent le s…" at bounding box center [763, 511] width 591 height 52
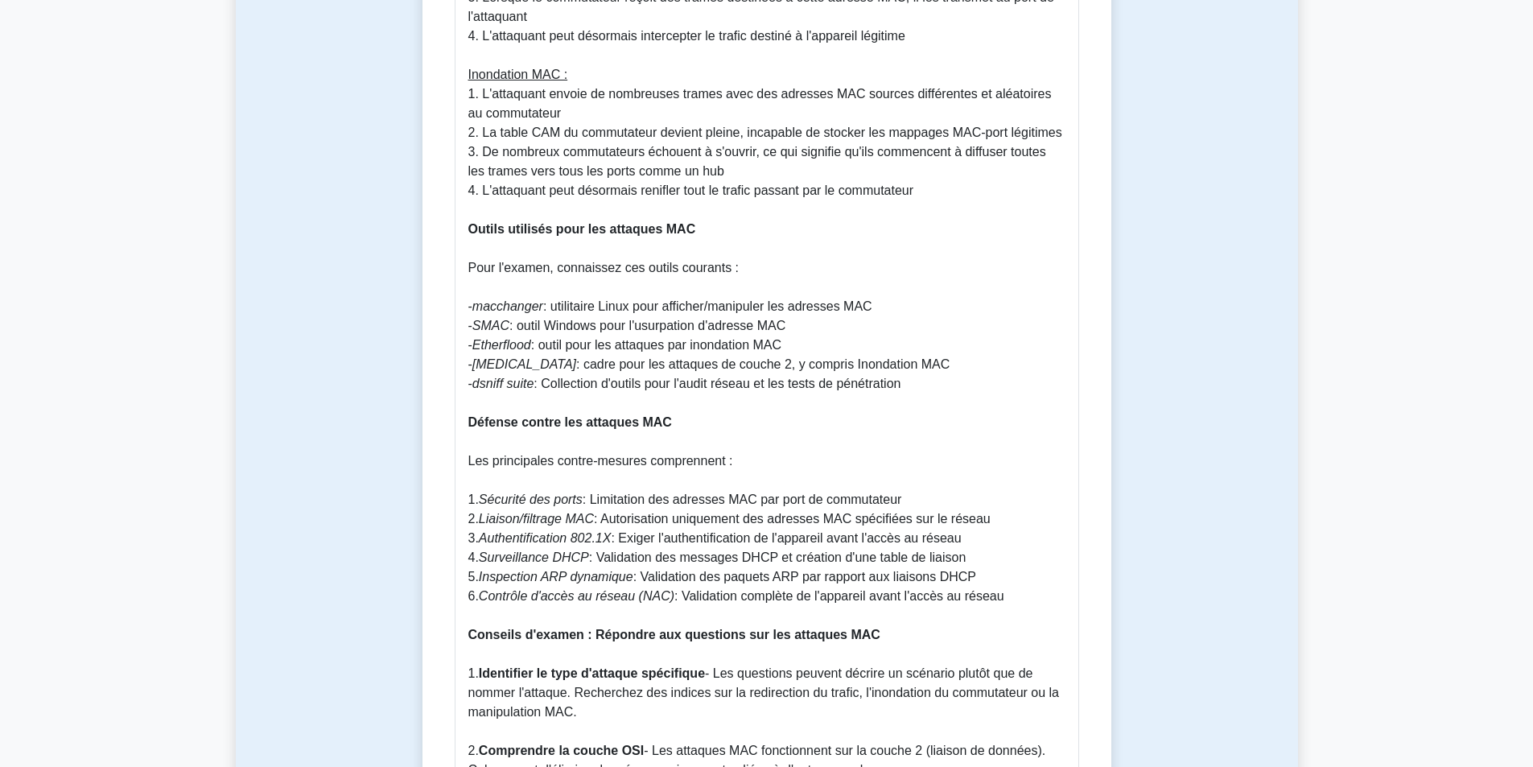
scroll to position [1609, 0]
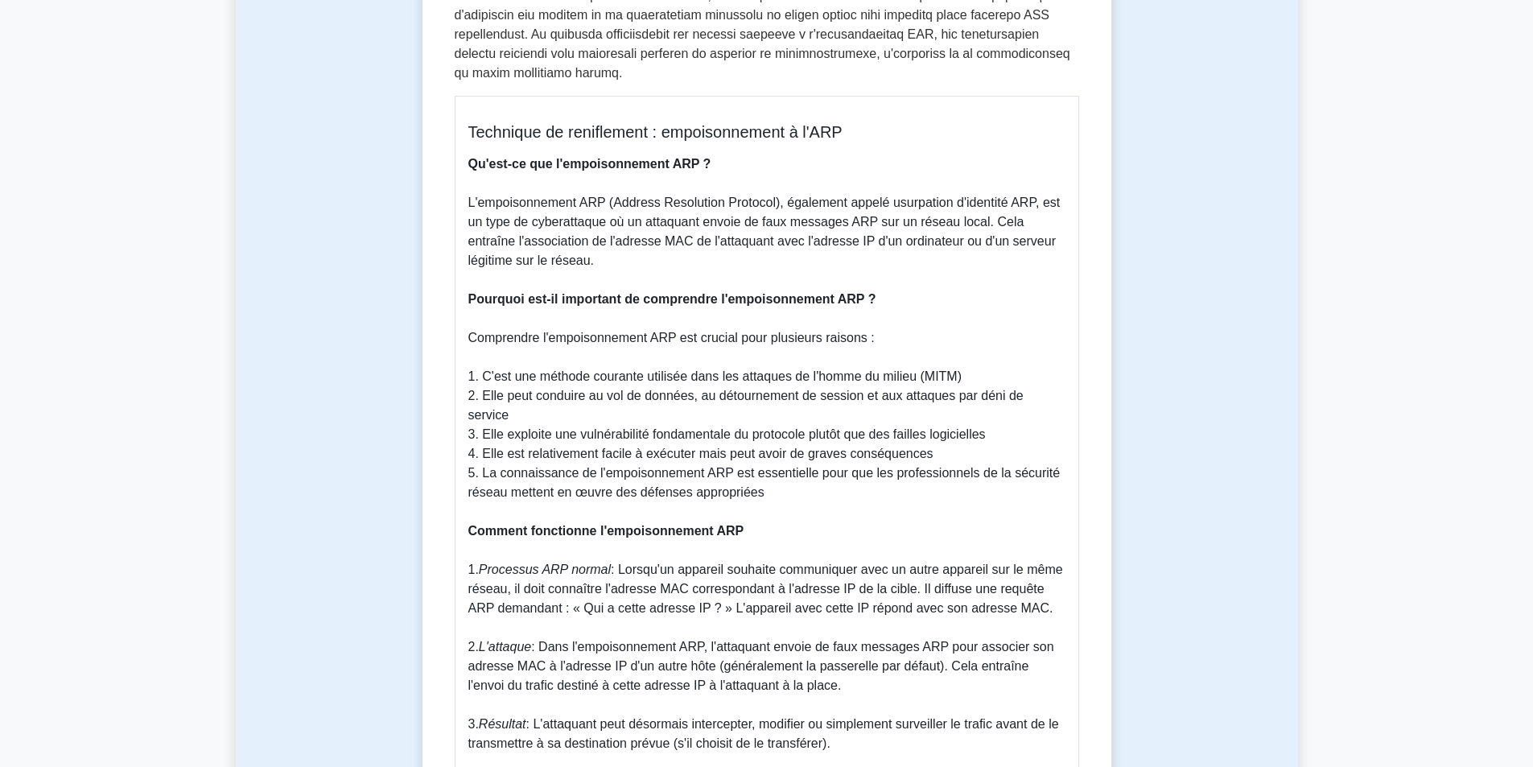
scroll to position [804, 0]
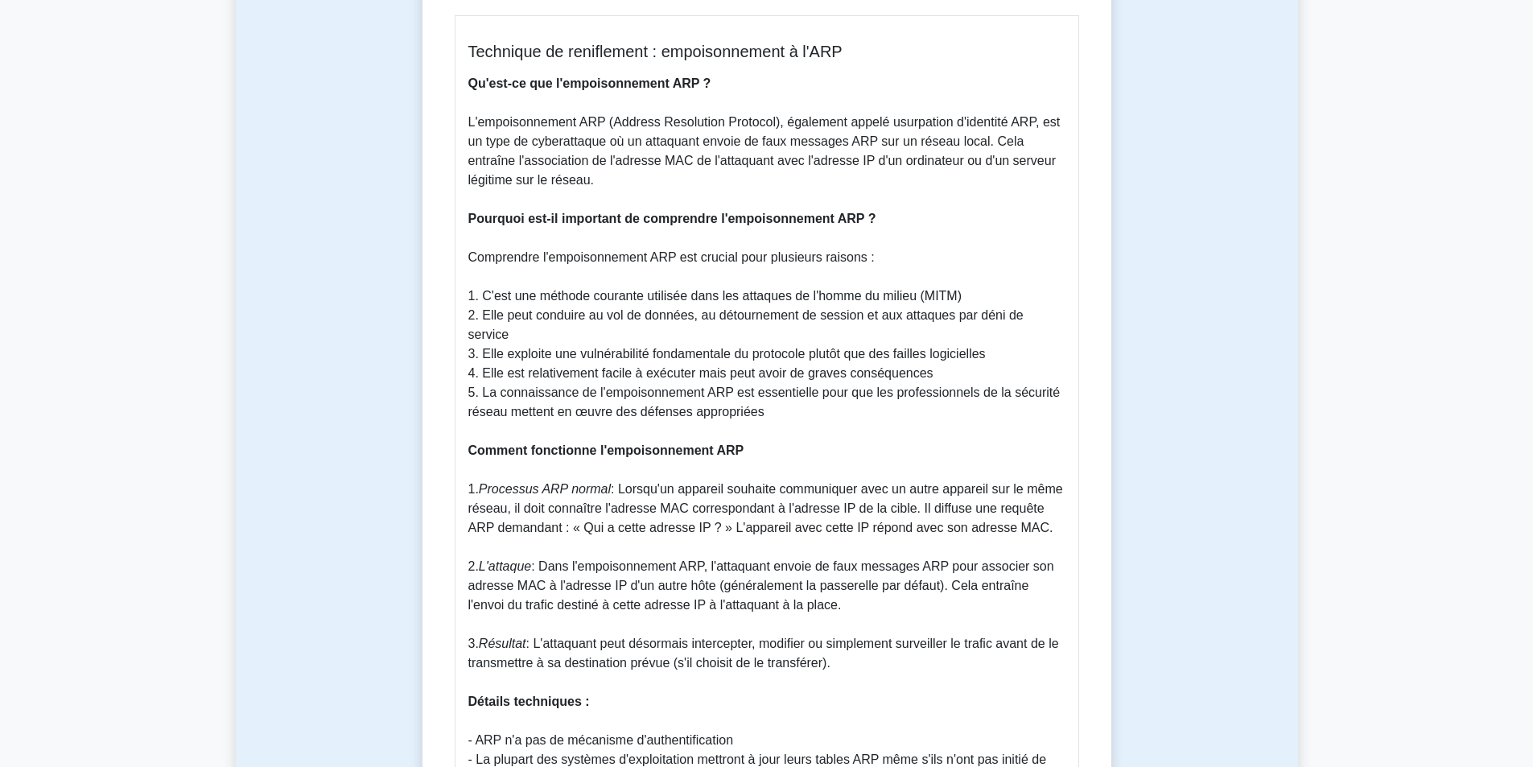
drag, startPoint x: 467, startPoint y: 105, endPoint x: 545, endPoint y: 163, distance: 97.2
copy font "L'empoisonnement ARP (Address Resolution Protocol), également appelé usurpation…"
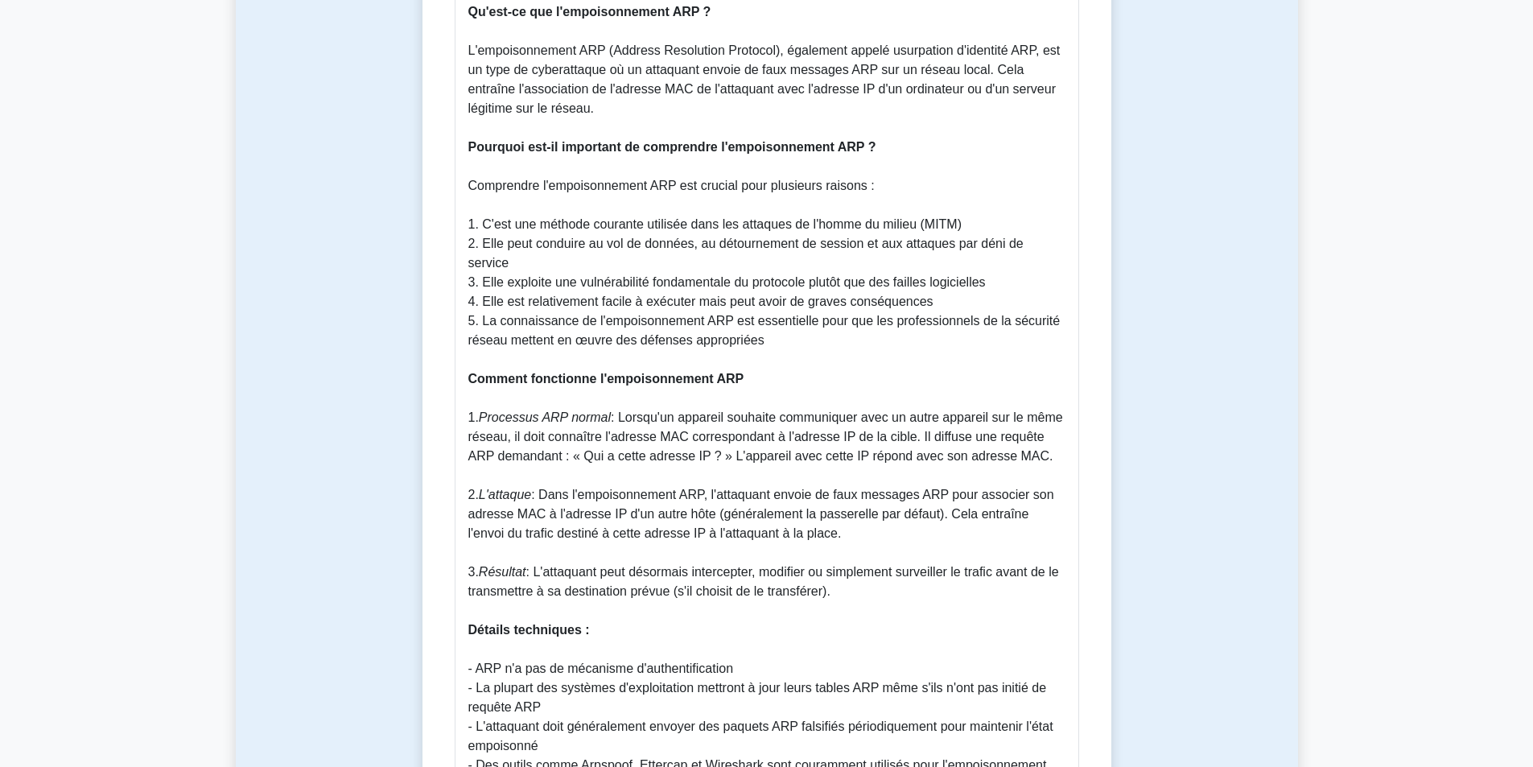
scroll to position [965, 0]
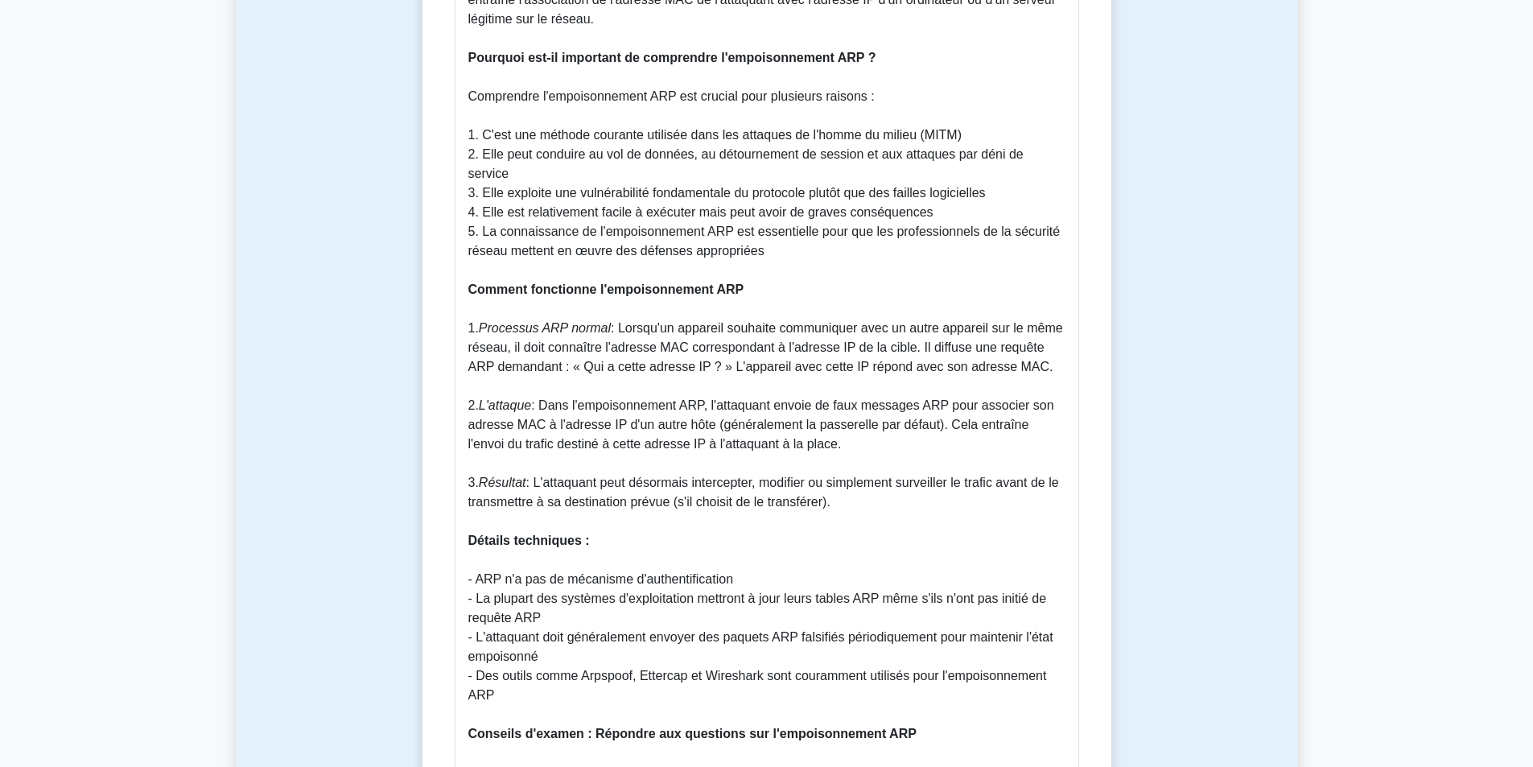
drag, startPoint x: 469, startPoint y: 289, endPoint x: 849, endPoint y: 469, distance: 420.3
click at [849, 469] on p "Qu'est-ce que l'empoisonnement ARP ? L'empoisonnement ARP (Address Resolution P…" at bounding box center [766, 733] width 597 height 1641
copy p "1. Processus ARP normal : Lorsqu'un appareil souhaite communiquer avec un autre…"
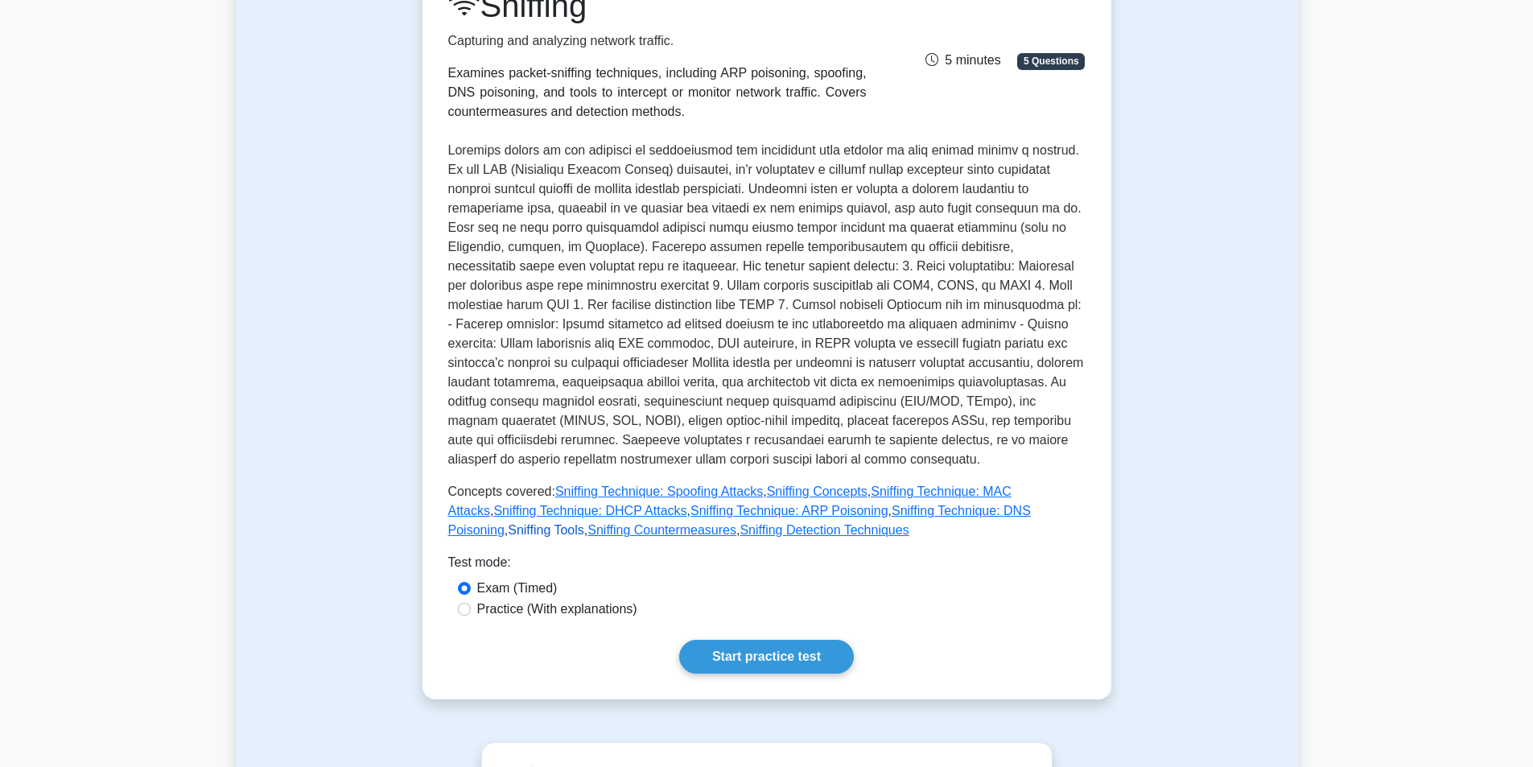
click at [584, 523] on link "Sniffing Tools" at bounding box center [546, 530] width 76 height 14
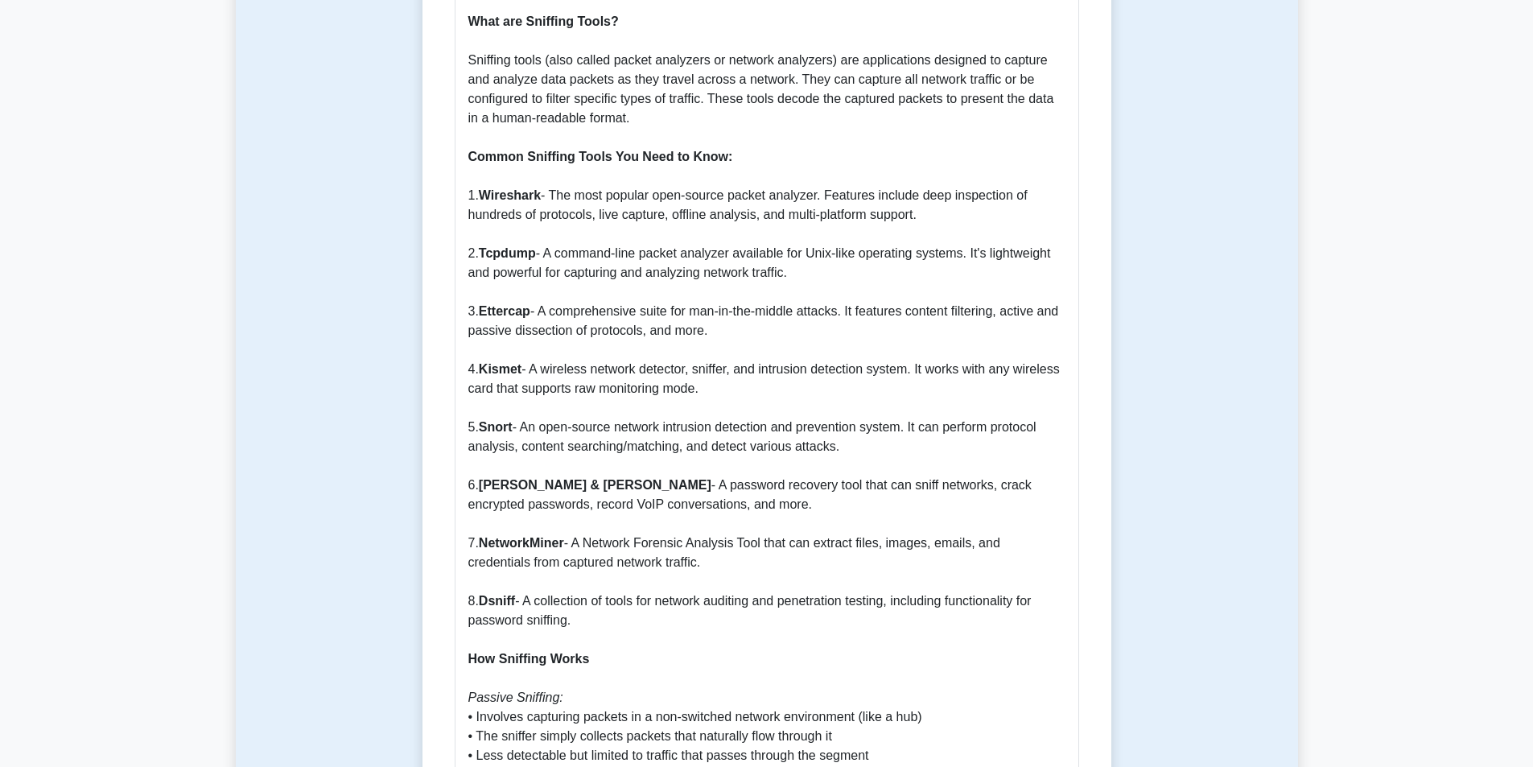
scroll to position [1126, 0]
